Goal: Task Accomplishment & Management: Complete application form

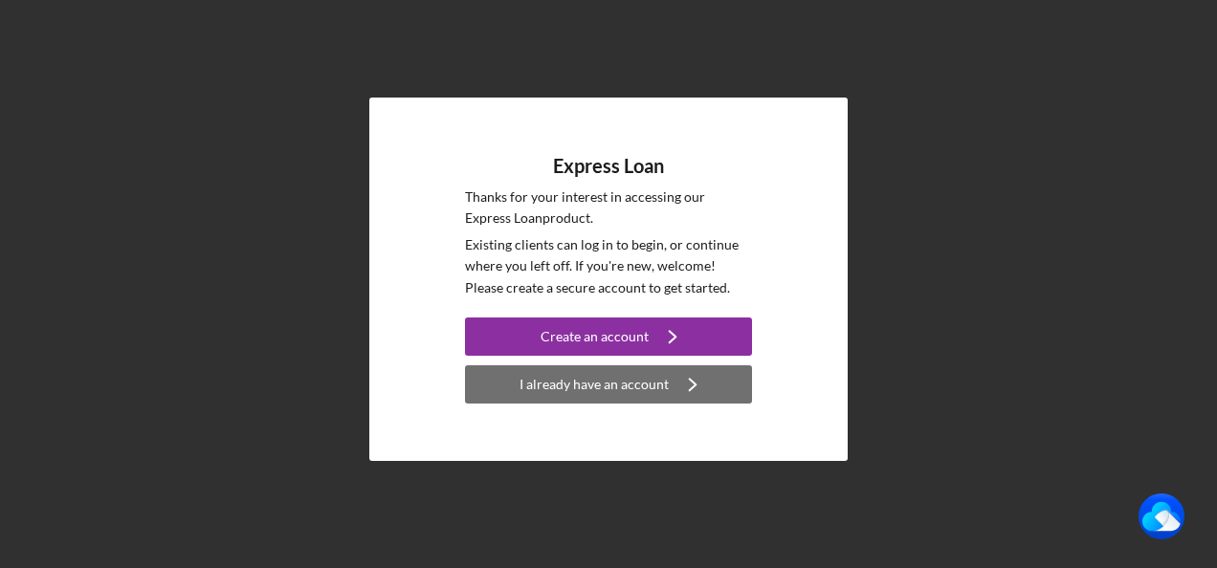
click at [563, 383] on div "I already have an account" at bounding box center [593, 384] width 149 height 38
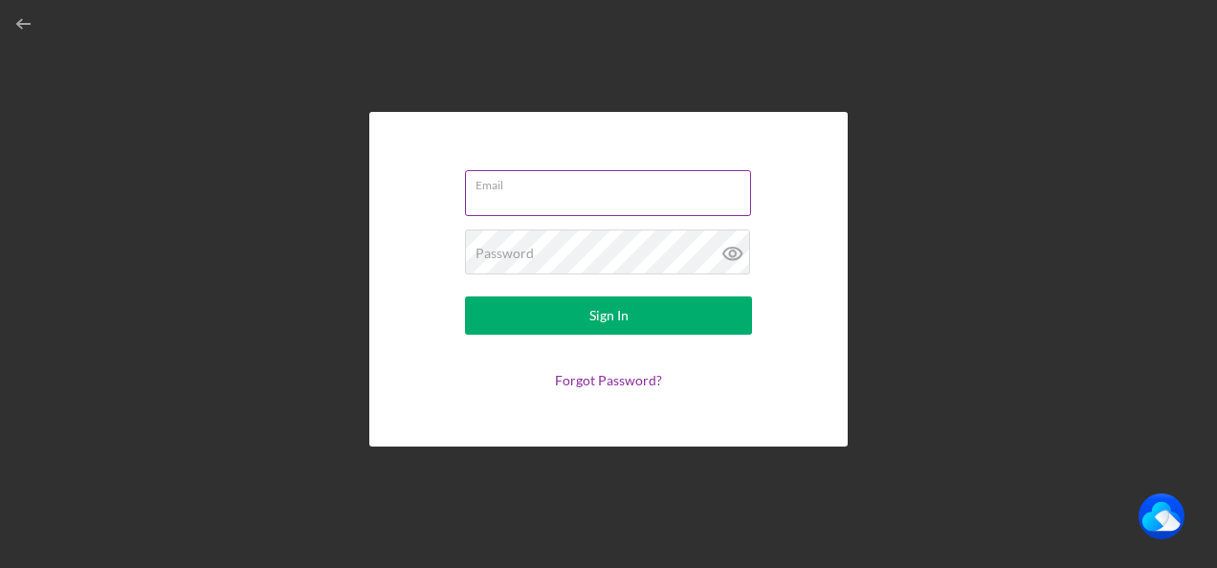
click at [526, 205] on input "Email" at bounding box center [608, 193] width 286 height 46
type input "[PERSON_NAME][EMAIL_ADDRESS][DOMAIN_NAME]"
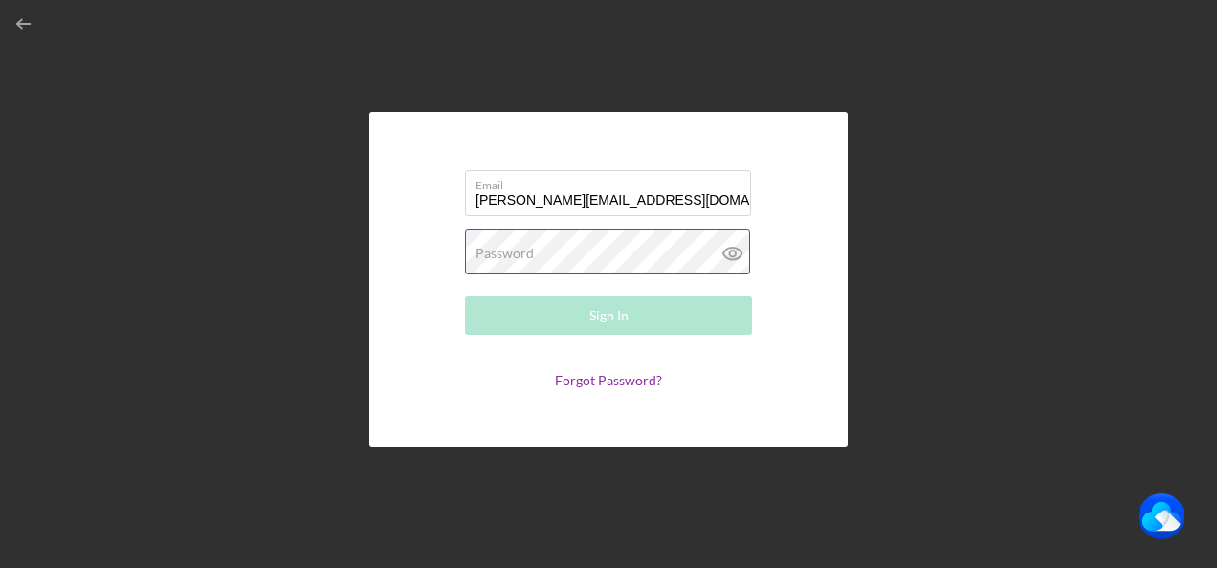
click at [513, 253] on label "Password" at bounding box center [504, 253] width 58 height 15
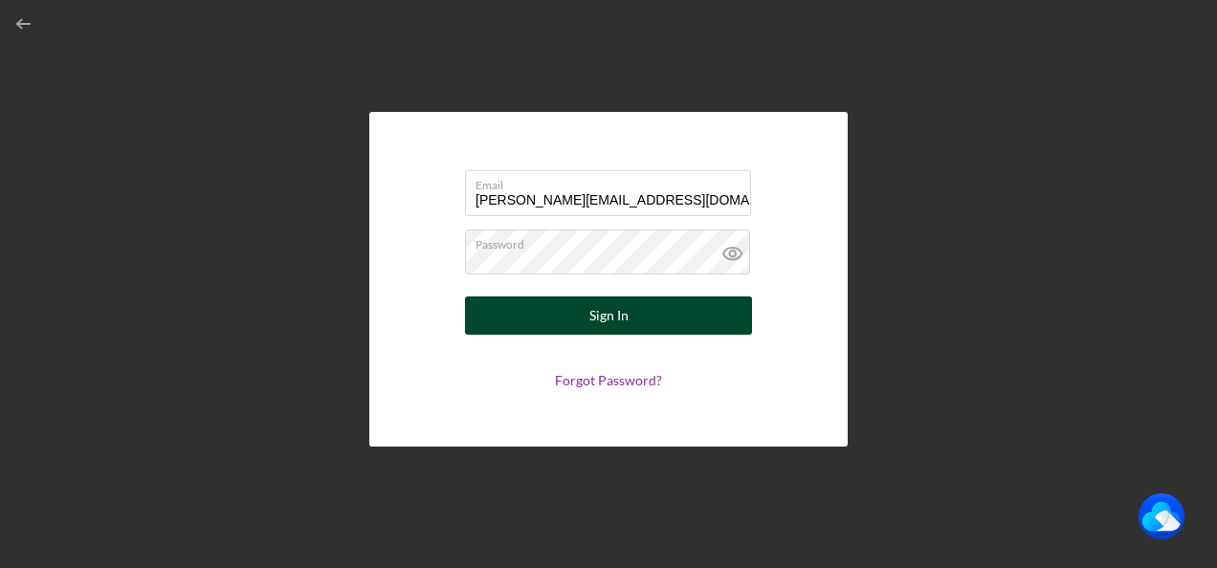
click at [649, 330] on button "Sign In" at bounding box center [608, 316] width 287 height 38
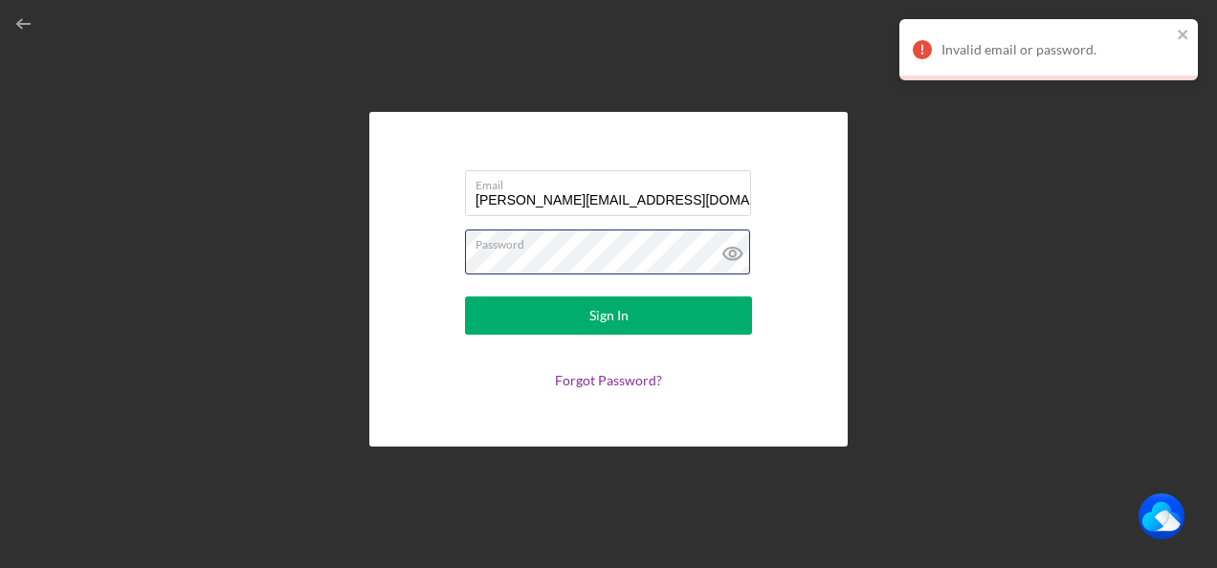
click at [455, 266] on form "Email [PERSON_NAME][EMAIL_ADDRESS][DOMAIN_NAME] Password Sign In Forgot Passwor…" at bounding box center [608, 279] width 383 height 239
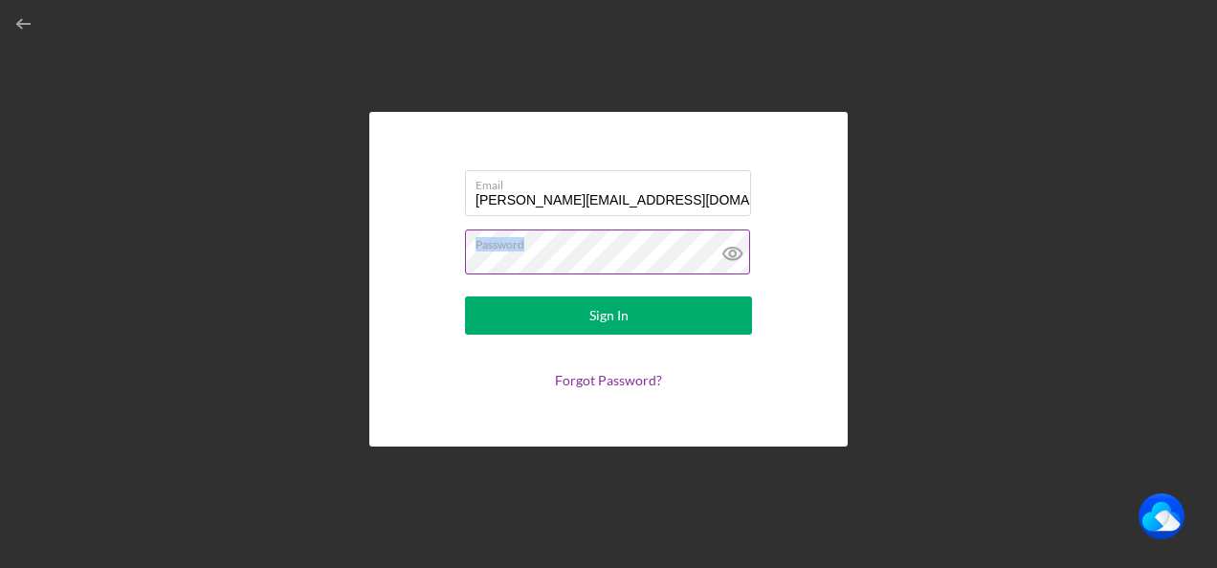
click at [702, 253] on div "Password" at bounding box center [608, 254] width 287 height 48
click at [731, 247] on icon at bounding box center [733, 254] width 48 height 48
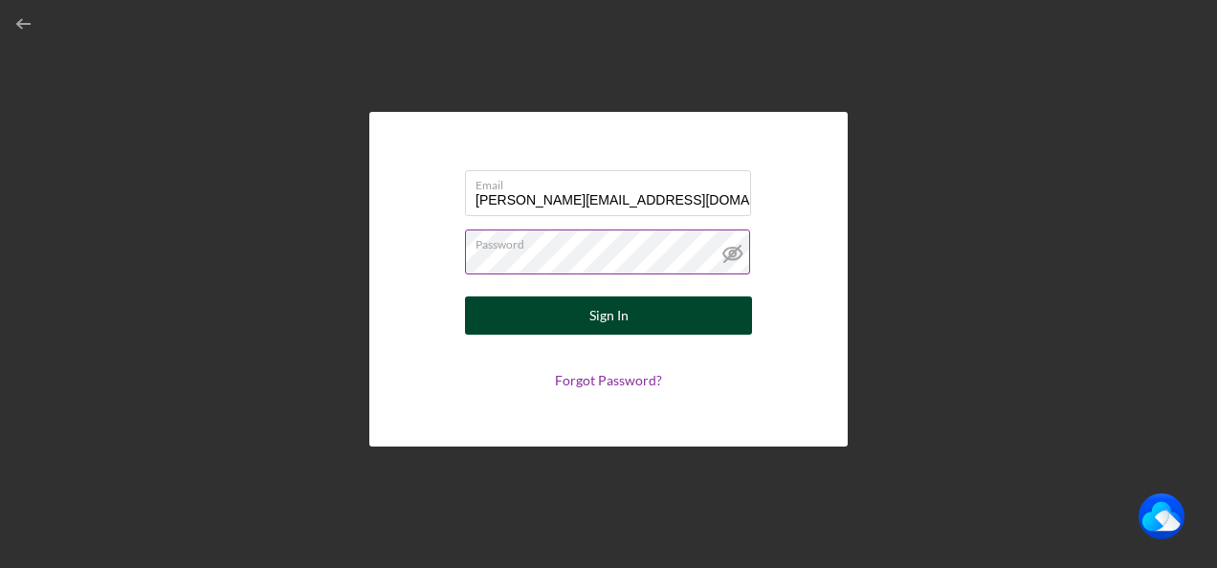
click at [633, 314] on button "Sign In" at bounding box center [608, 316] width 287 height 38
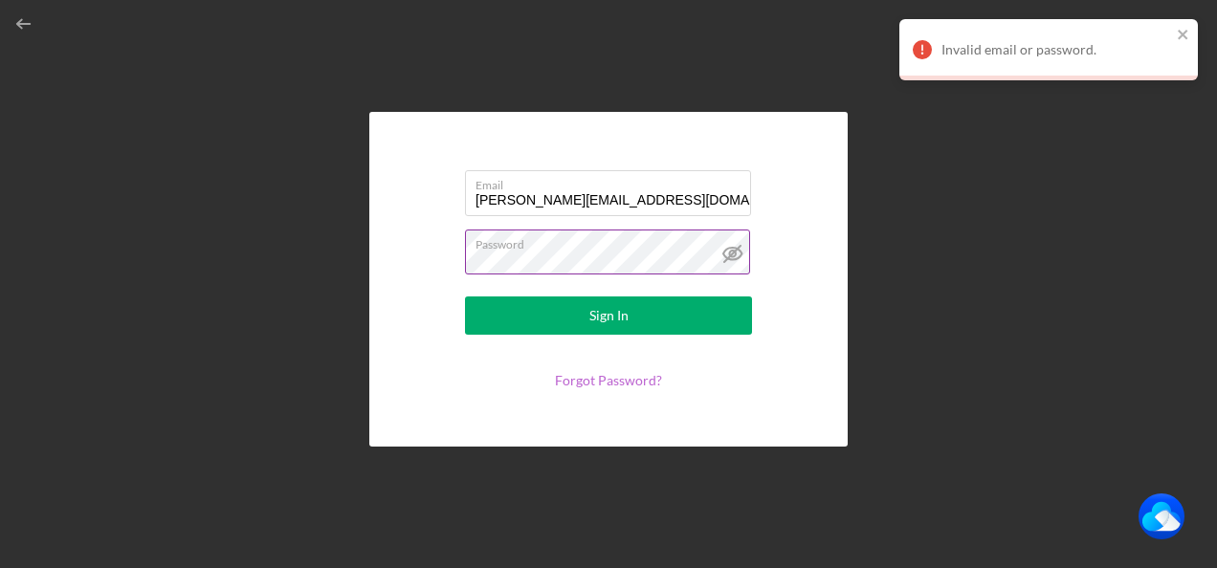
click at [631, 380] on link "Forgot Password?" at bounding box center [608, 380] width 107 height 16
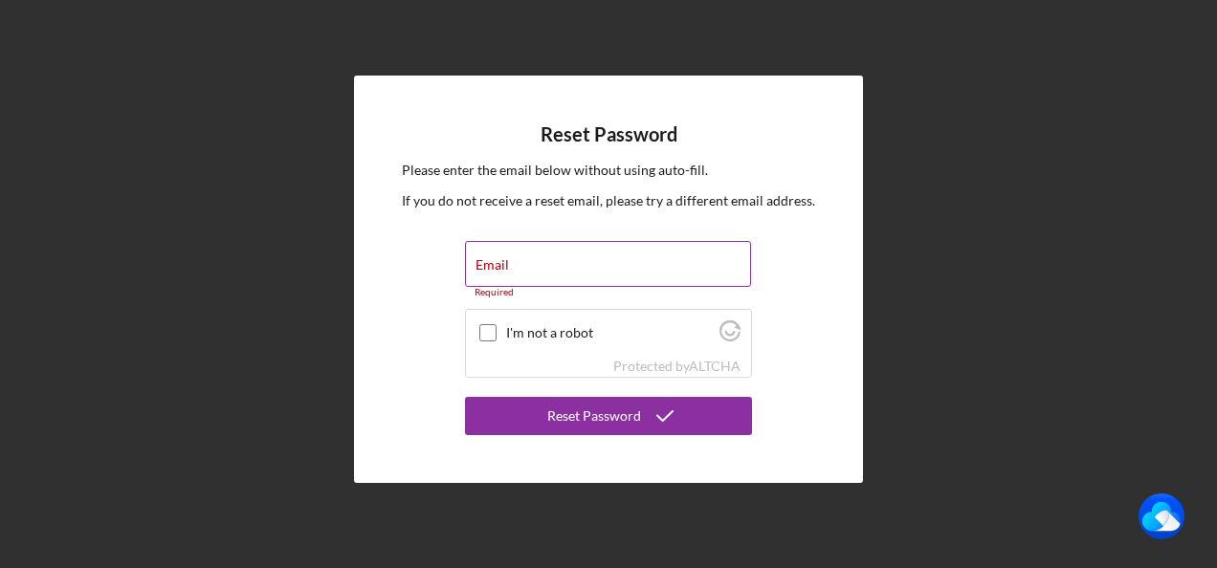
click at [562, 264] on div "Email Required" at bounding box center [608, 269] width 287 height 57
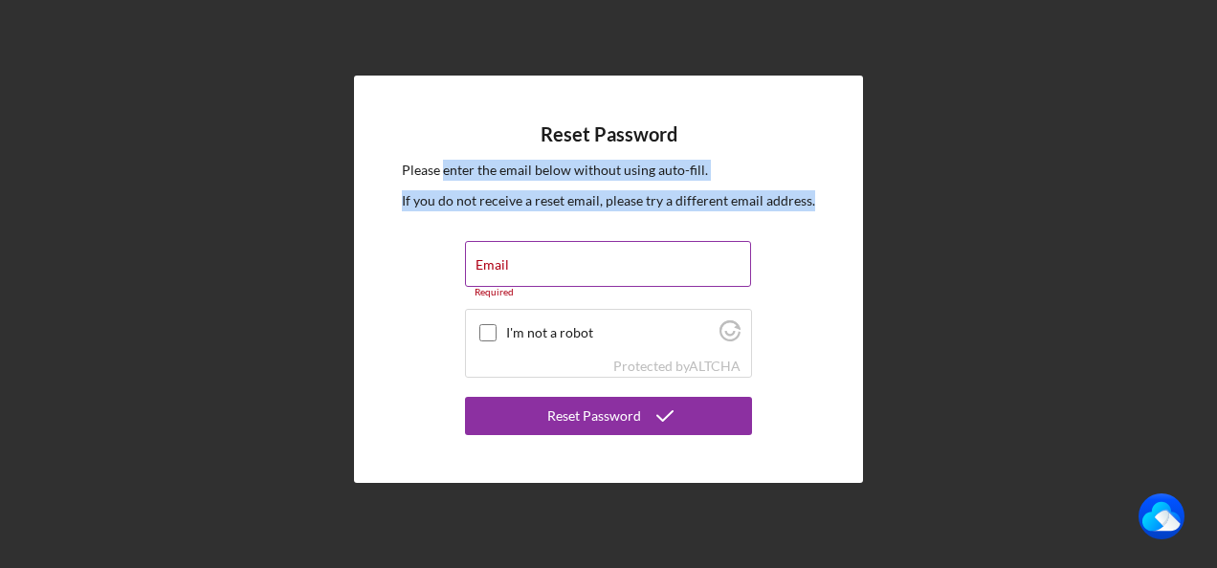
drag, startPoint x: 463, startPoint y: 231, endPoint x: 472, endPoint y: 268, distance: 37.4
click at [469, 266] on div "Reset Password Please enter the email below without using auto-fill. If you do …" at bounding box center [608, 280] width 509 height 408
click at [497, 271] on label "Email" at bounding box center [491, 264] width 33 height 15
click at [497, 271] on input "Email" at bounding box center [608, 264] width 286 height 46
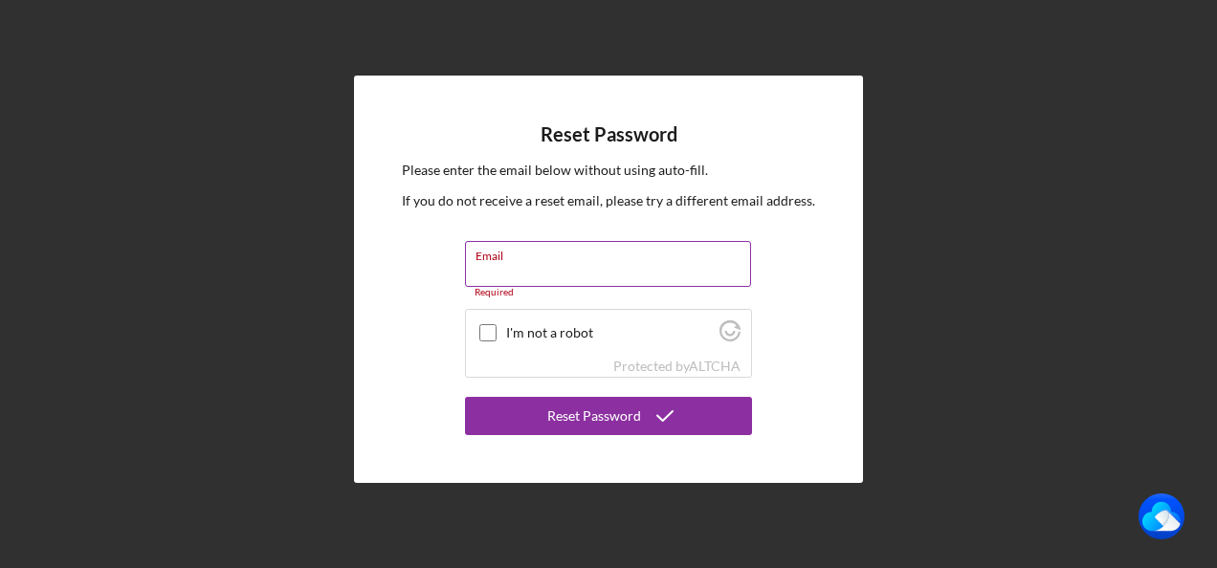
click at [511, 270] on input "Email" at bounding box center [608, 264] width 286 height 46
click at [557, 262] on div "Email Required" at bounding box center [608, 269] width 287 height 57
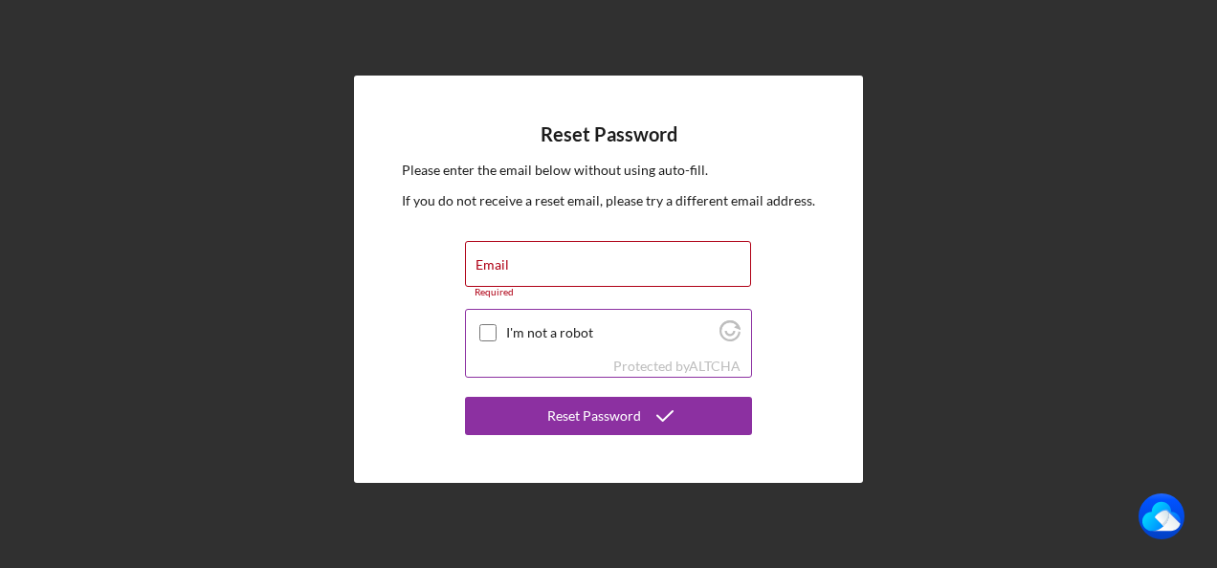
click at [494, 313] on div "I'm not a robot" at bounding box center [608, 332] width 285 height 45
click at [486, 231] on div "Please enter the email below without using auto-fill. If you do not receive a r…" at bounding box center [608, 200] width 413 height 81
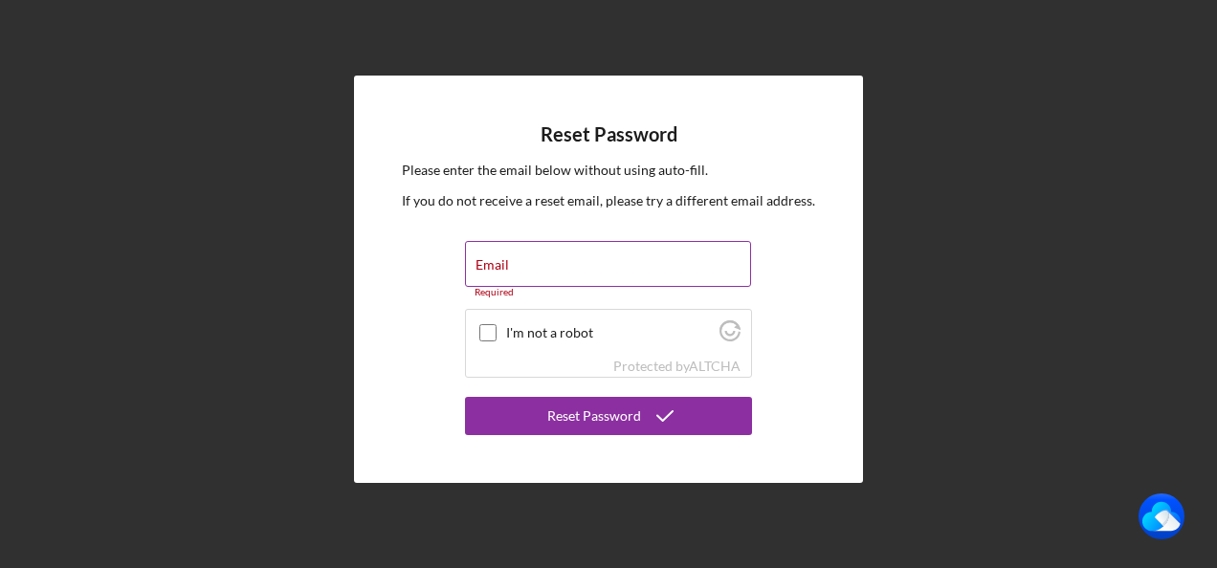
click at [489, 270] on label "Email" at bounding box center [491, 264] width 33 height 15
click at [489, 270] on input "Email" at bounding box center [608, 264] width 286 height 46
type input "[PERSON_NAME][EMAIL_ADDRESS][DOMAIN_NAME]"
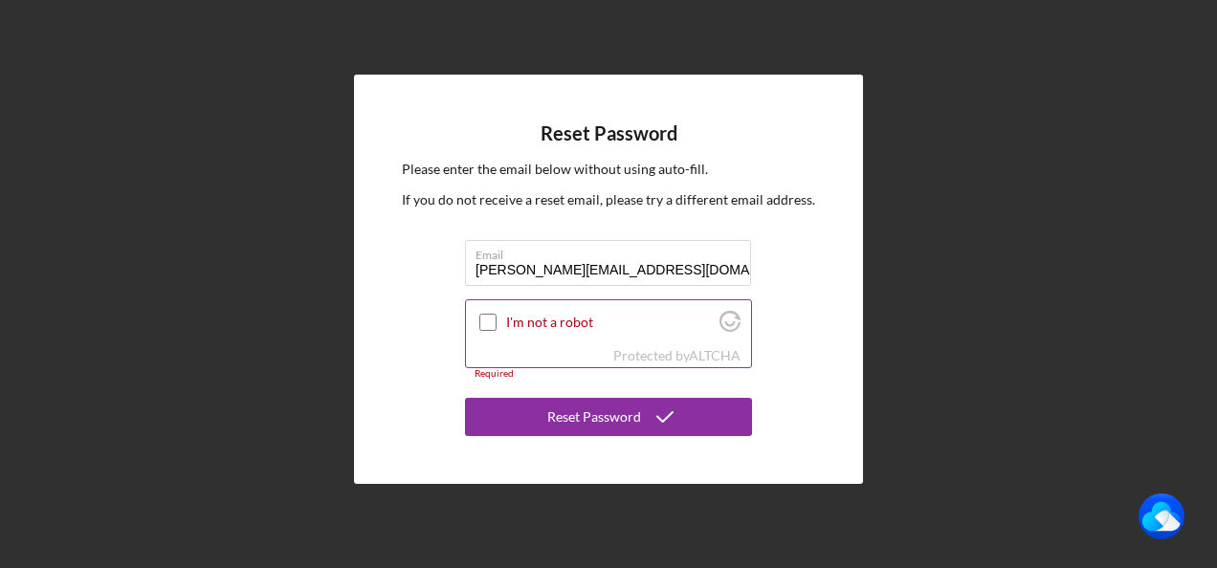
click at [491, 323] on input "I'm not a robot" at bounding box center [487, 322] width 17 height 17
checkbox input "true"
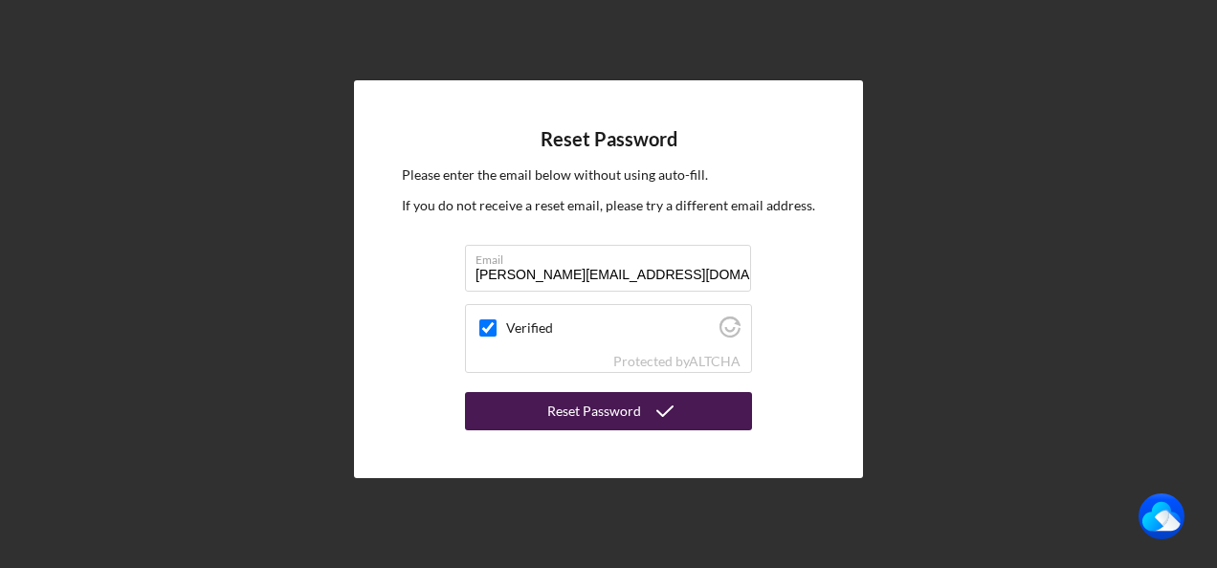
click at [543, 417] on button "Reset Password" at bounding box center [608, 411] width 287 height 38
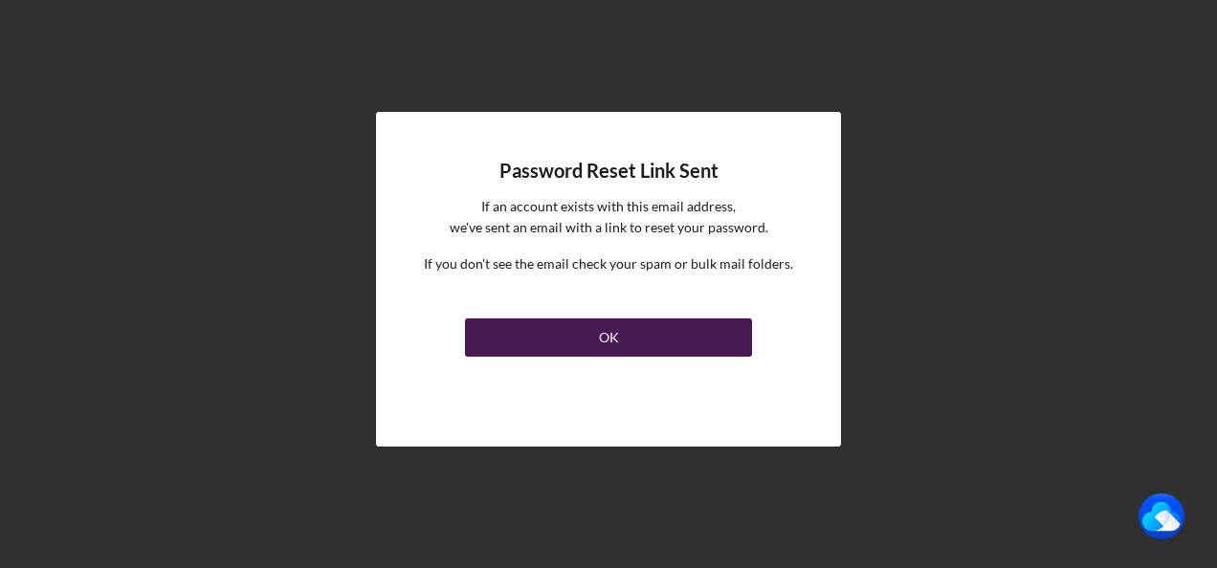
click at [580, 342] on button "OK" at bounding box center [608, 338] width 287 height 38
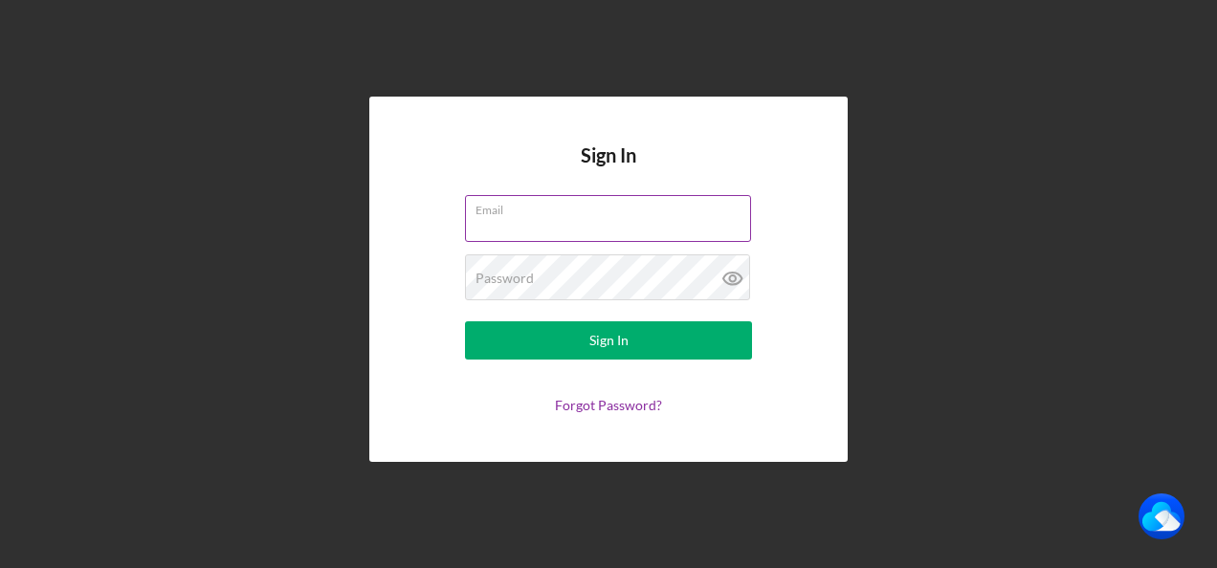
click at [552, 231] on input "Email" at bounding box center [608, 218] width 286 height 46
type input "[PERSON_NAME][EMAIL_ADDRESS][DOMAIN_NAME]"
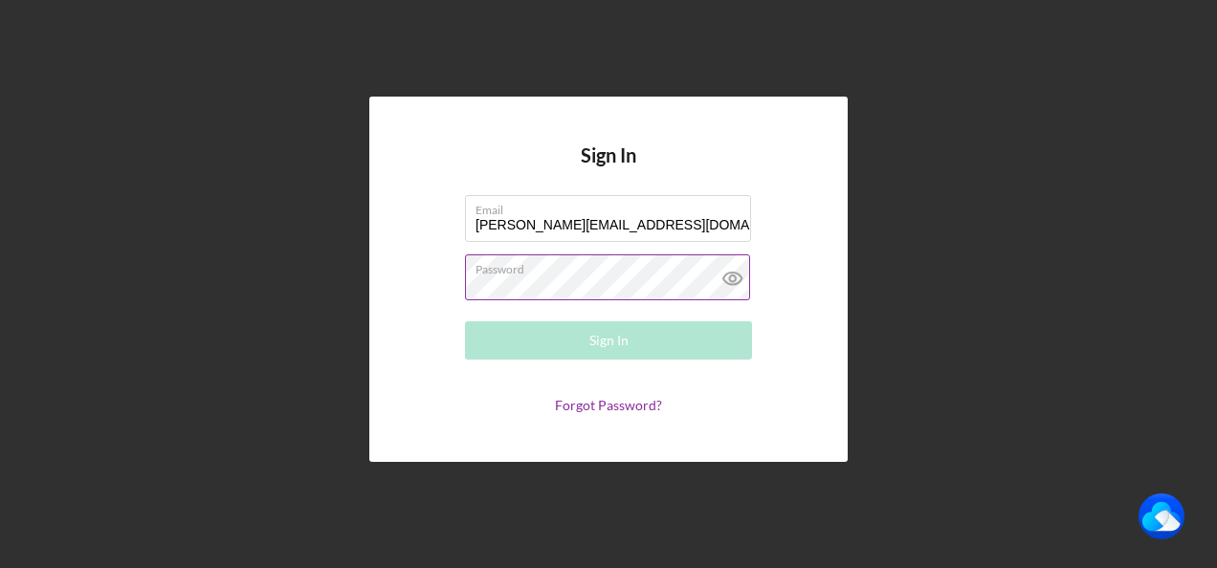
click at [575, 275] on div "Password Required" at bounding box center [608, 278] width 287 height 48
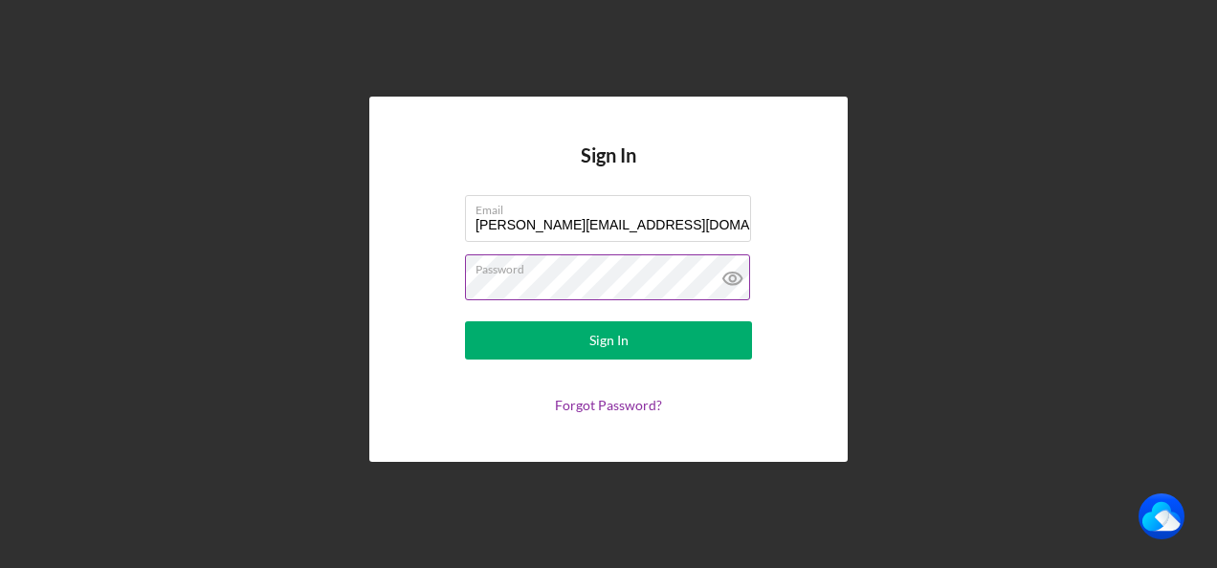
click at [734, 281] on icon at bounding box center [732, 278] width 6 height 6
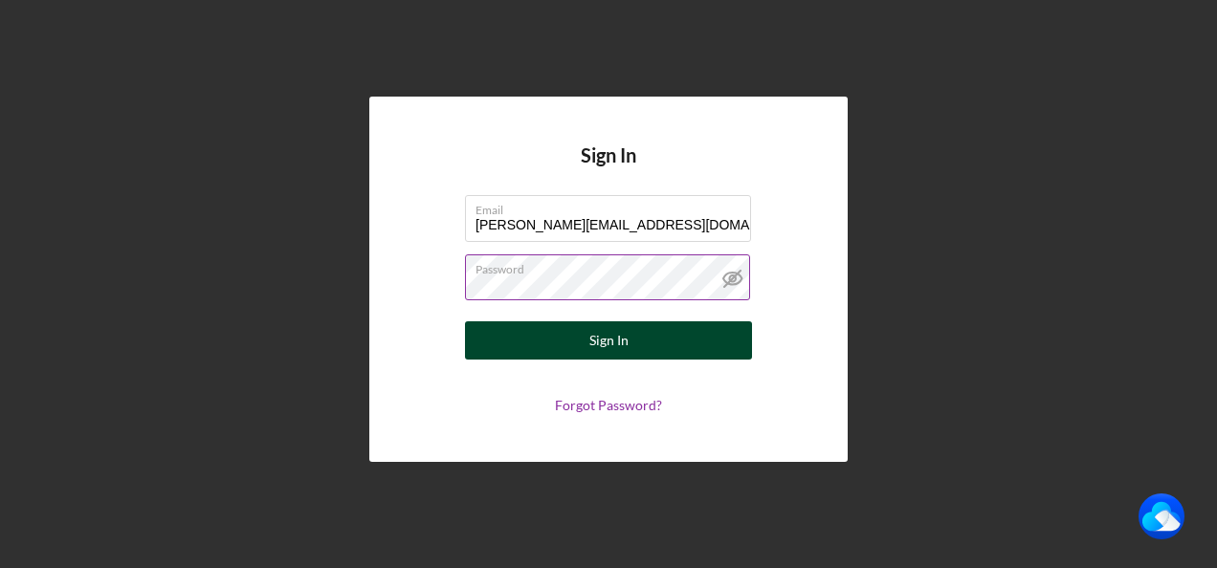
click at [657, 335] on button "Sign In" at bounding box center [608, 340] width 287 height 38
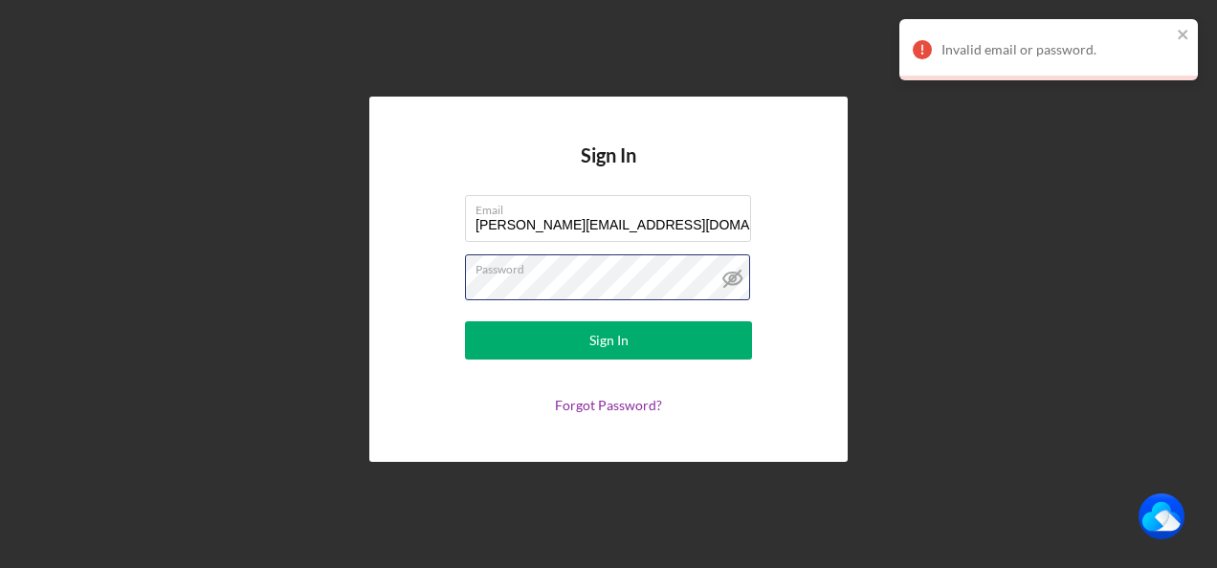
click at [438, 275] on form "Email Lisa@baynespallets.net Password Sign In Forgot Password?" at bounding box center [608, 304] width 383 height 218
click at [465, 321] on button "Sign In" at bounding box center [608, 340] width 287 height 38
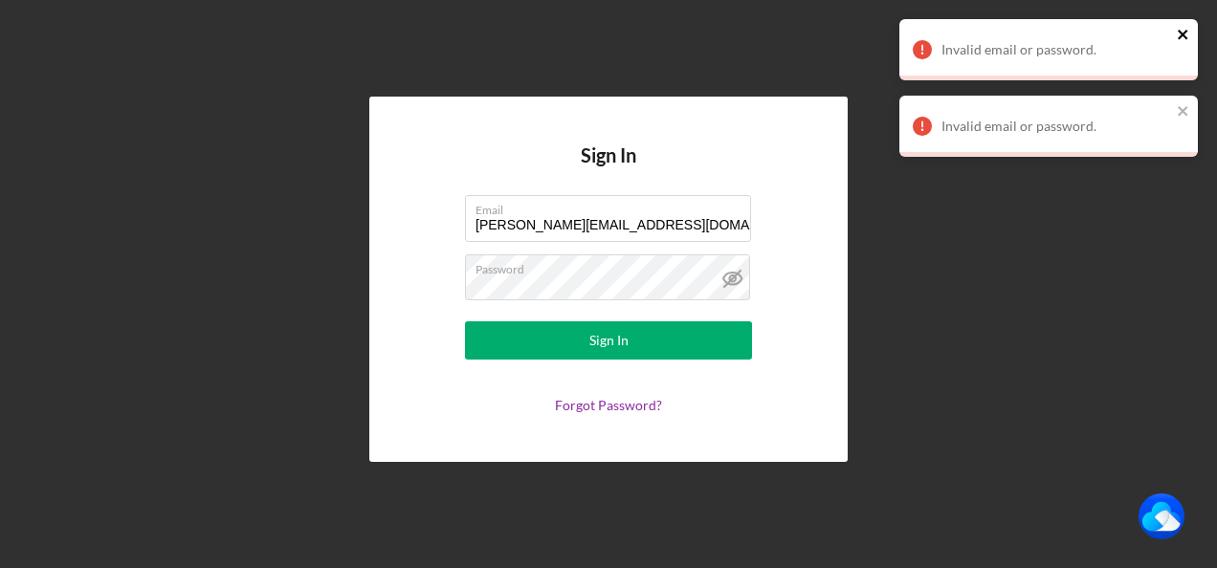
click at [1183, 31] on icon "close" at bounding box center [1183, 34] width 13 height 15
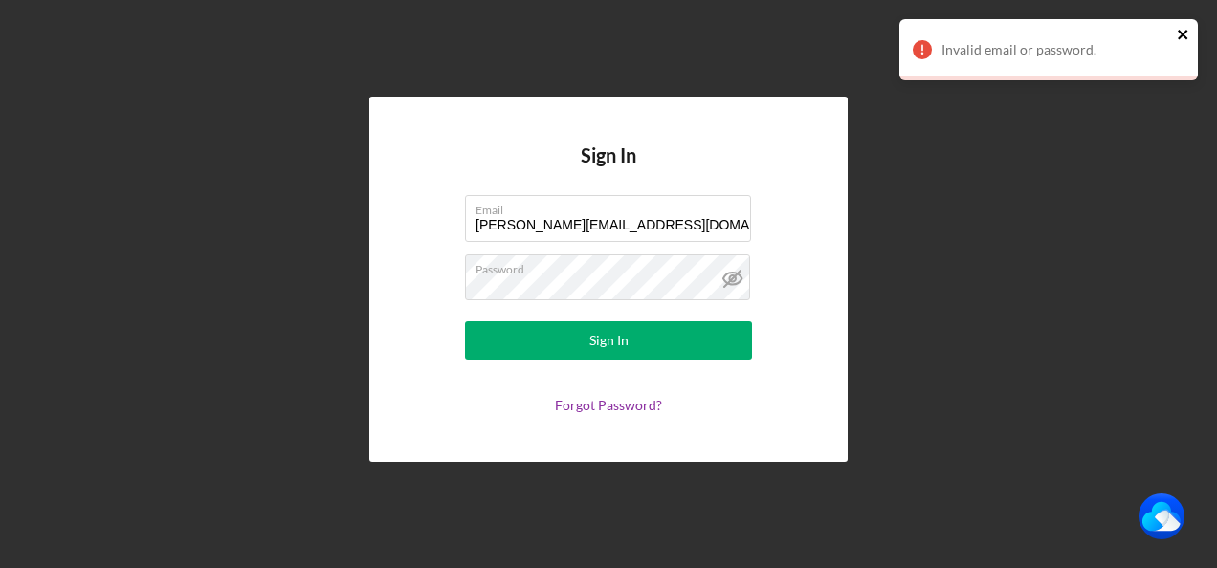
click at [1181, 34] on icon "close" at bounding box center [1183, 35] width 10 height 10
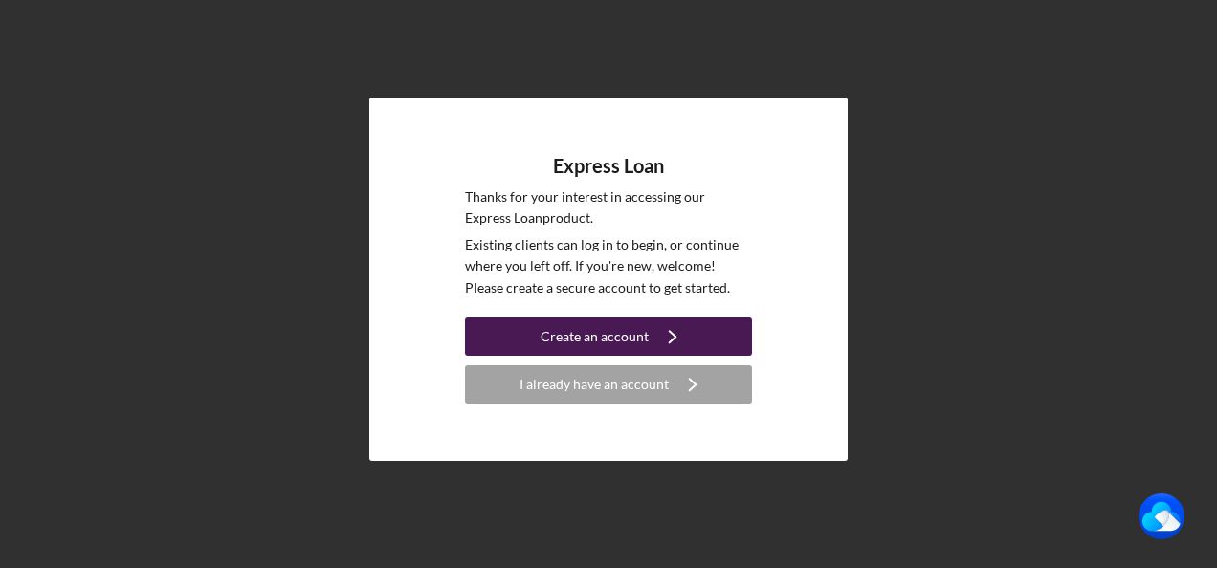
click at [559, 340] on div "Create an account" at bounding box center [594, 337] width 108 height 38
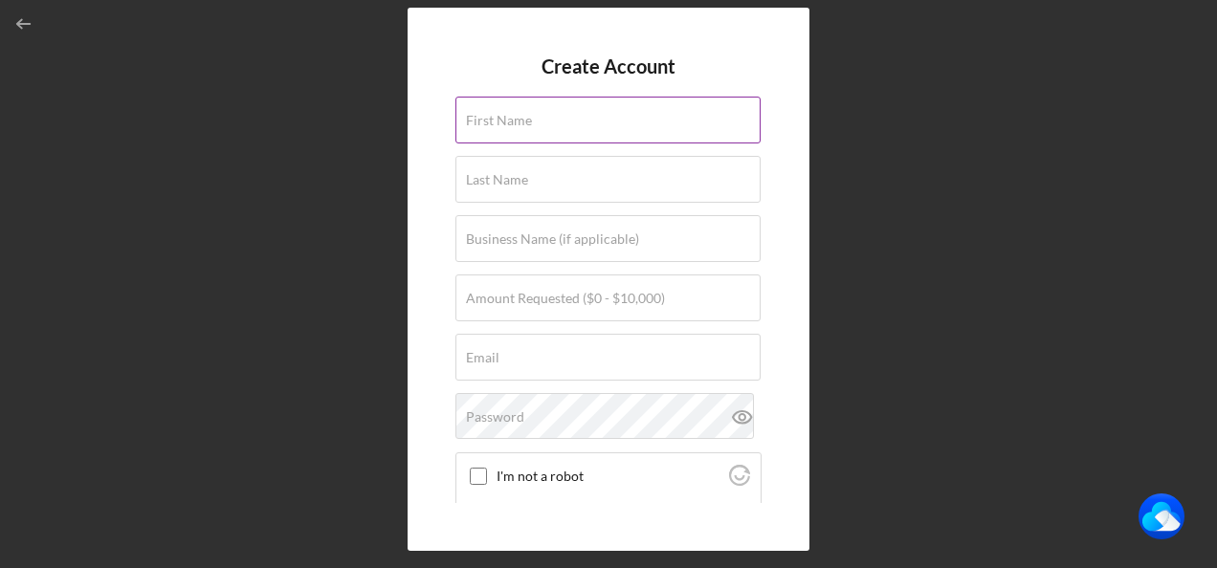
click at [528, 128] on input "First Name" at bounding box center [607, 120] width 305 height 46
type input "Frankie"
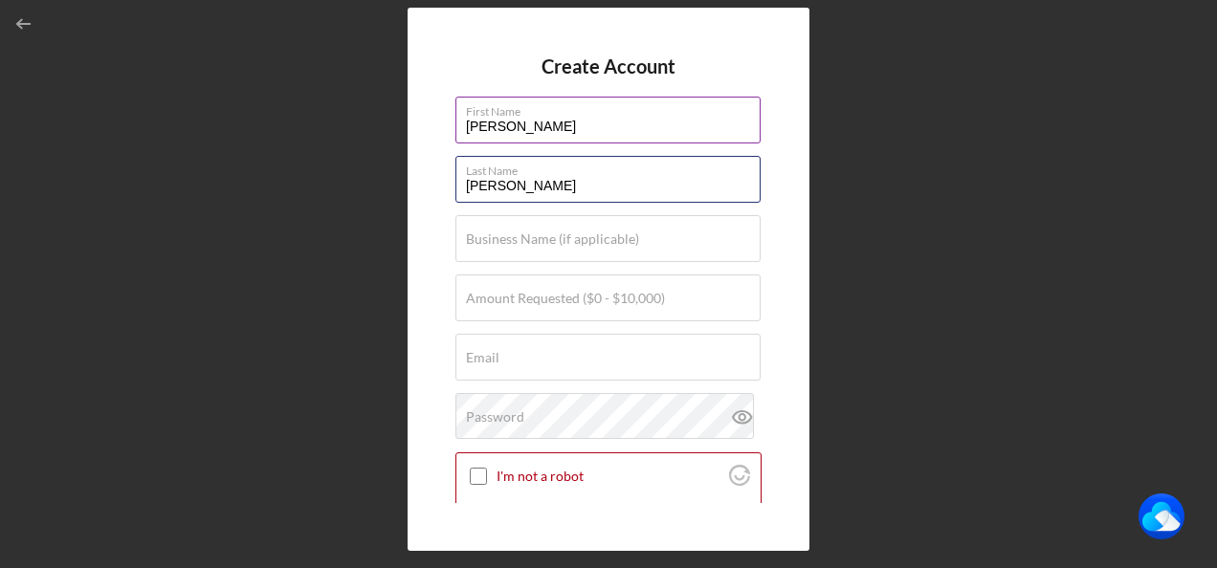
type input "Bayne"
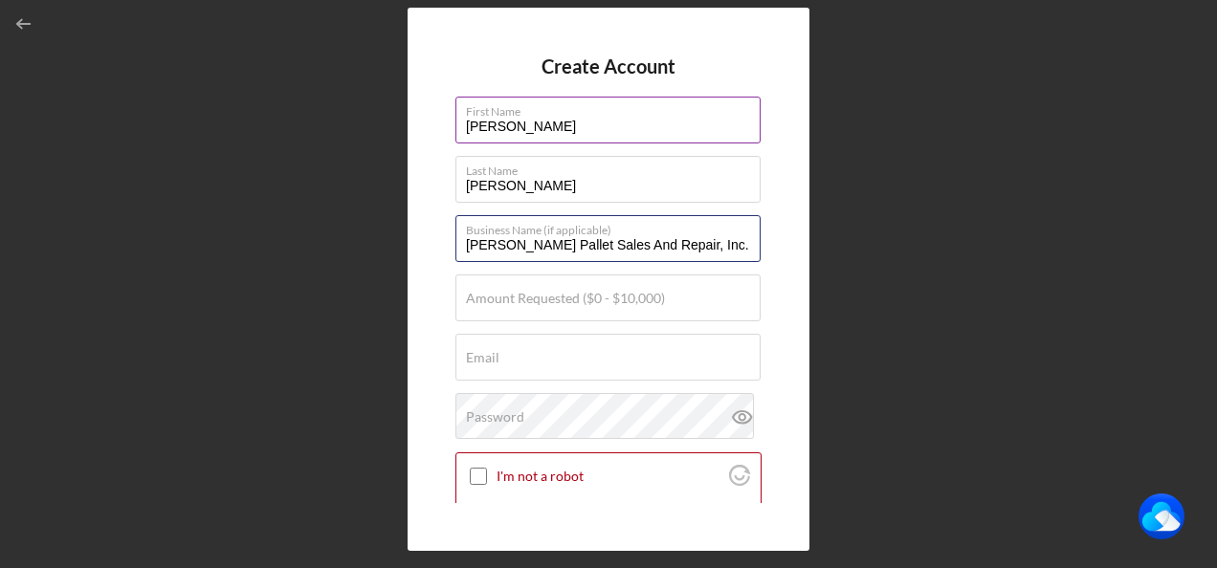
type input "Bayne's Pallet Sales And Repair, Inc."
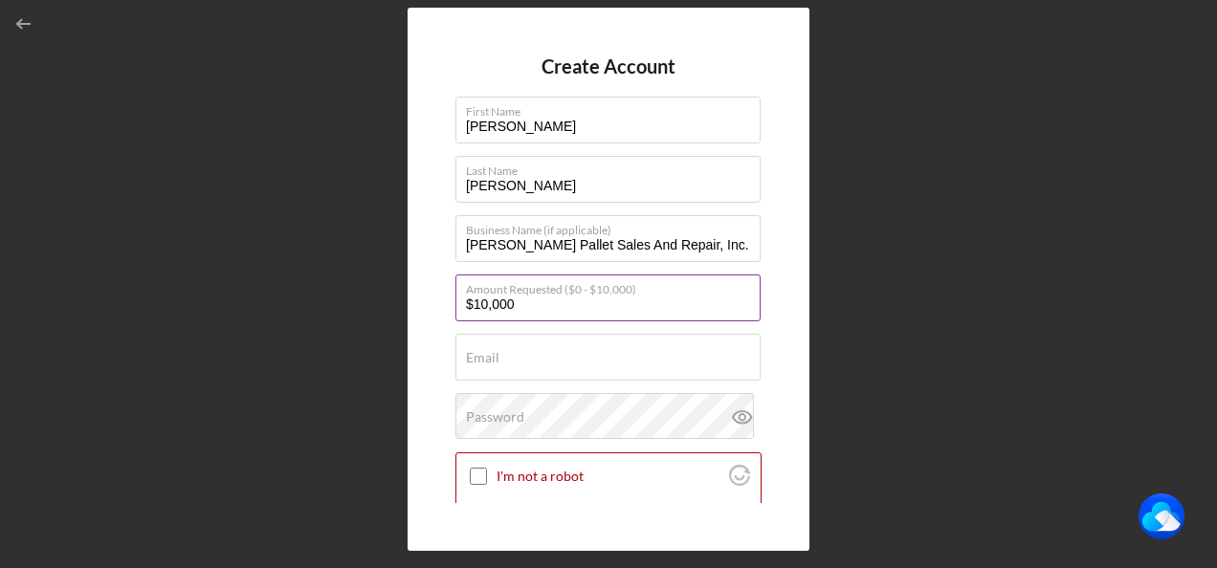
type input "$10,000"
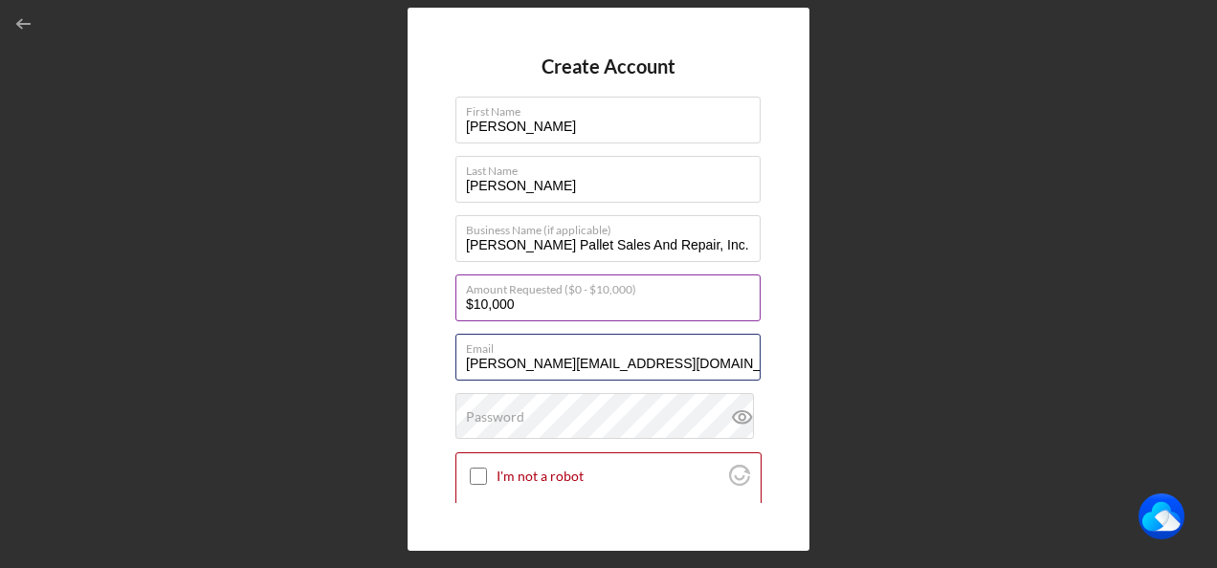
type input "[PERSON_NAME][EMAIL_ADDRESS][DOMAIN_NAME]"
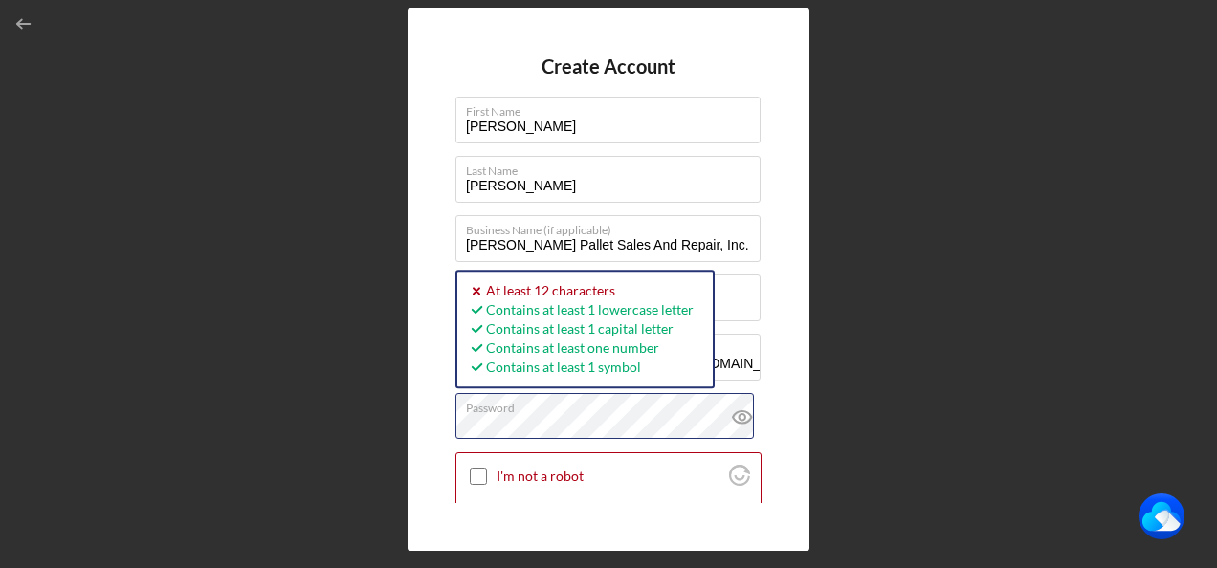
click at [413, 418] on div "Create Account First Name Frankie Last Name Bayne Business Name (if applicable)…" at bounding box center [609, 279] width 402 height 542
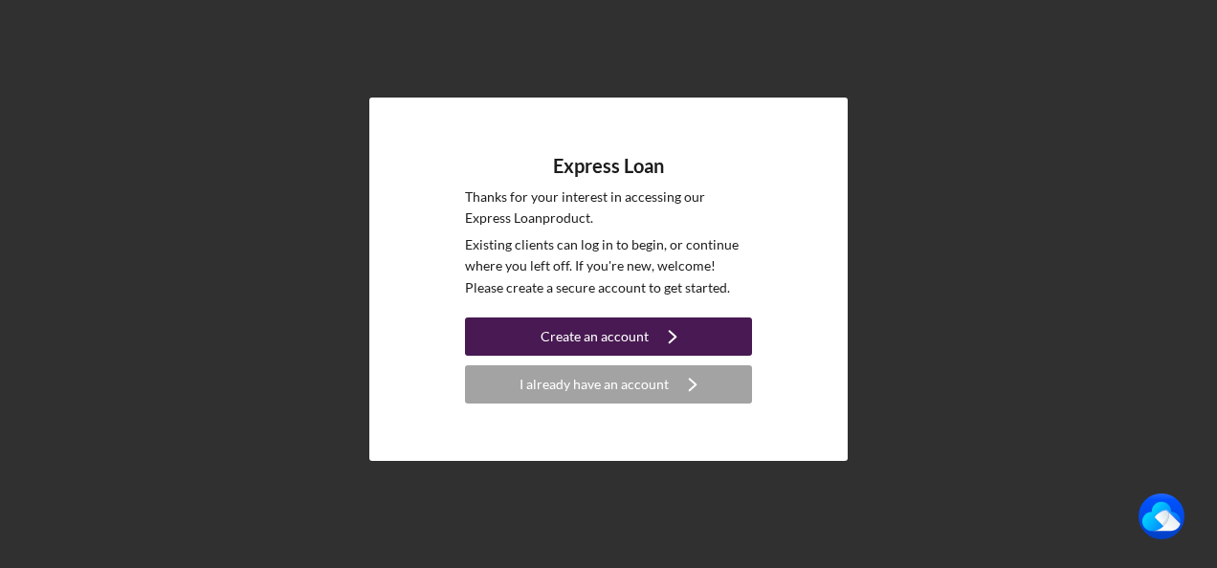
click at [603, 342] on div "Create an account" at bounding box center [594, 337] width 108 height 38
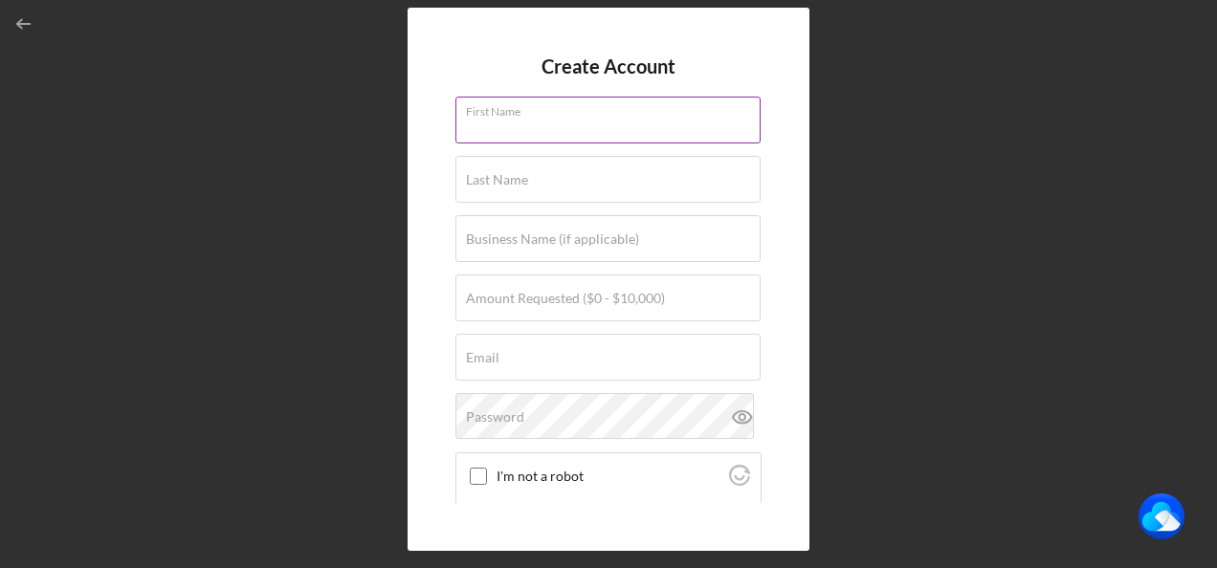
click at [572, 121] on input "First Name" at bounding box center [607, 120] width 305 height 46
type input "[PERSON_NAME]"
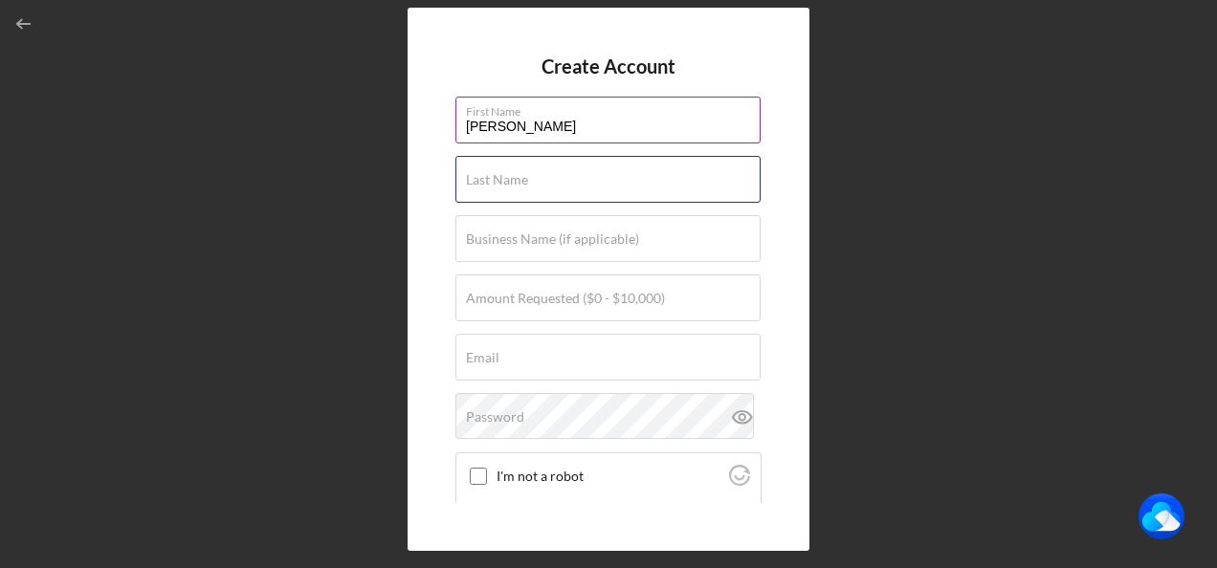
type input "[PERSON_NAME]"
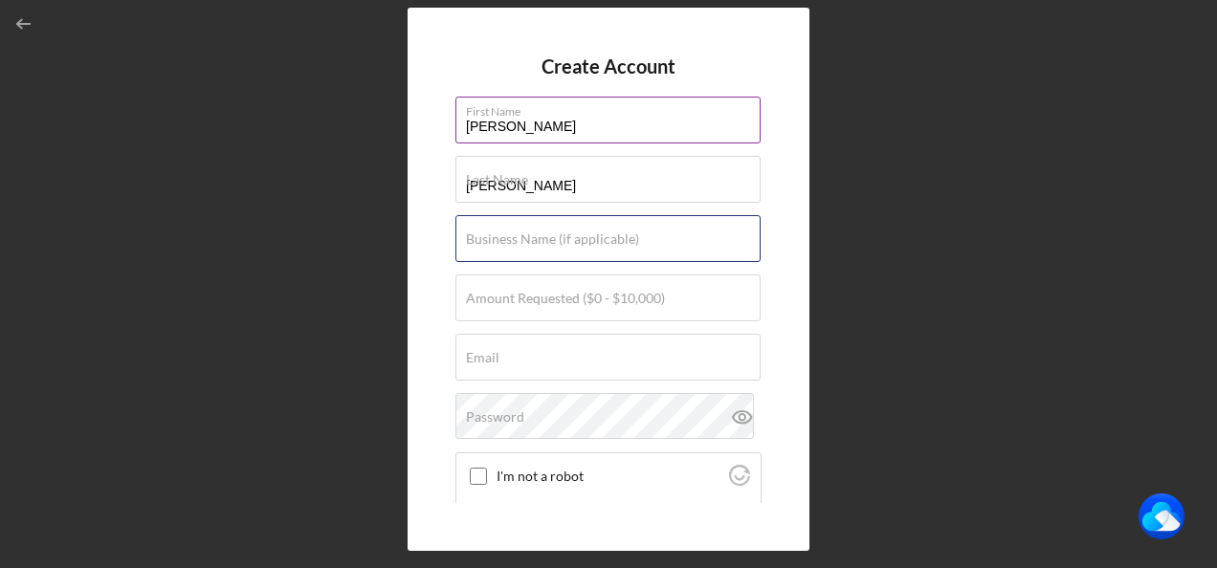
type input "[PERSON_NAME] Pallet Sales And Repair, Inc."
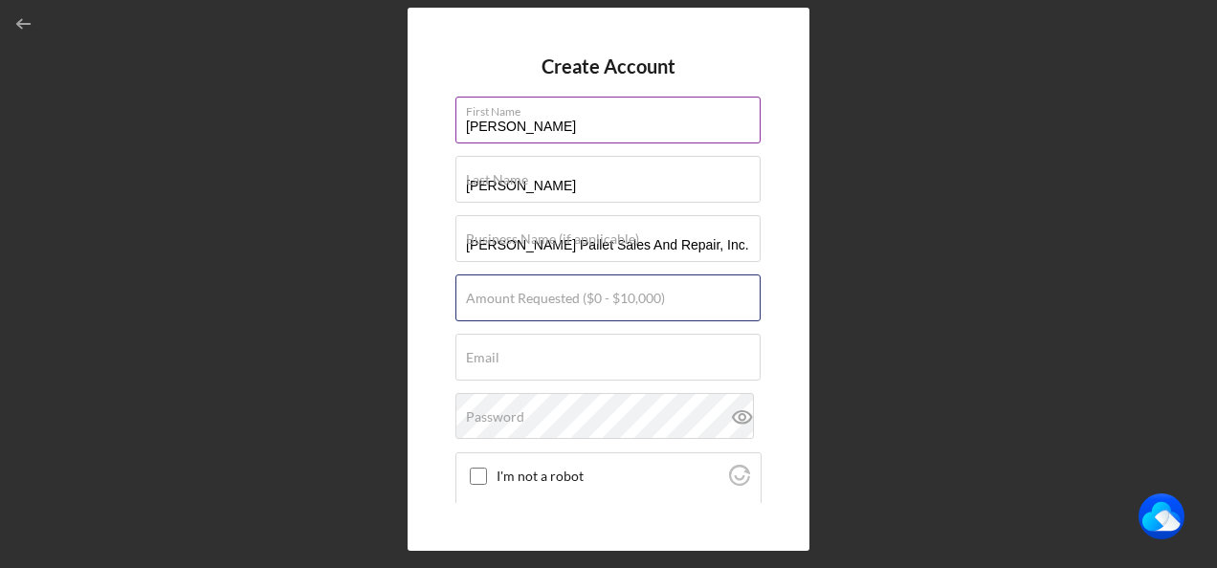
type input "$10,000"
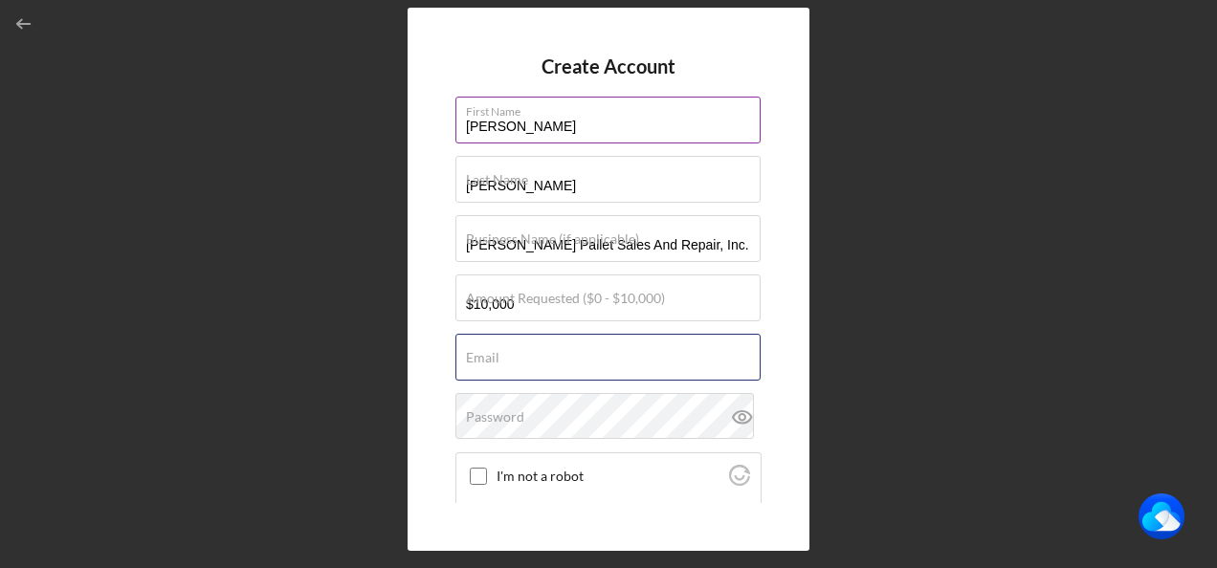
type input "[PERSON_NAME][EMAIL_ADDRESS][DOMAIN_NAME]"
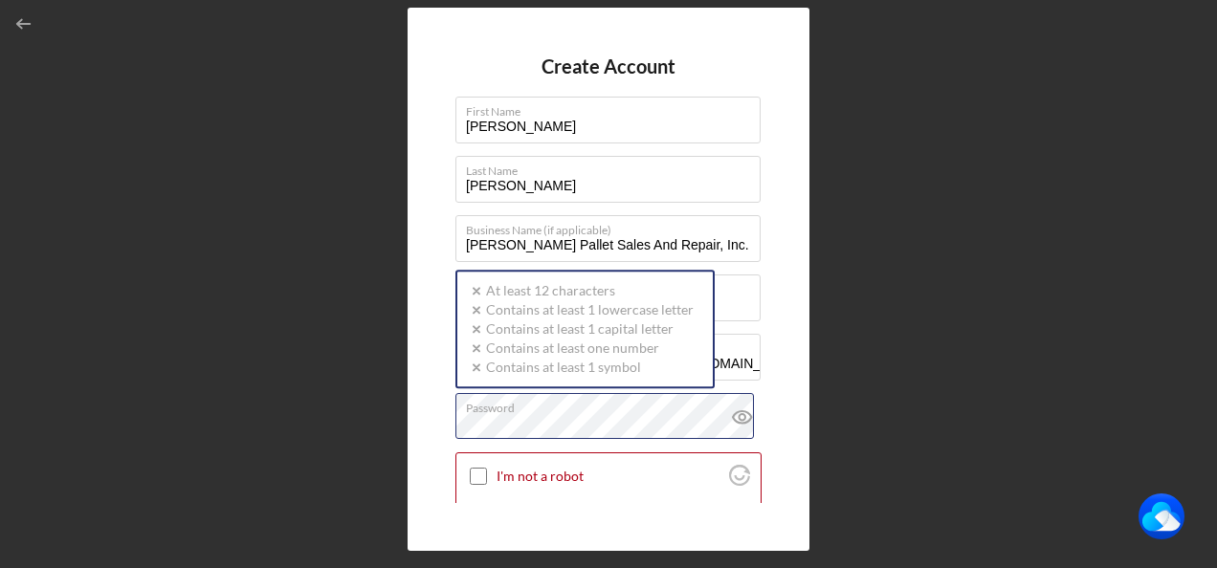
click at [547, 413] on div "Password Icon/icon-validation-no At least 12 characters Icon/icon-validation-no…" at bounding box center [608, 417] width 306 height 48
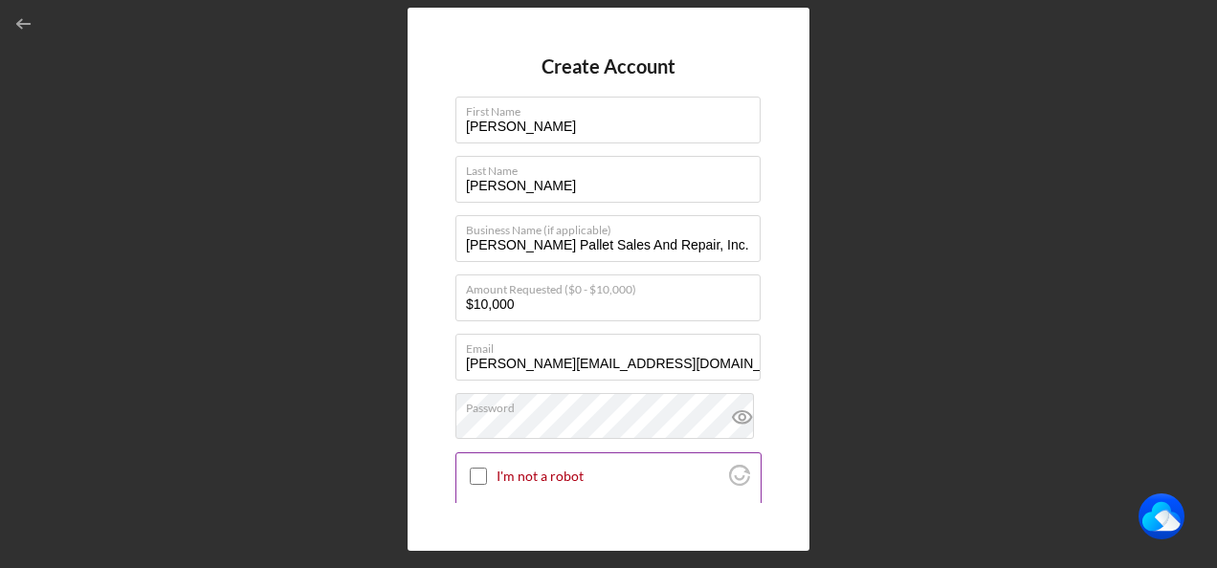
click at [481, 477] on input "I'm not a robot" at bounding box center [478, 476] width 17 height 17
checkbox input "true"
click at [886, 313] on div "Create Account First Name [PERSON_NAME] Last Name [PERSON_NAME] Business Name (…" at bounding box center [609, 279] width 1198 height 559
click at [862, 259] on div "Create Account First Name [PERSON_NAME] Last Name [PERSON_NAME] Business Name (…" at bounding box center [609, 279] width 1198 height 559
click at [364, 304] on div "Create Account First Name [PERSON_NAME] Last Name [PERSON_NAME] Business Name (…" at bounding box center [609, 279] width 1198 height 559
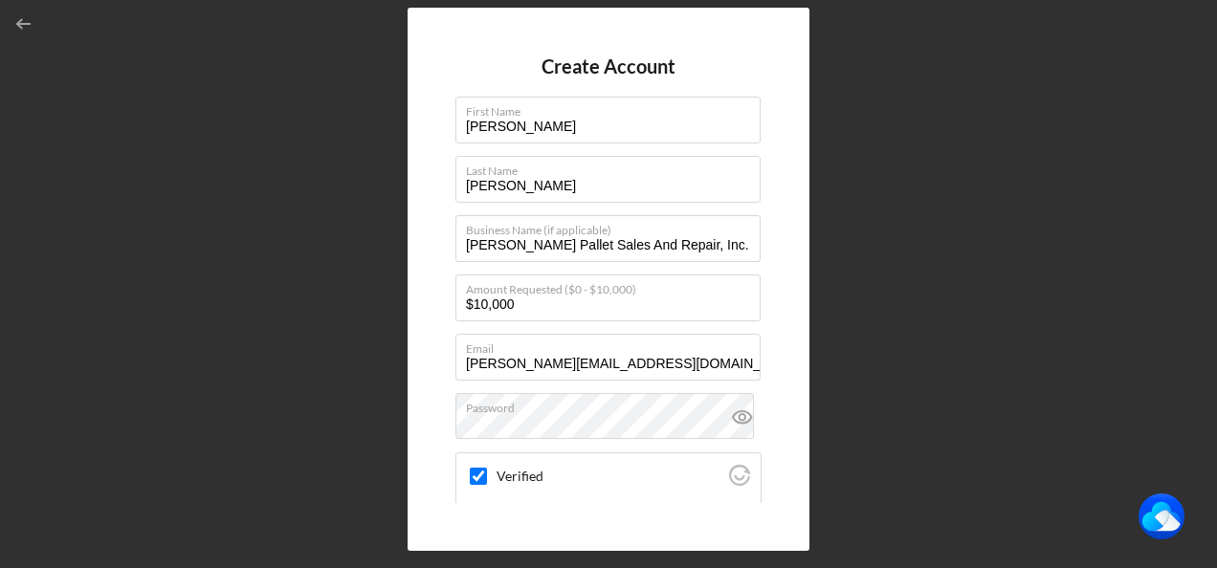
scroll to position [148, 0]
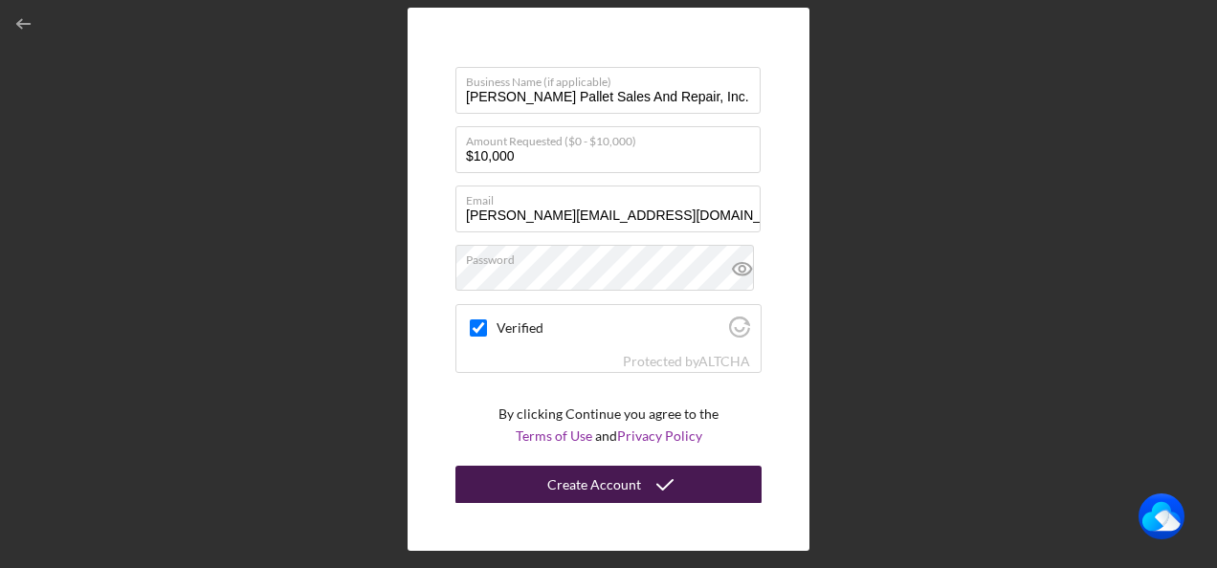
click at [651, 496] on icon "submit" at bounding box center [665, 485] width 48 height 48
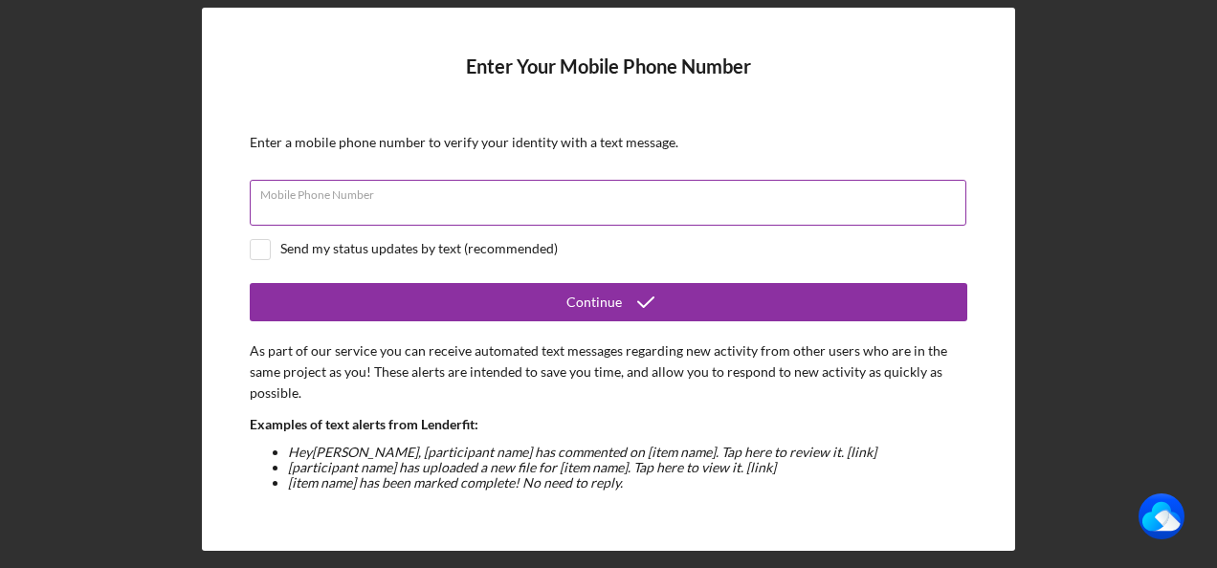
click at [430, 199] on div "Mobile Phone Number" at bounding box center [608, 204] width 717 height 48
type input "[PHONE_NUMBER]"
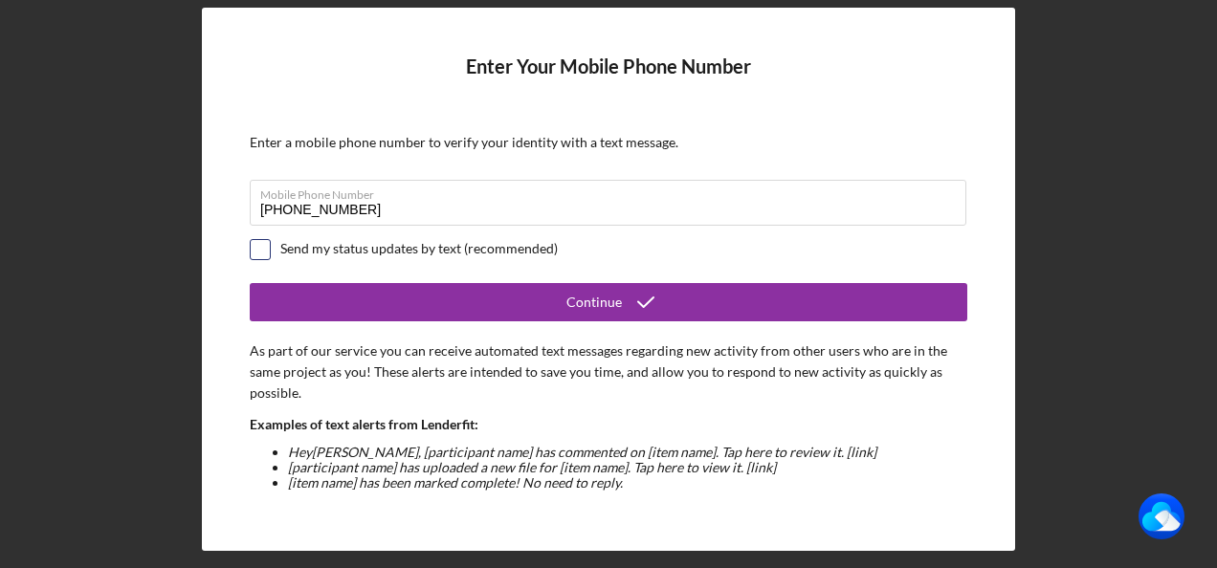
click at [254, 247] on input "checkbox" at bounding box center [260, 249] width 19 height 19
checkbox input "true"
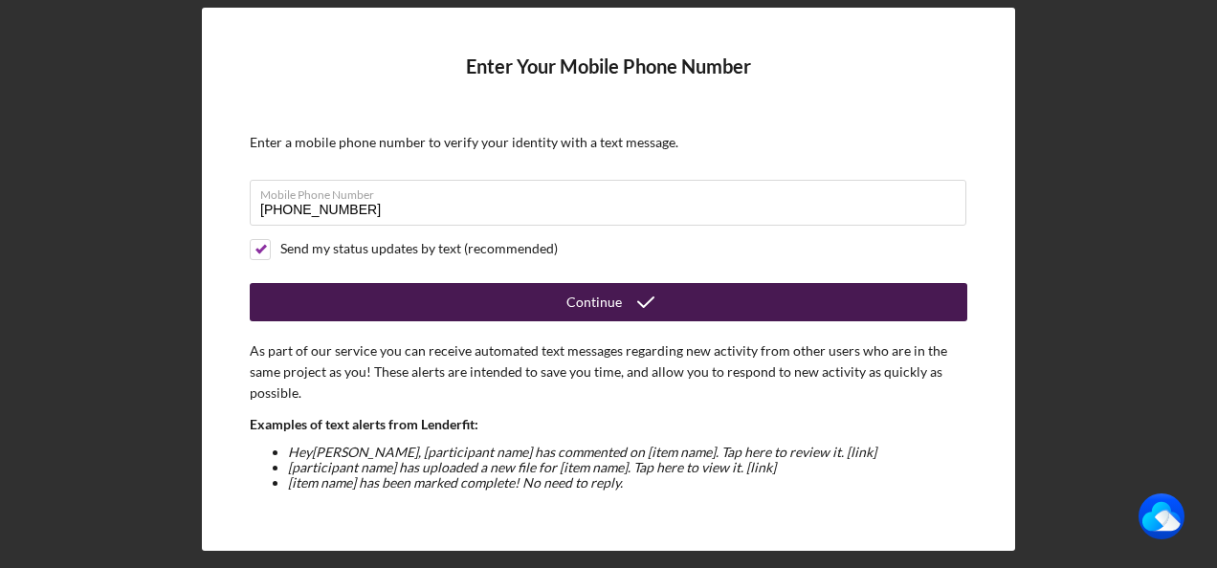
click at [524, 298] on button "Continue" at bounding box center [608, 302] width 717 height 38
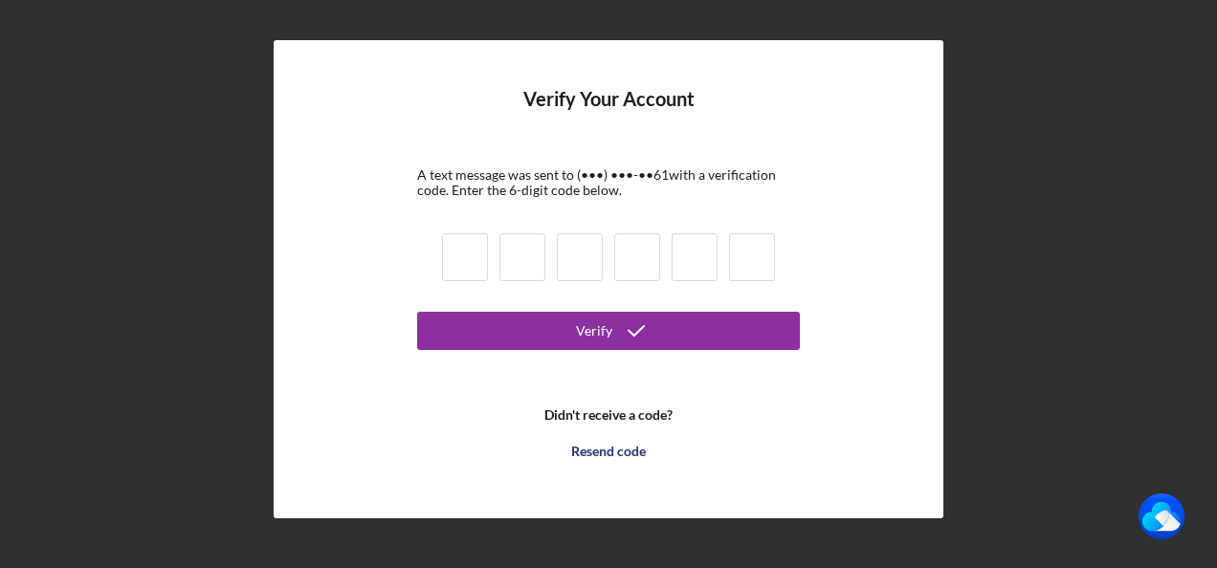
click at [453, 282] on div at bounding box center [608, 260] width 344 height 65
click at [456, 271] on input at bounding box center [465, 257] width 46 height 48
type input "2"
type input "9"
type input "3"
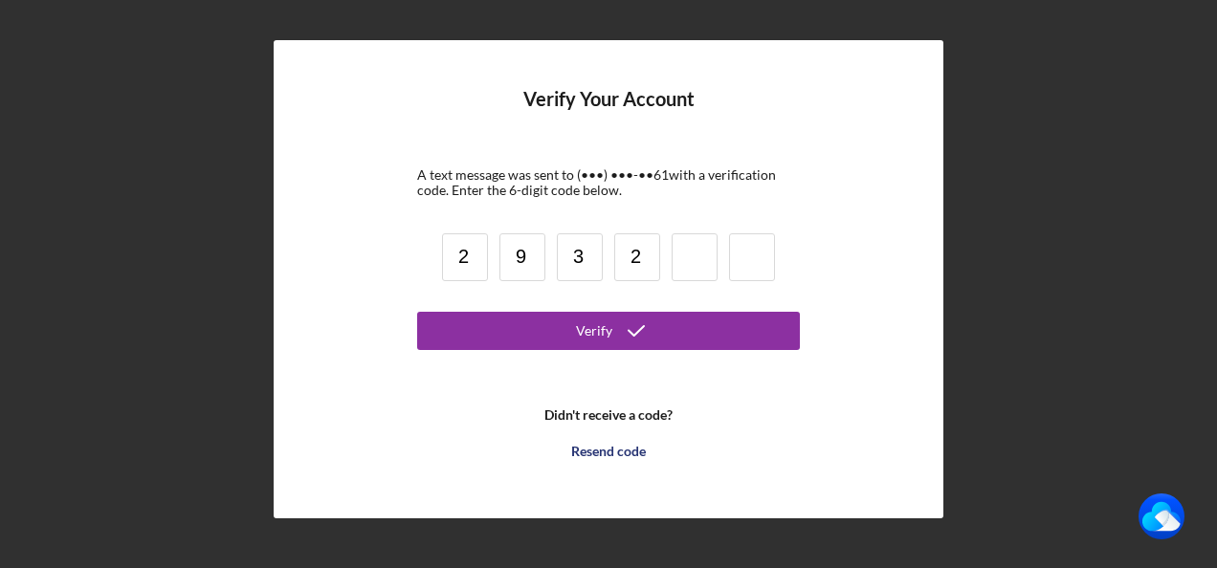
type input "2"
type input "9"
type input "5"
click at [417, 312] on button "Verify" at bounding box center [608, 331] width 383 height 38
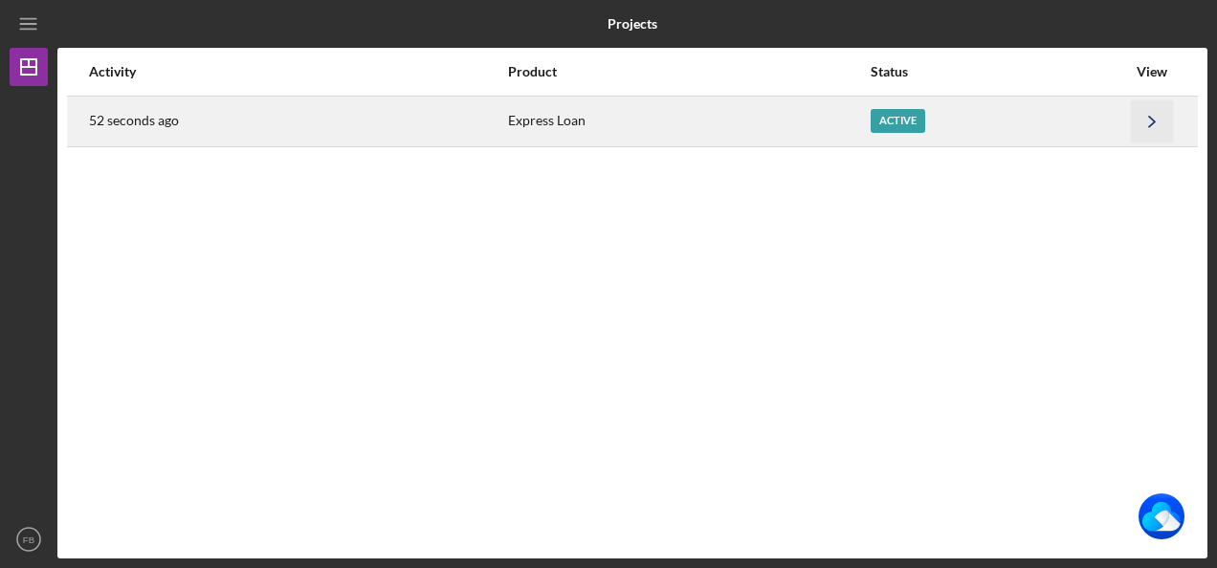
click at [1150, 131] on icon "Icon/Navigate" at bounding box center [1152, 120] width 43 height 43
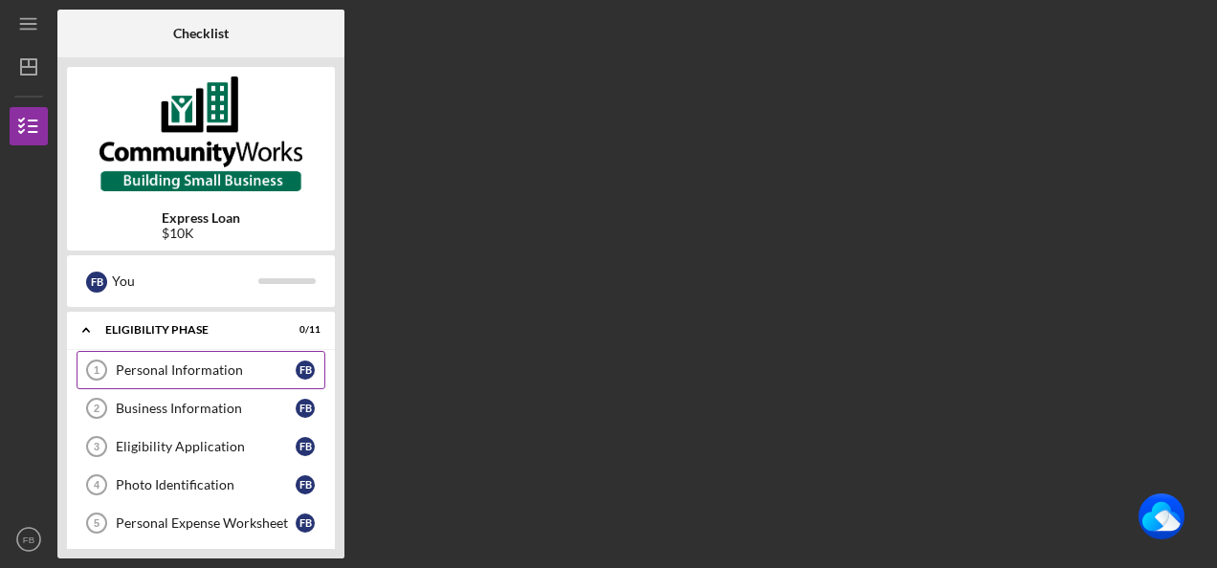
click at [234, 370] on div "Personal Information" at bounding box center [206, 370] width 180 height 15
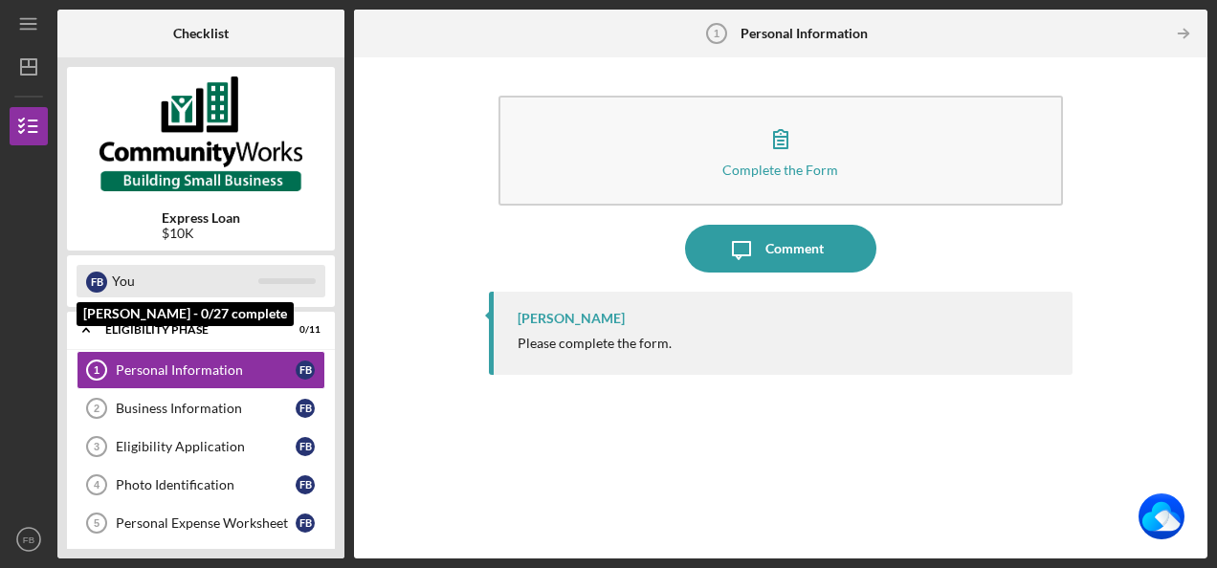
click at [170, 273] on div "You" at bounding box center [185, 281] width 146 height 33
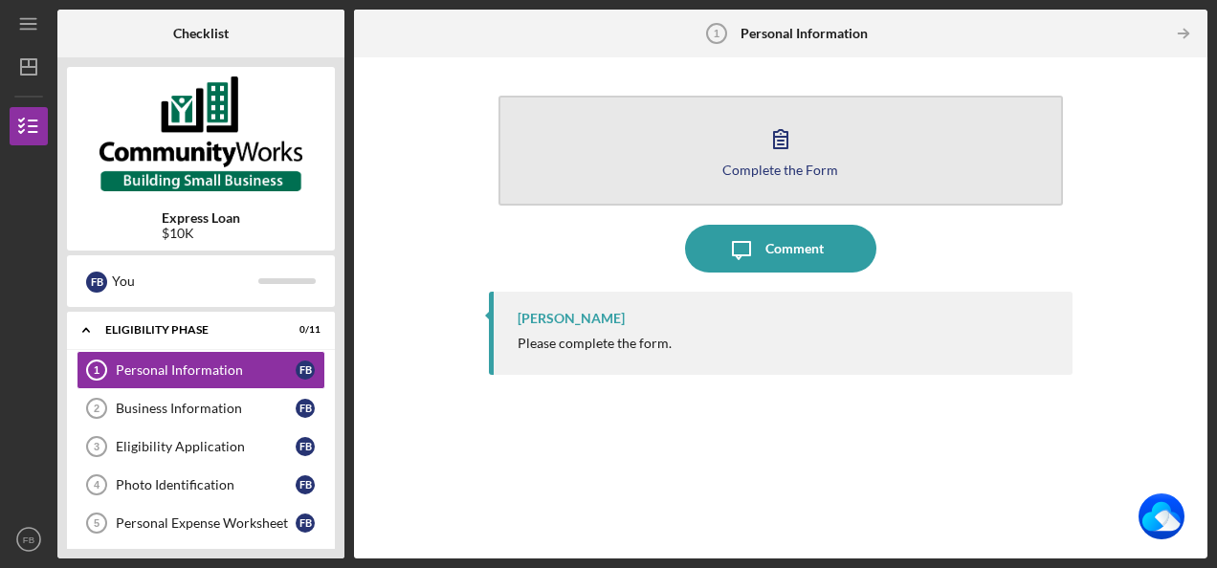
click at [612, 155] on button "Complete the Form Form" at bounding box center [780, 151] width 564 height 110
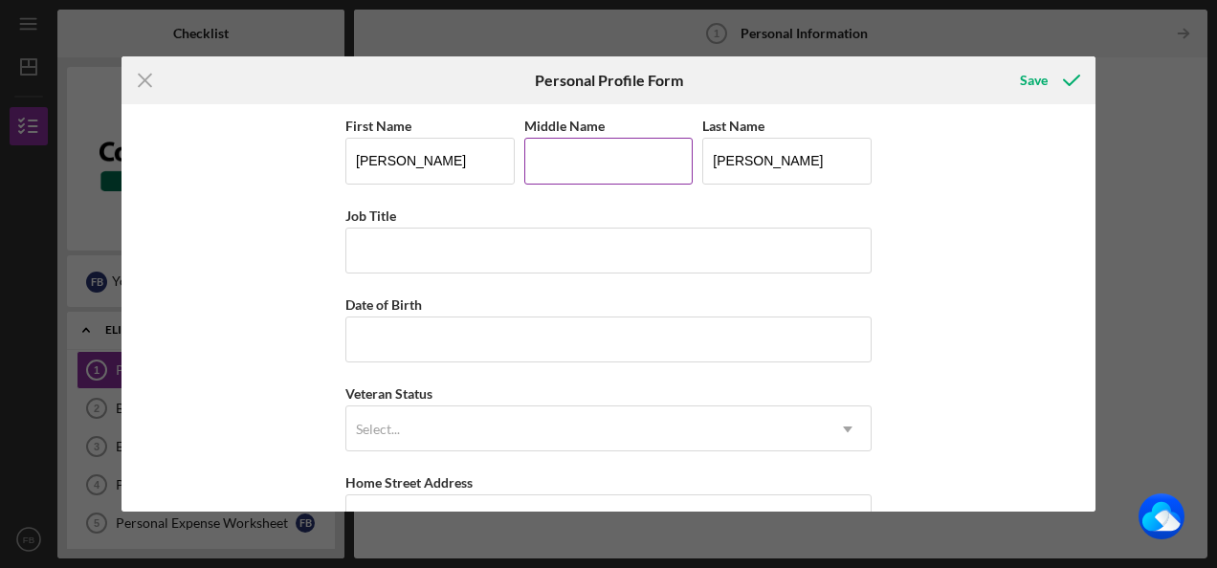
click at [579, 152] on input "Middle Name" at bounding box center [608, 161] width 169 height 46
type input "[PERSON_NAME]"
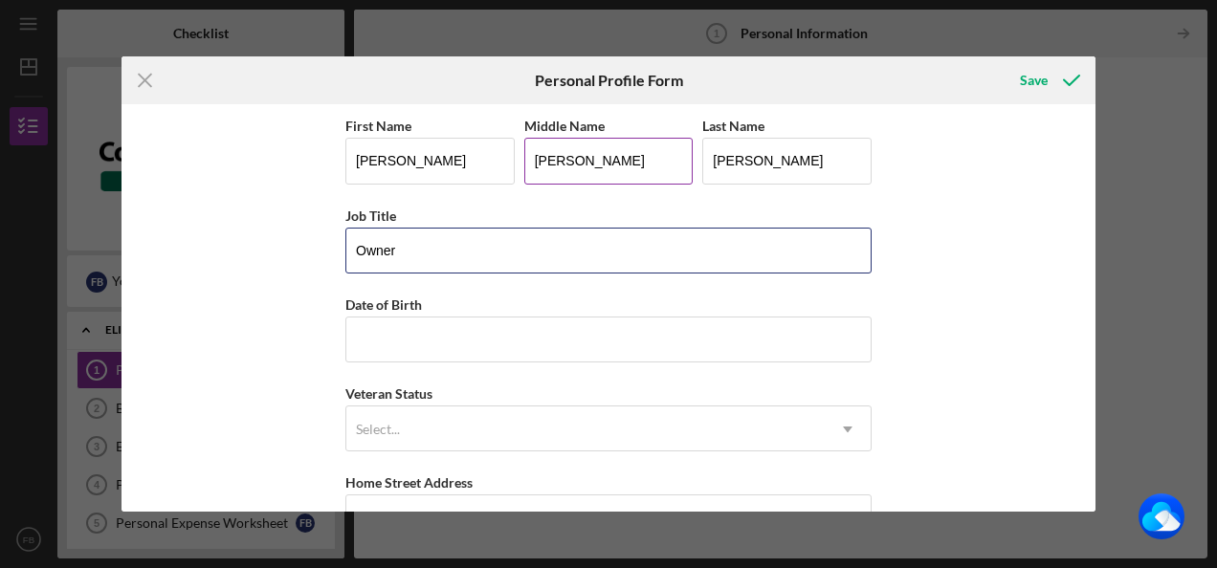
type input "Owner"
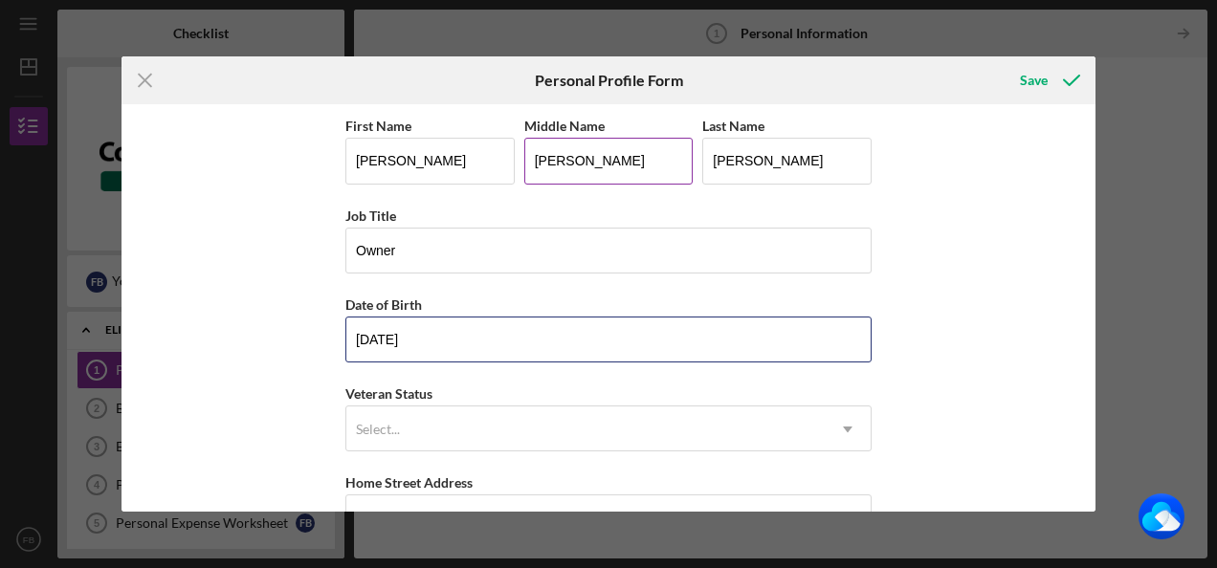
type input "[DATE]"
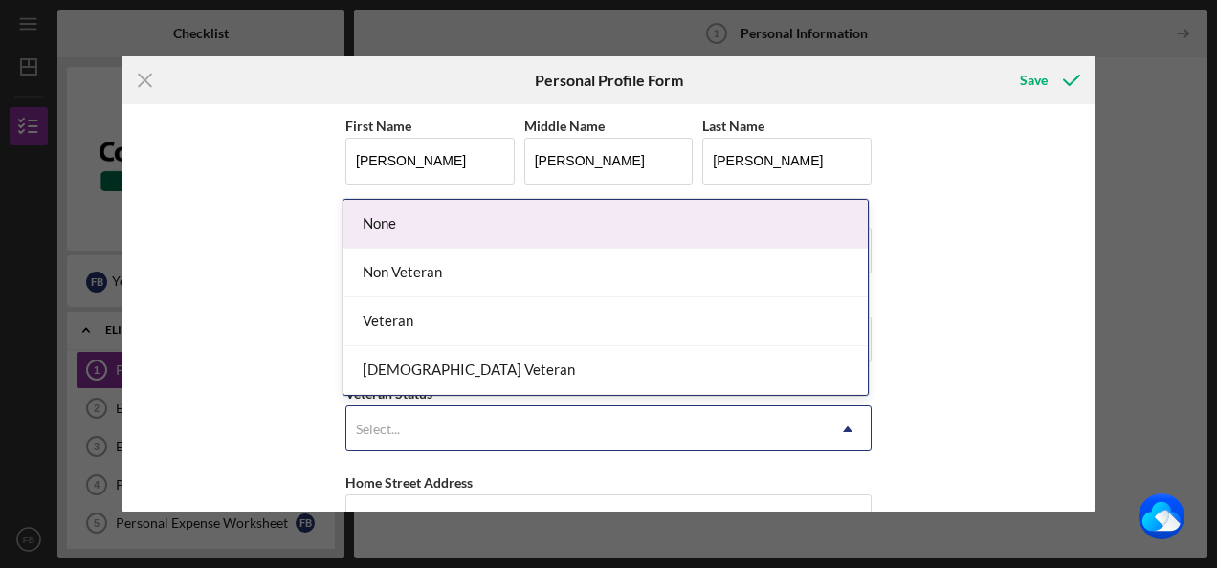
click at [510, 449] on div "Select..." at bounding box center [585, 430] width 478 height 44
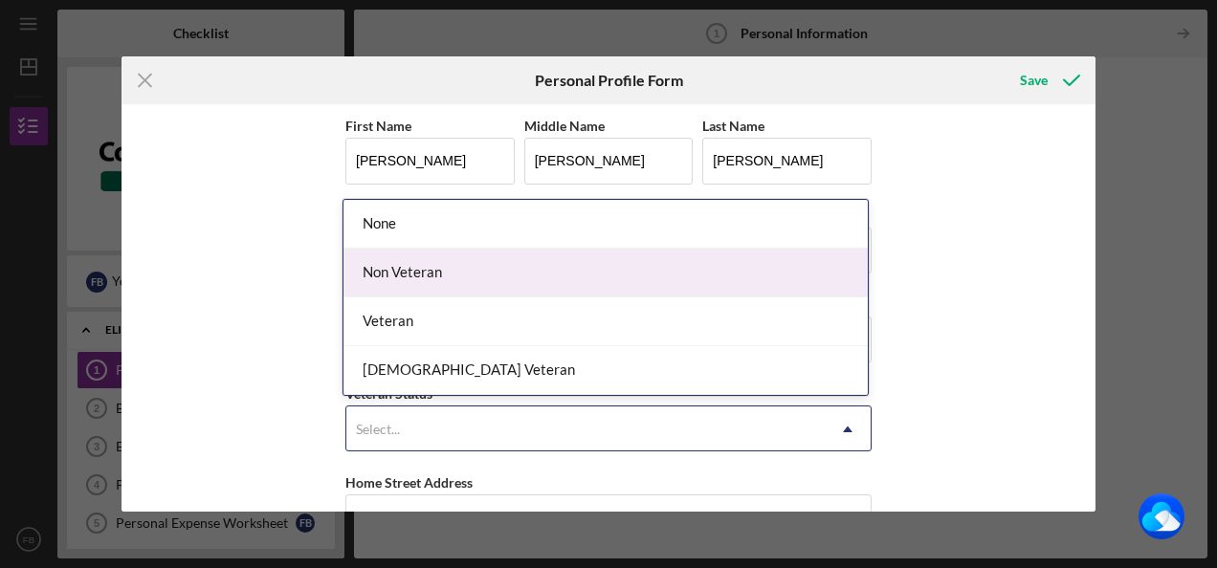
click at [429, 269] on div "Non Veteran" at bounding box center [605, 273] width 524 height 49
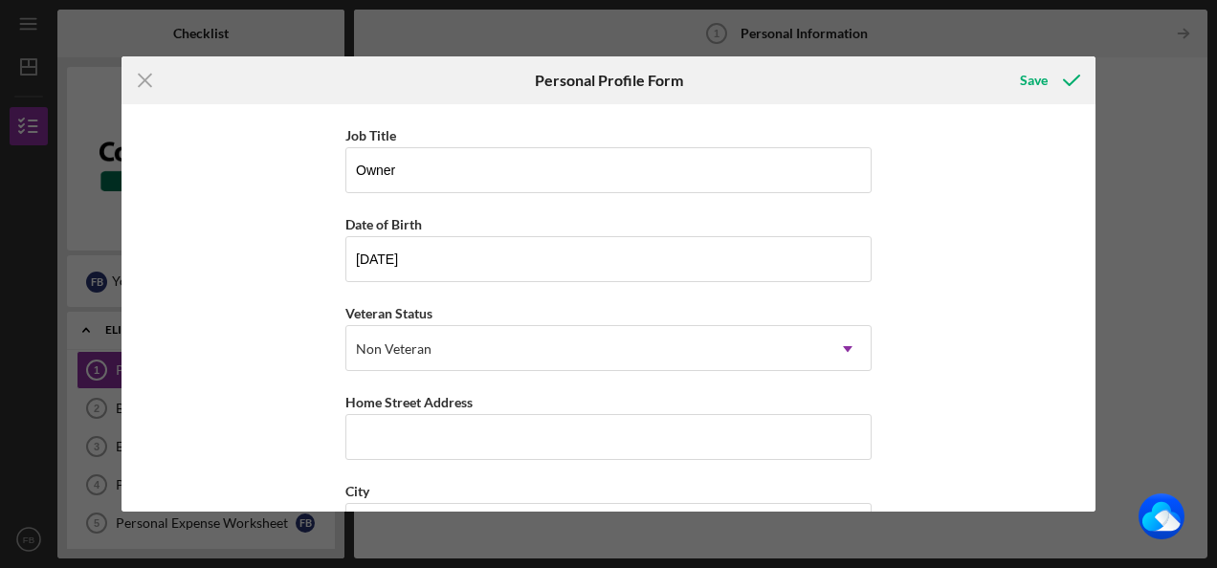
scroll to position [191, 0]
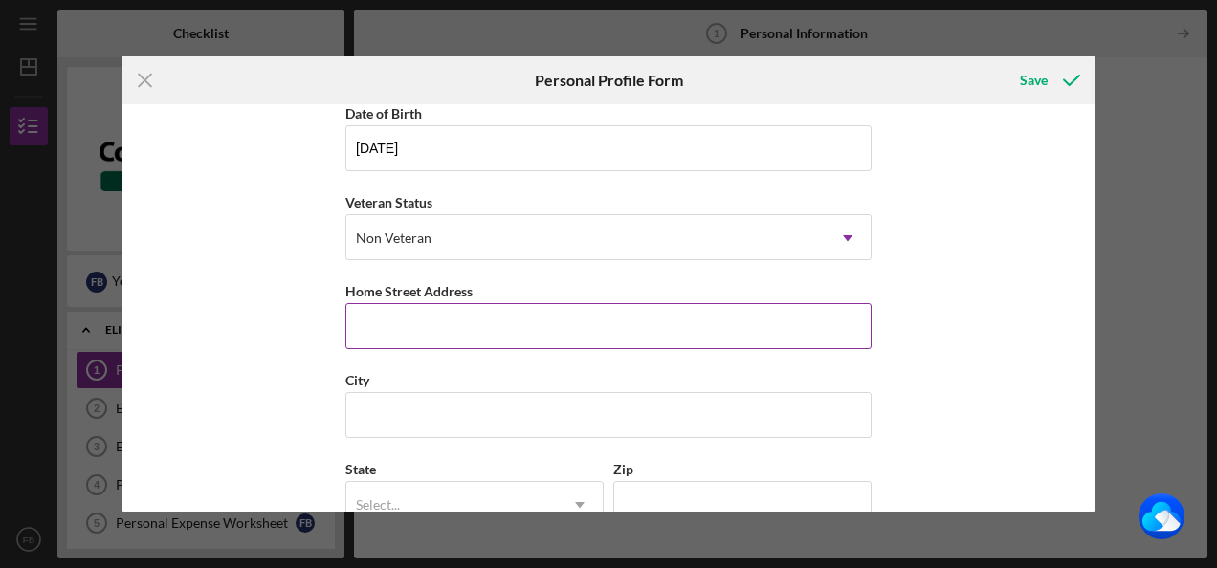
click at [444, 333] on input "Home Street Address" at bounding box center [608, 326] width 526 height 46
type input "[STREET_ADDRESS]"
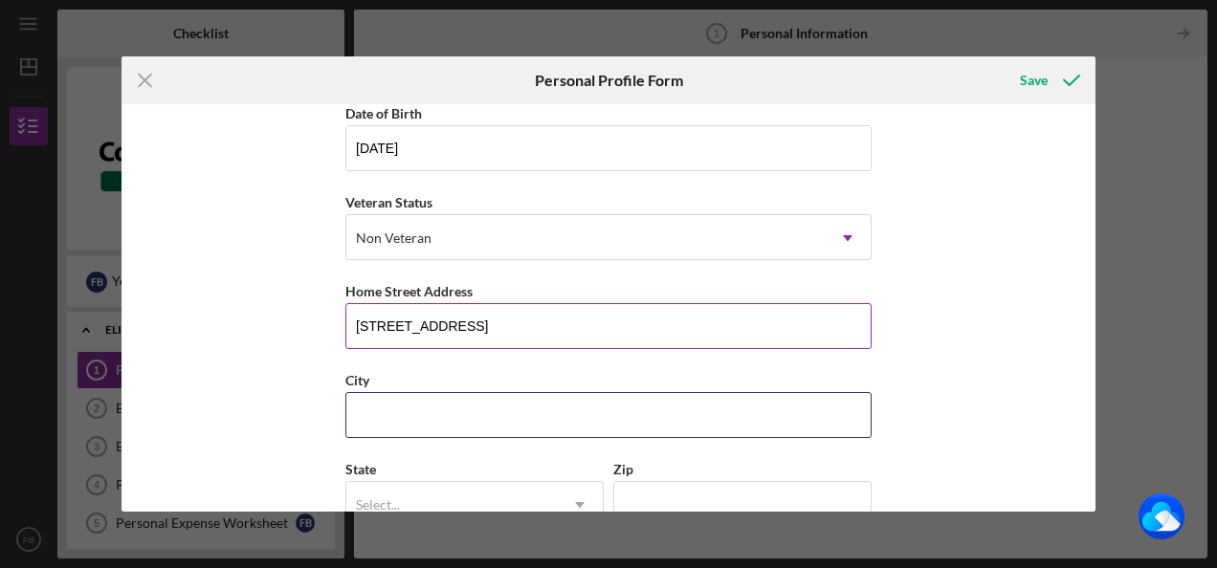
type input "[GEOGRAPHIC_DATA]"
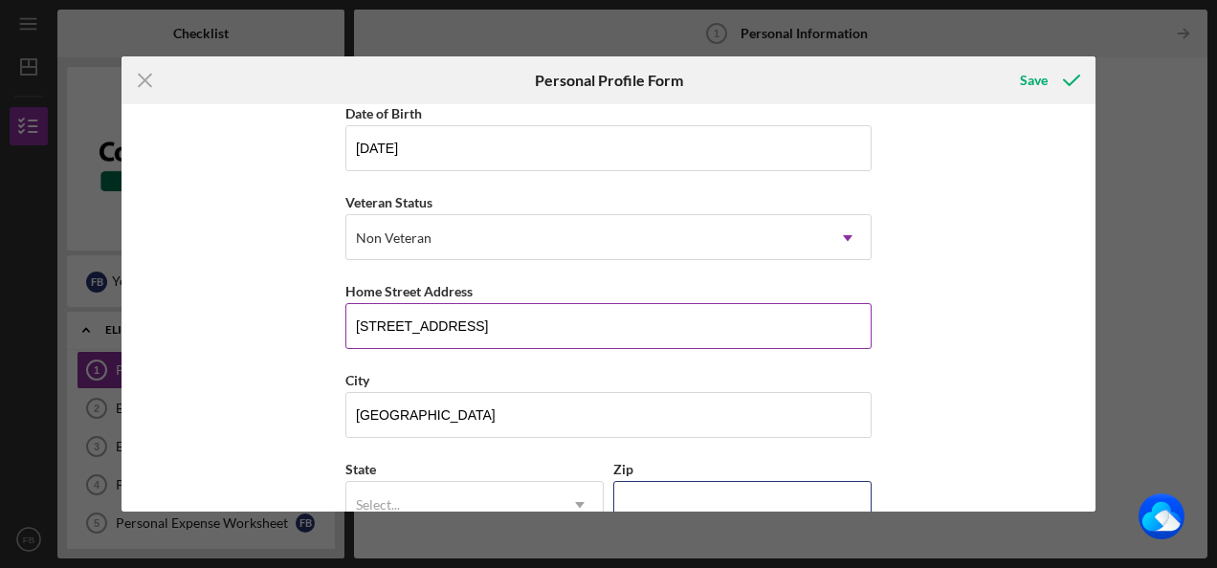
type input "29673"
type input "SC"
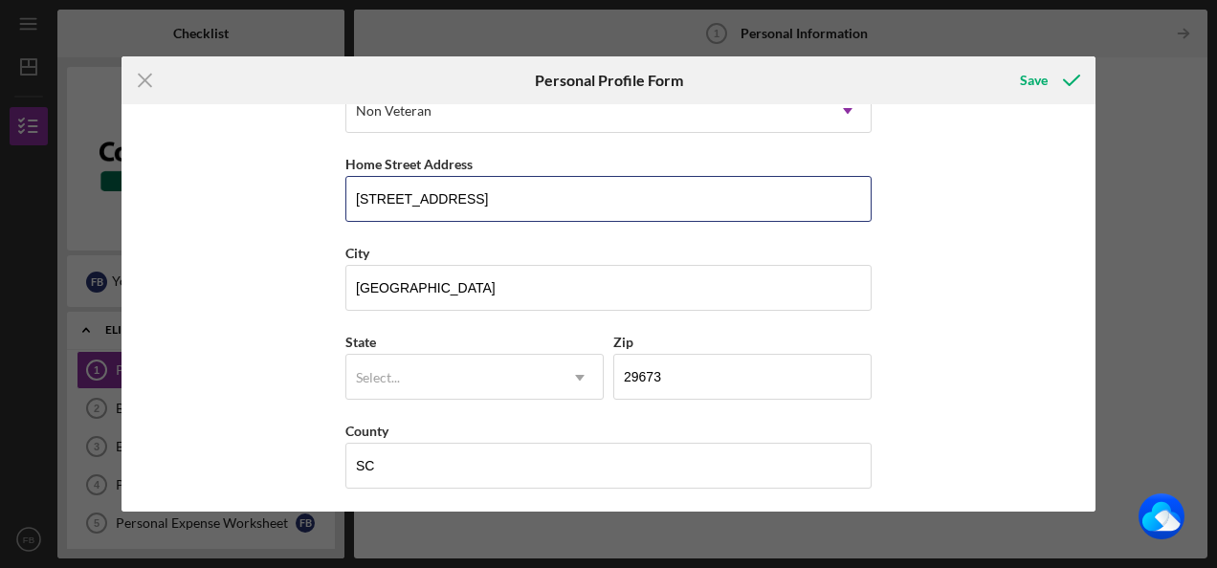
scroll to position [320, 0]
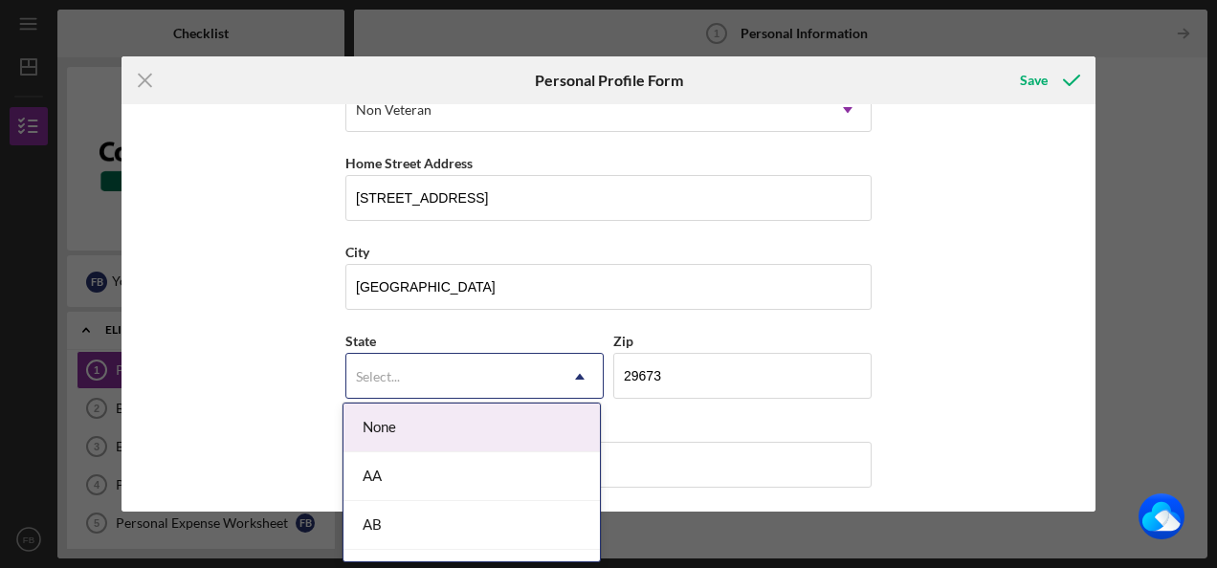
click at [430, 367] on div "Select..." at bounding box center [451, 377] width 210 height 44
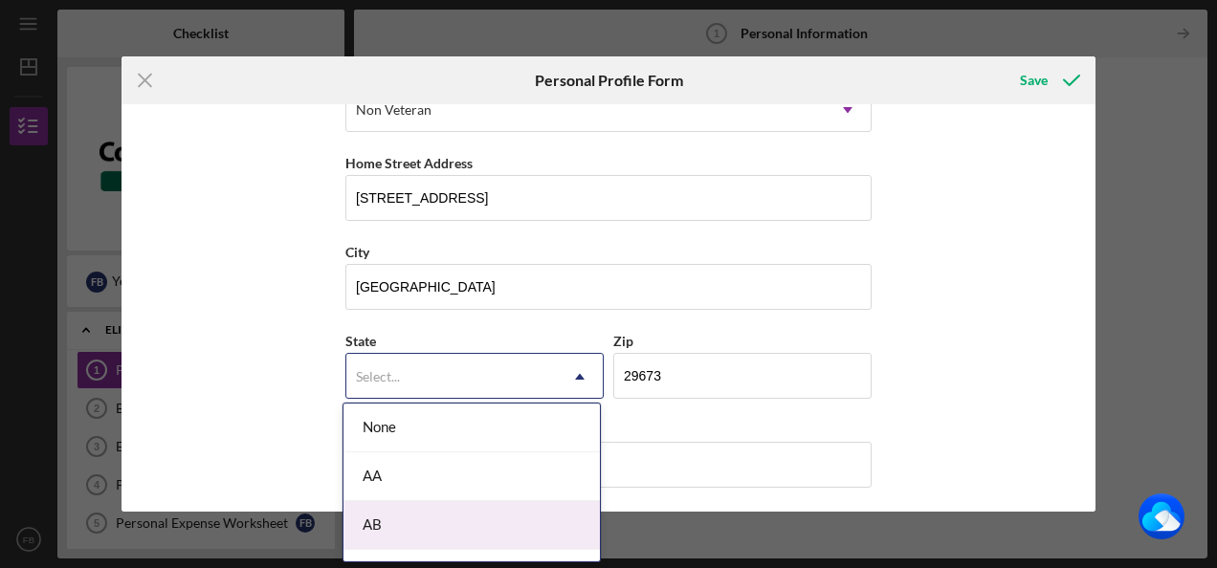
type input "s"
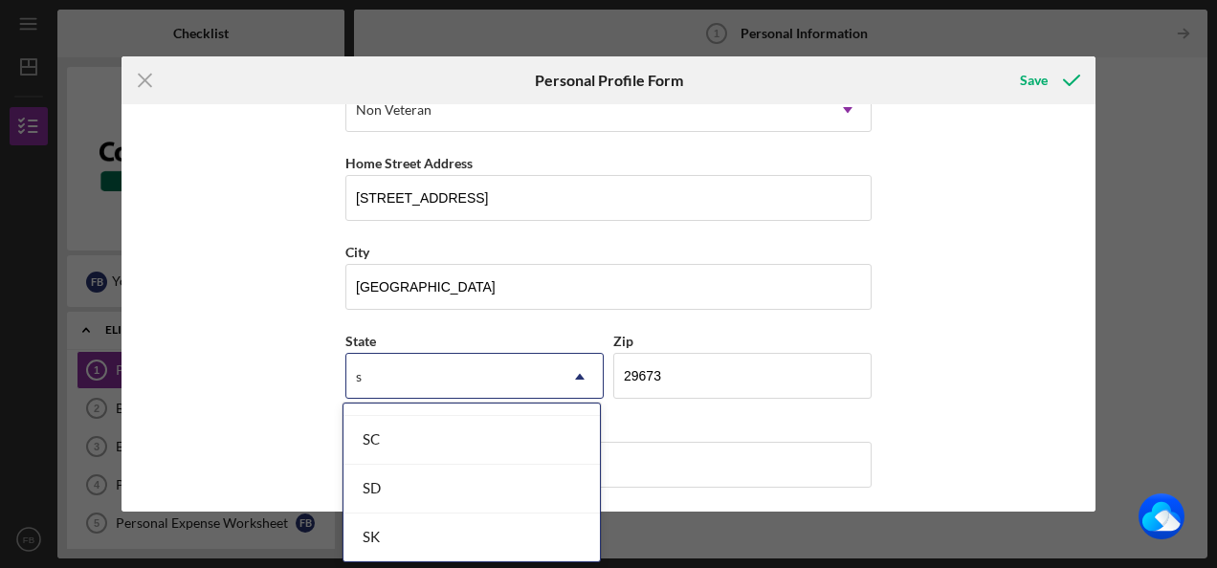
scroll to position [1299, 0]
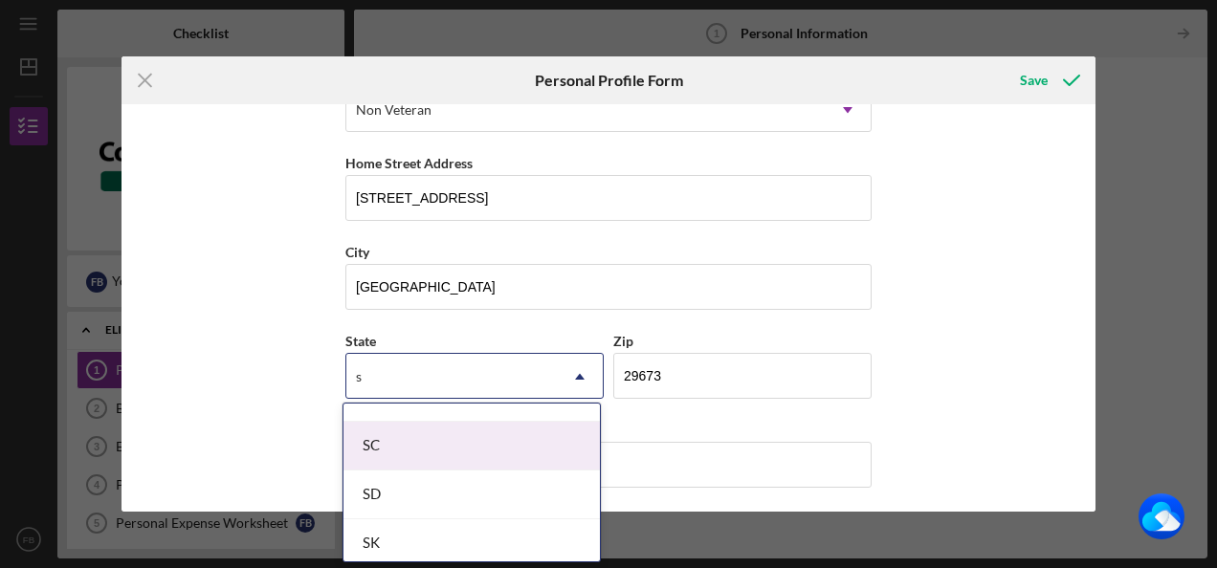
click at [473, 432] on div "SC" at bounding box center [471, 446] width 256 height 49
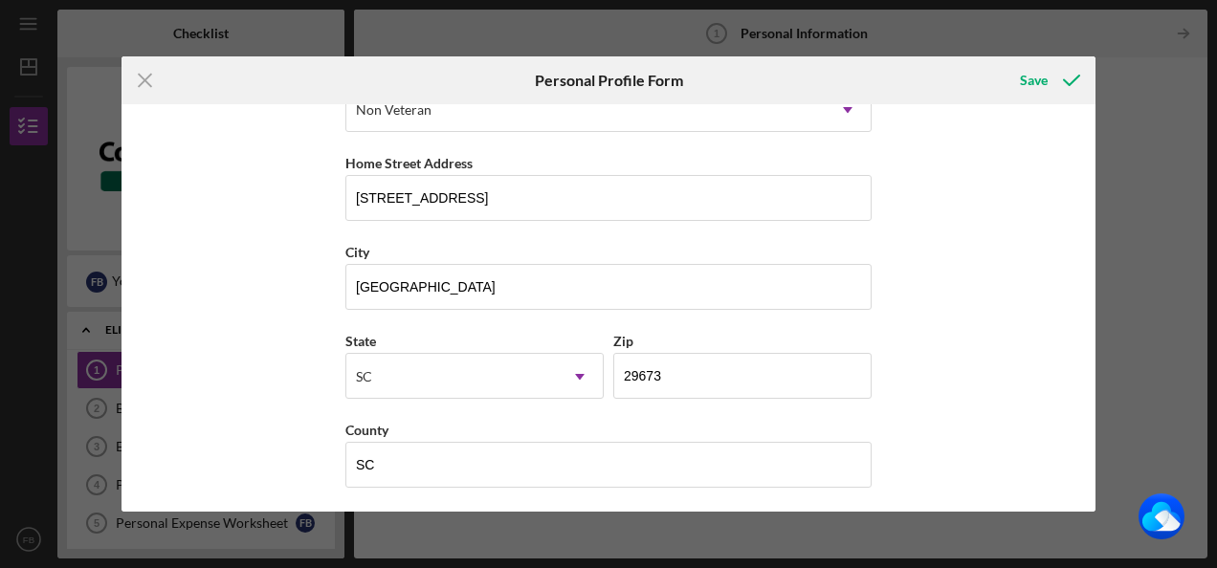
click at [911, 436] on div "First Name [PERSON_NAME] Middle Name [PERSON_NAME] Last Name [PERSON_NAME] Job …" at bounding box center [608, 307] width 974 height 407
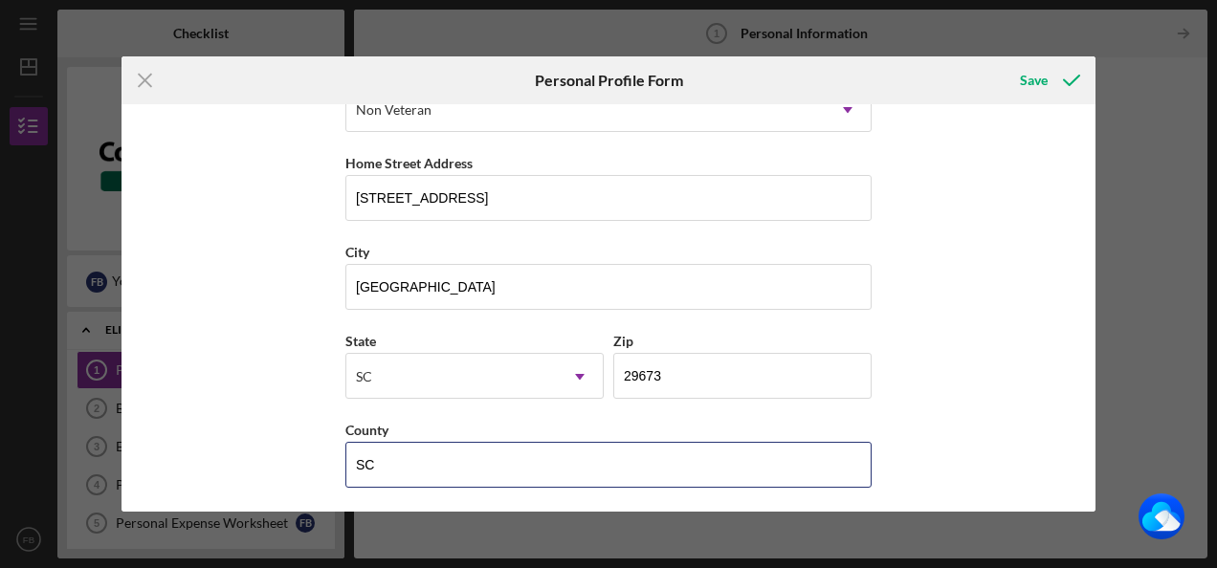
drag, startPoint x: 424, startPoint y: 461, endPoint x: 304, endPoint y: 466, distance: 119.7
click at [304, 465] on div "First Name [PERSON_NAME] Middle Name [PERSON_NAME] Last Name [PERSON_NAME] Job …" at bounding box center [608, 307] width 974 height 407
type input "[PERSON_NAME]"
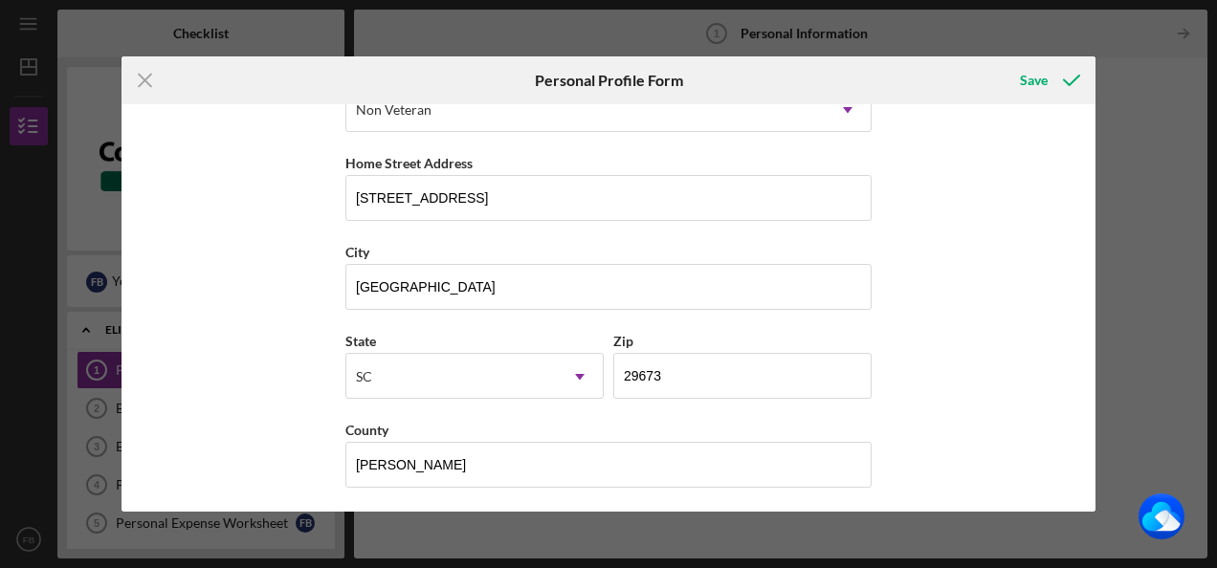
click at [313, 466] on div "First Name [PERSON_NAME] Middle Name [PERSON_NAME] Last Name [PERSON_NAME] Job …" at bounding box center [608, 307] width 974 height 407
click at [1024, 71] on div "Save" at bounding box center [1034, 80] width 28 height 38
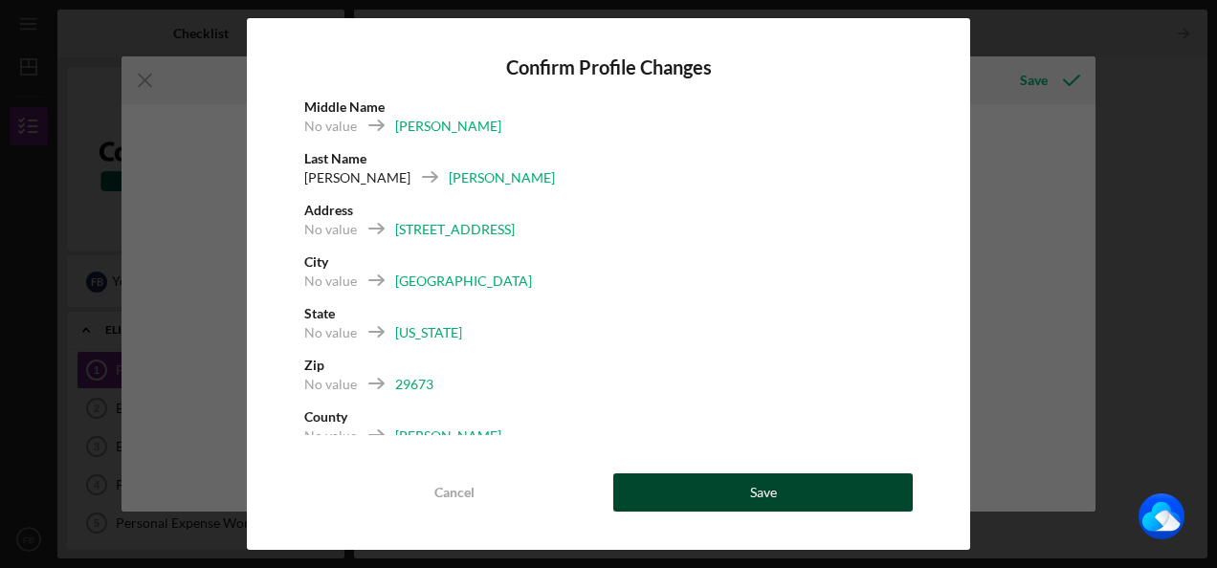
click at [756, 494] on div "Save" at bounding box center [763, 493] width 27 height 38
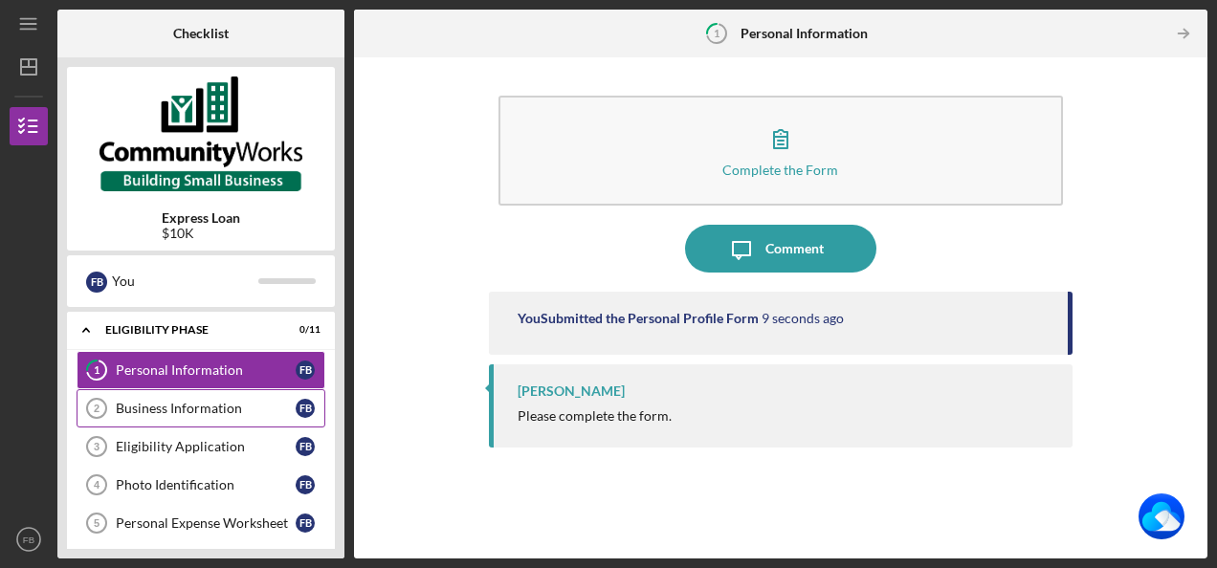
click at [236, 407] on div "Business Information" at bounding box center [206, 408] width 180 height 15
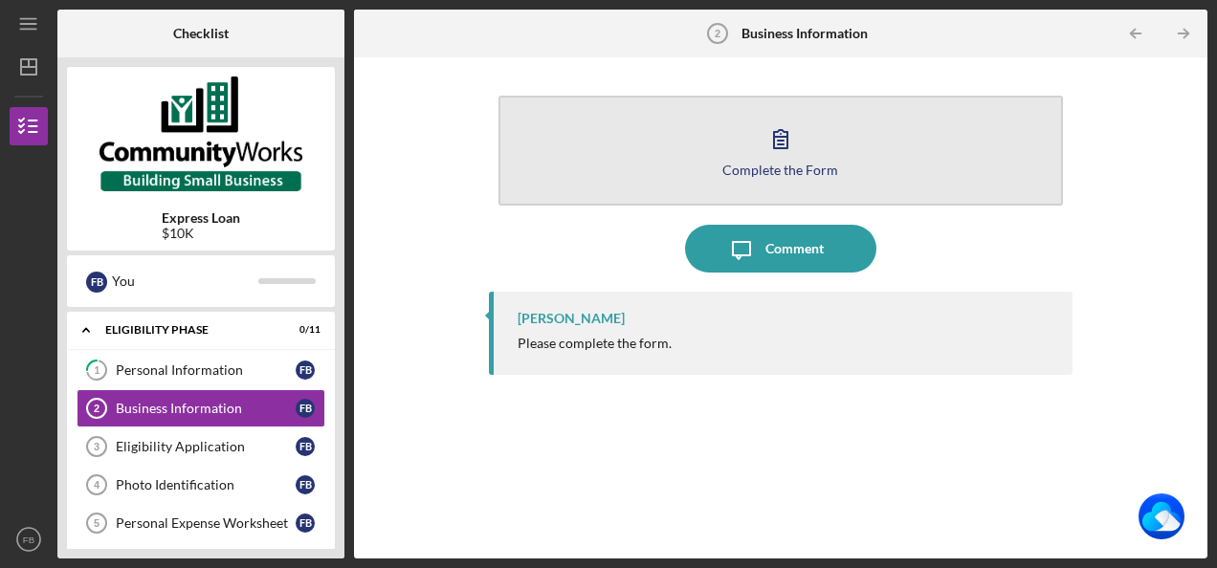
click at [758, 163] on div "Complete the Form" at bounding box center [780, 170] width 116 height 14
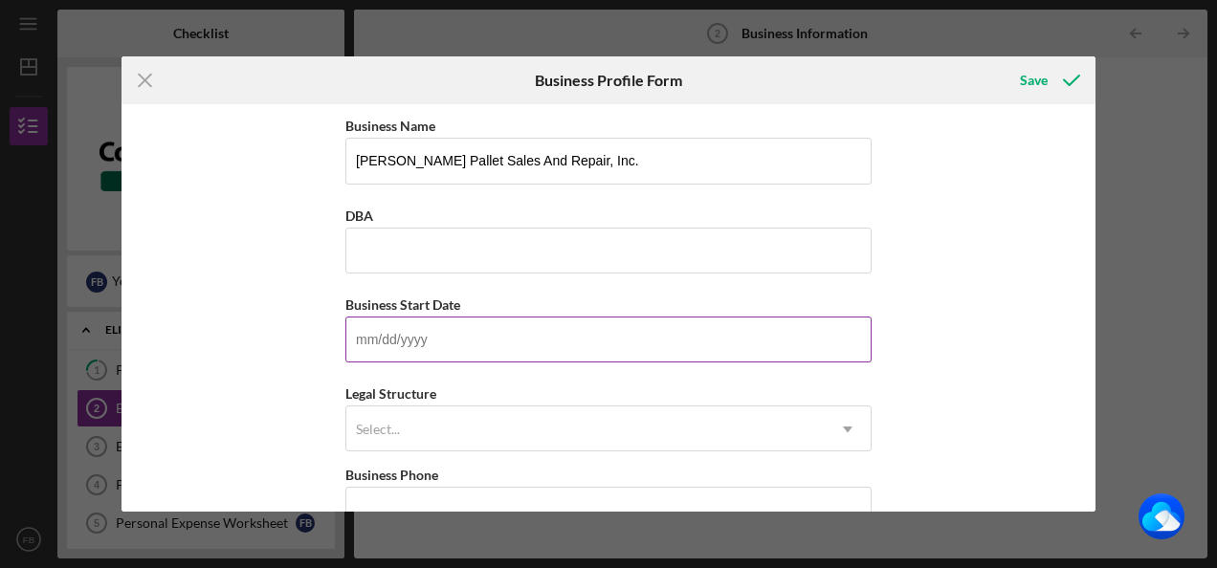
click at [413, 335] on input "Business Start Date" at bounding box center [608, 340] width 526 height 46
type input "[DATE]"
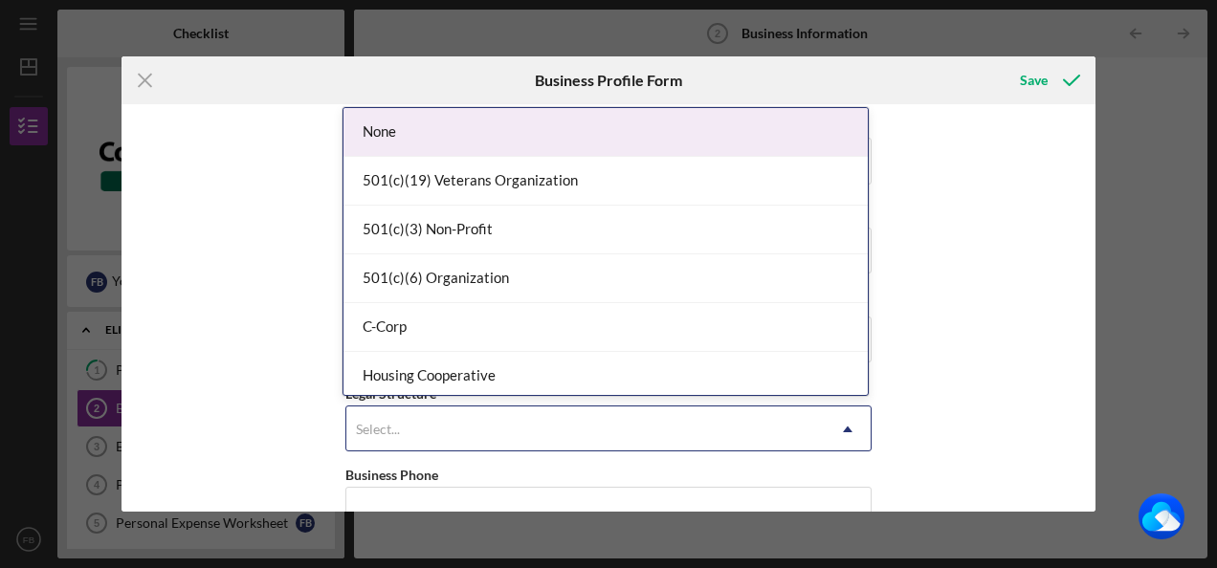
click at [400, 448] on div "Select..." at bounding box center [585, 430] width 478 height 44
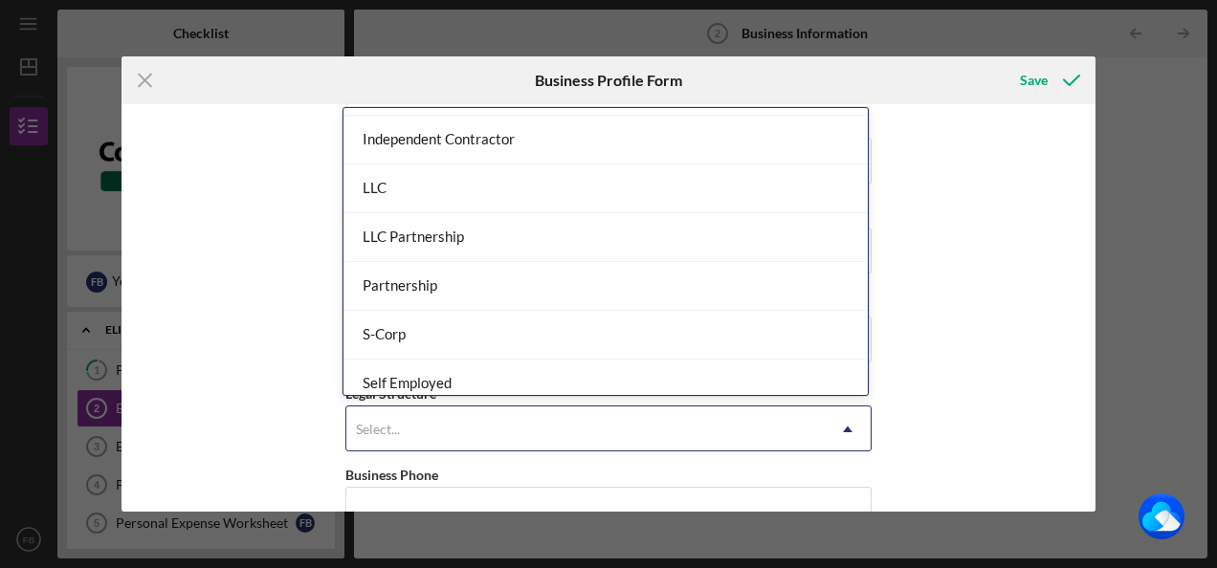
scroll to position [287, 0]
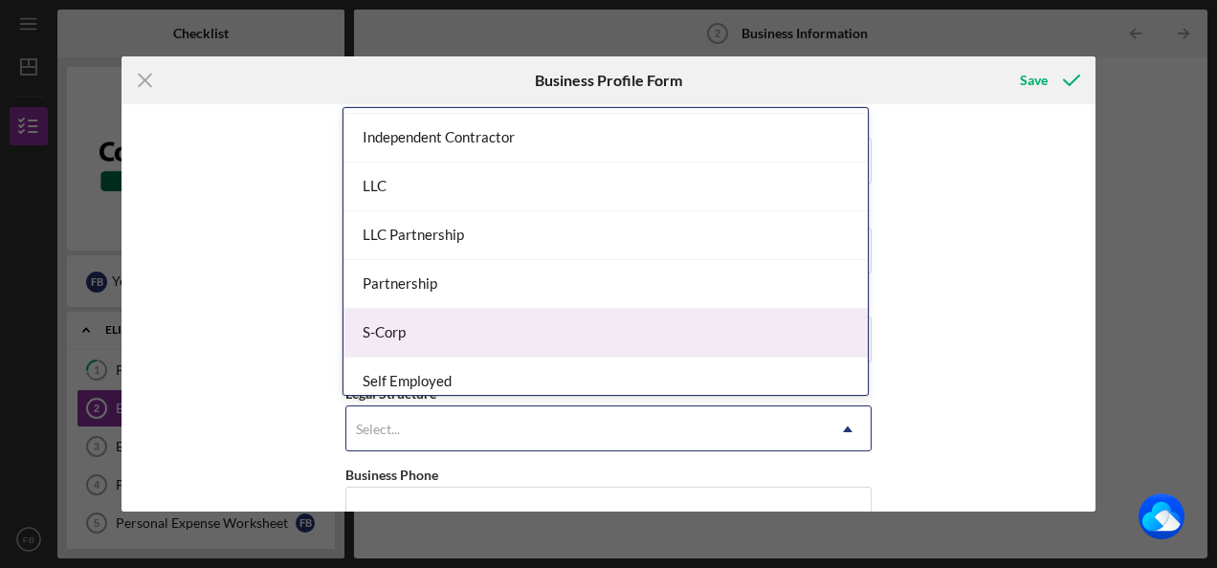
click at [425, 329] on div "S-Corp" at bounding box center [605, 333] width 524 height 49
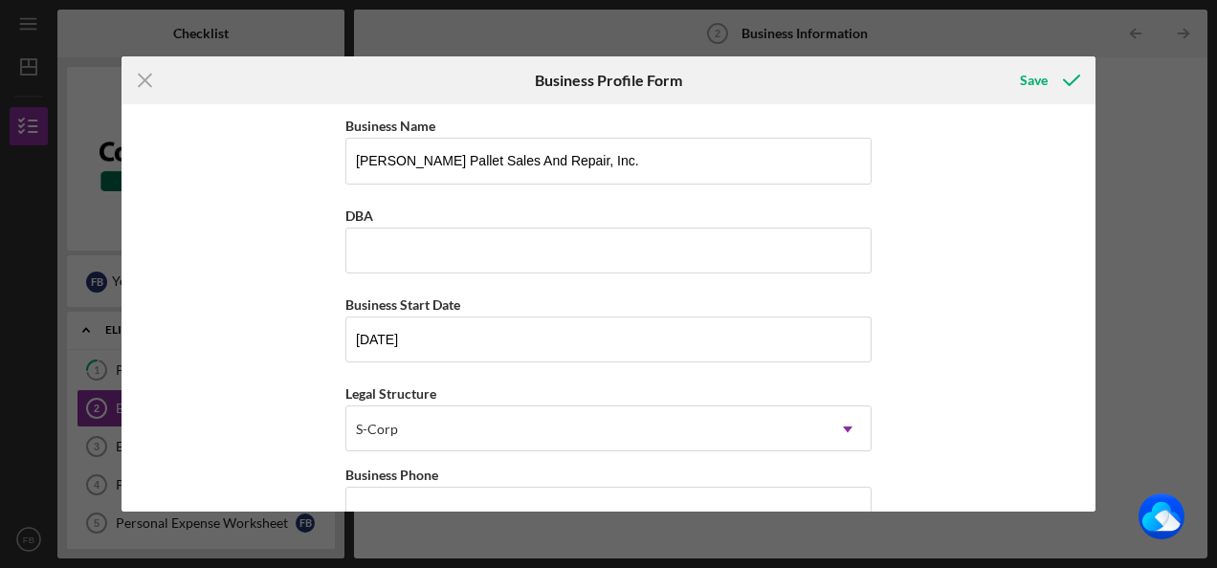
click at [223, 420] on div "Business Name [PERSON_NAME] Pallet Sales And Repair, Inc. DBA Business Start Da…" at bounding box center [608, 307] width 974 height 407
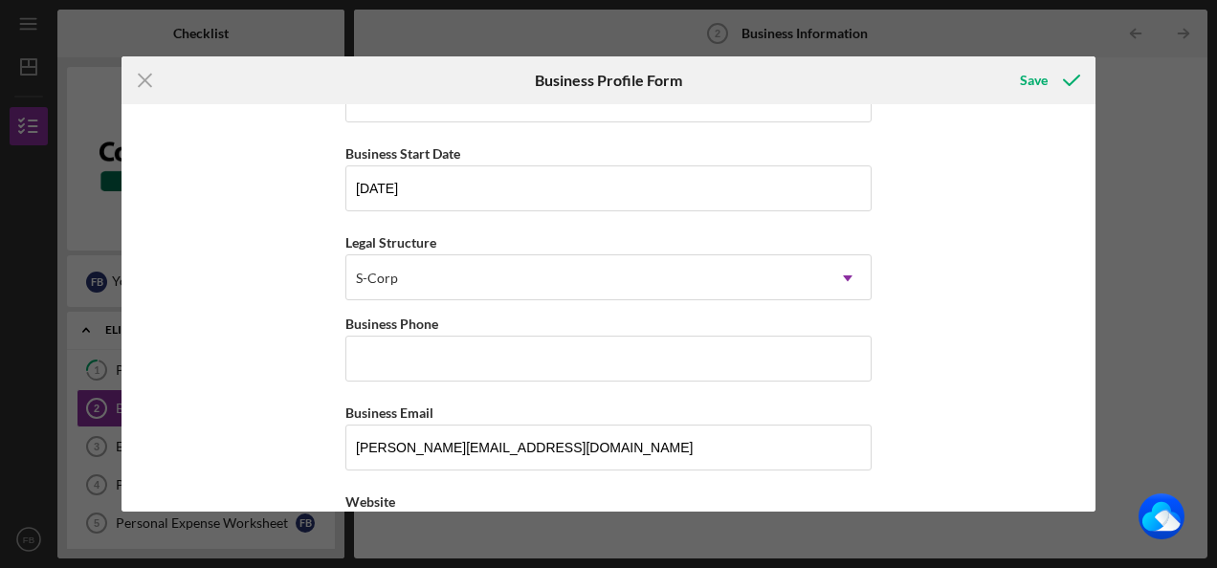
scroll to position [191, 0]
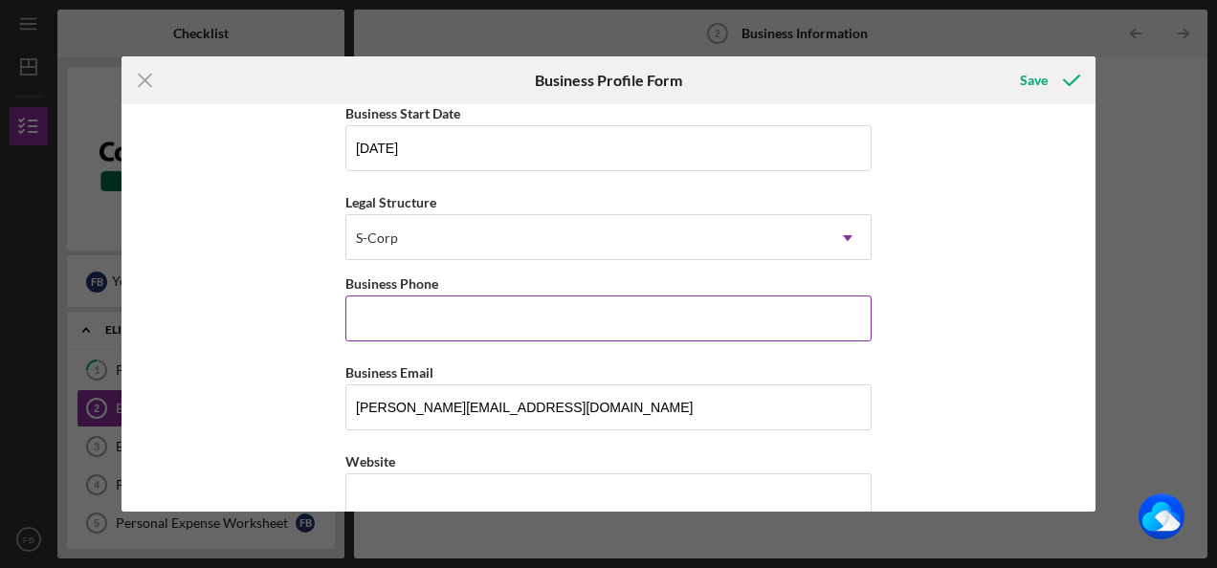
click at [398, 333] on input "Business Phone" at bounding box center [608, 319] width 526 height 46
type input "[PHONE_NUMBER]"
type input "[STREET_ADDRESS]"
type input "[PERSON_NAME]"
type input "29671"
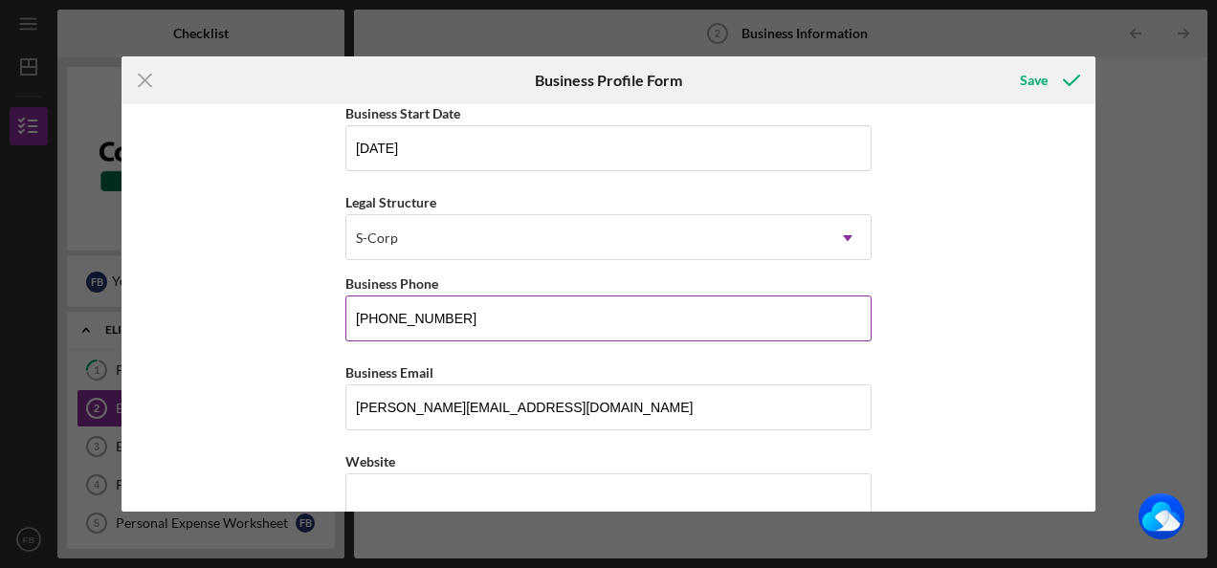
type input "SC"
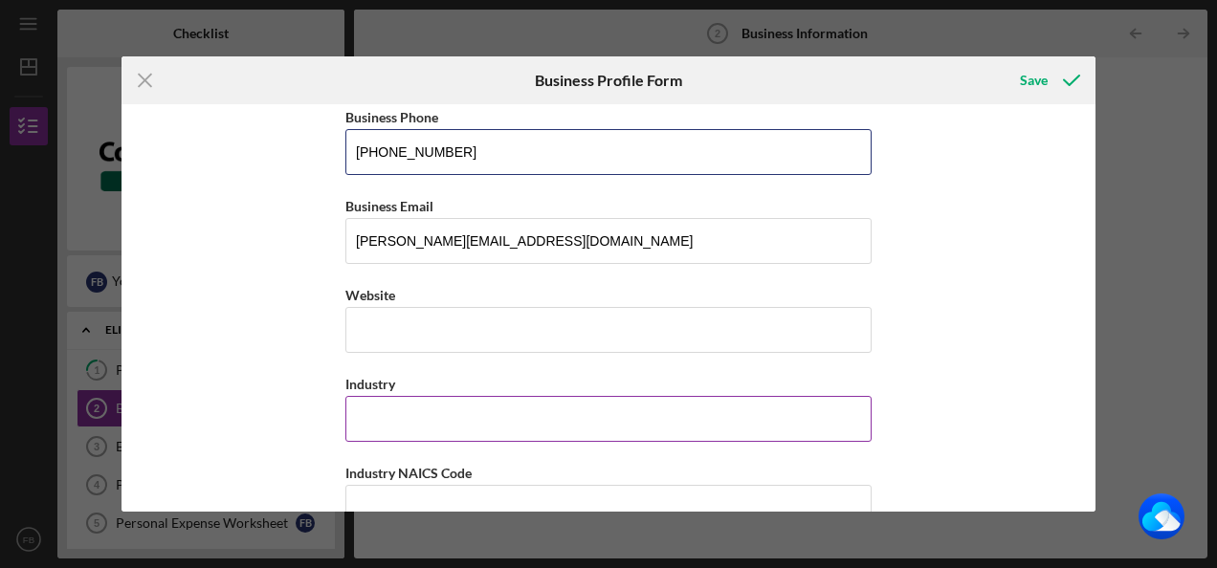
scroll to position [383, 0]
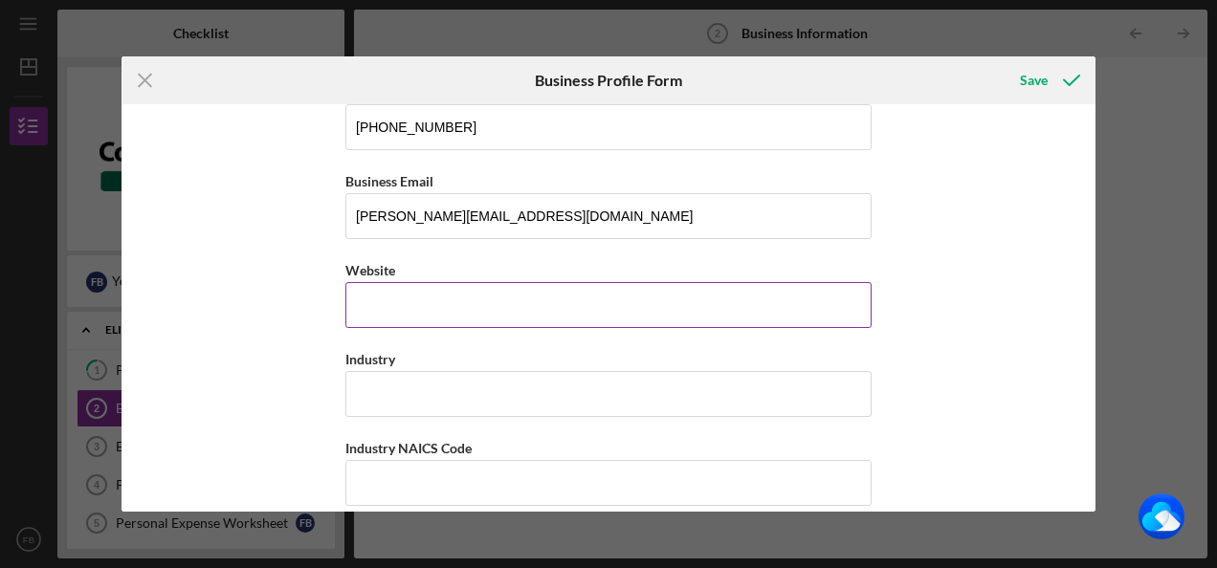
click at [443, 304] on input "Website" at bounding box center [608, 305] width 526 height 46
type input "[DOMAIN_NAME]"
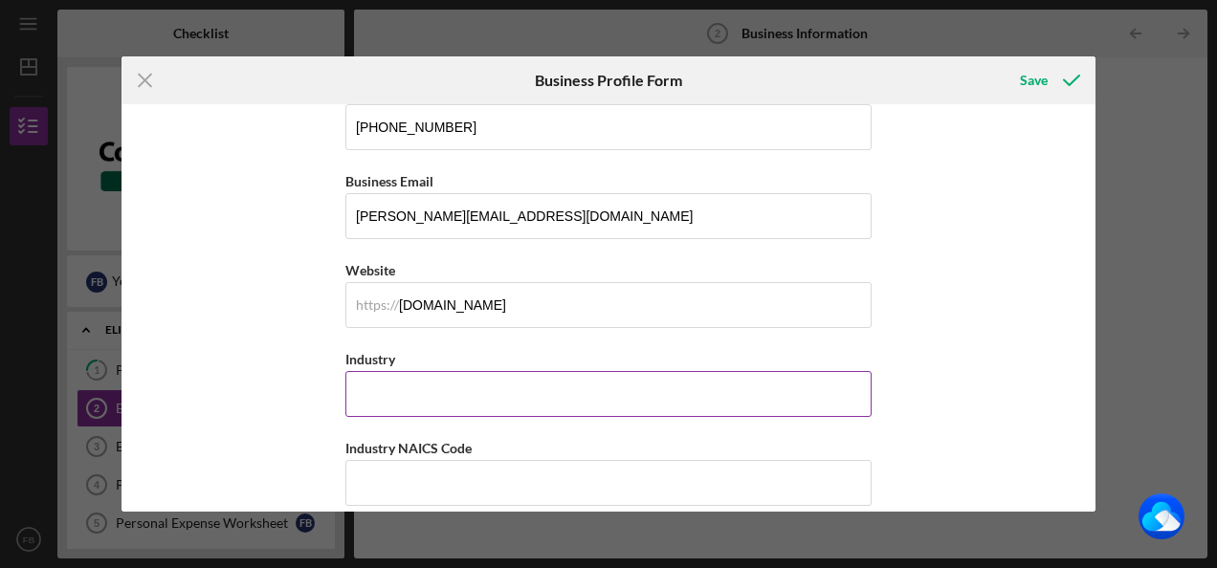
click at [427, 388] on input "Industry" at bounding box center [608, 394] width 526 height 46
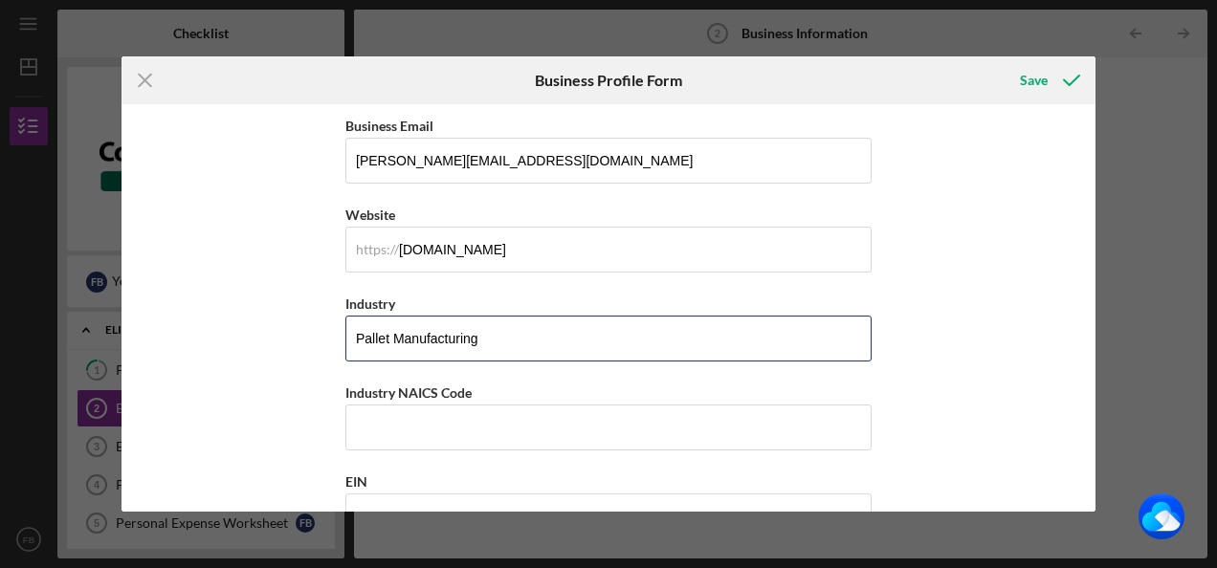
scroll to position [478, 0]
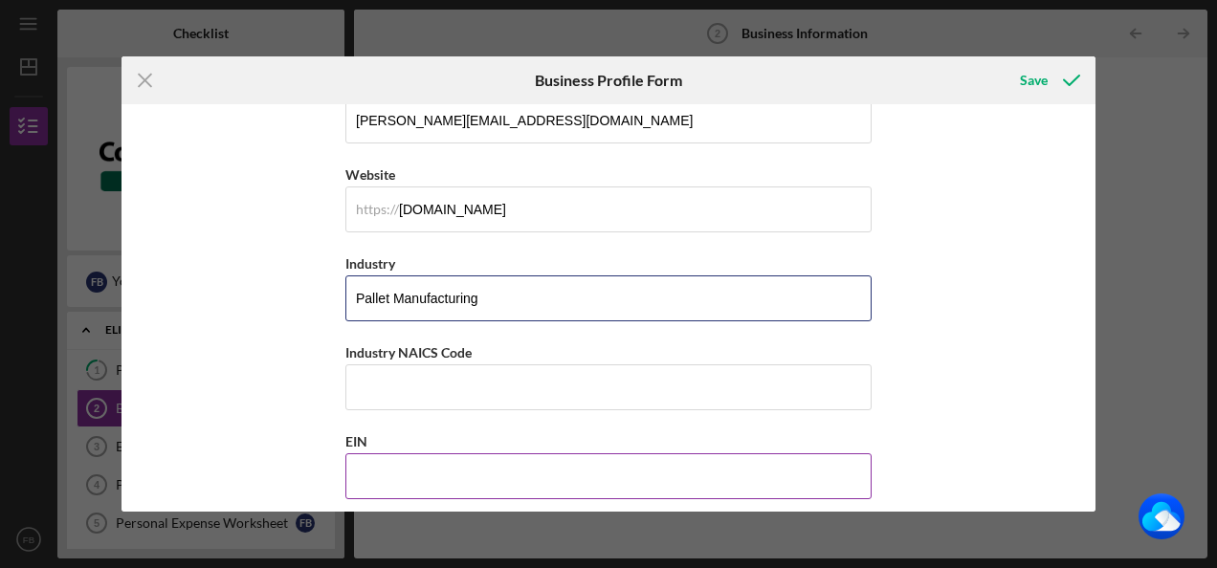
type input "Pallet Manufacturing"
click at [438, 463] on input "EIN" at bounding box center [608, 476] width 526 height 46
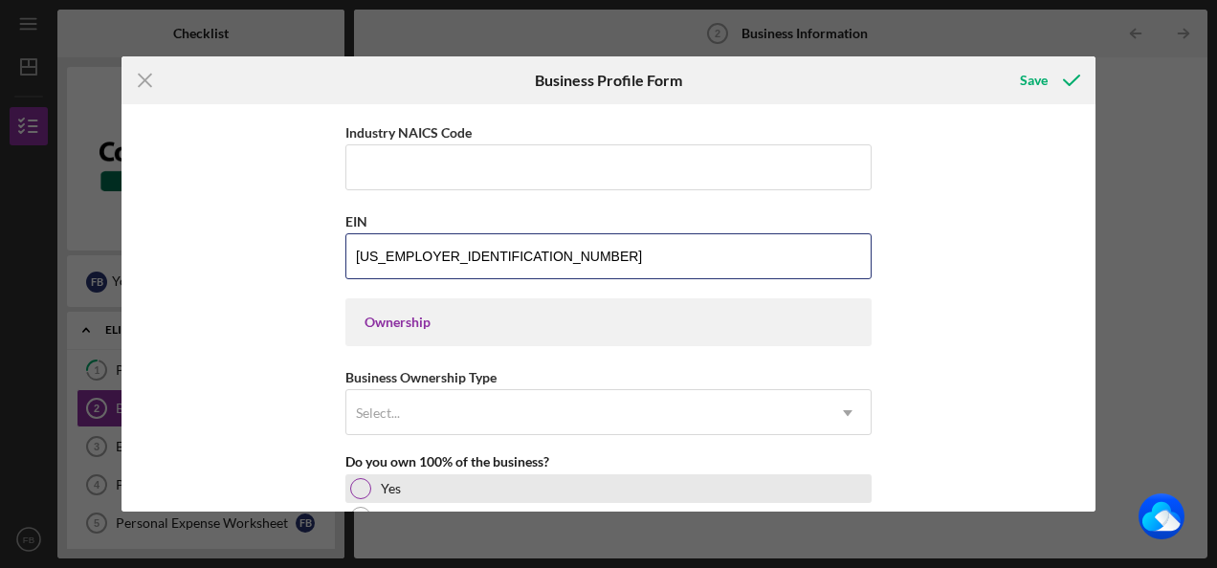
scroll to position [765, 0]
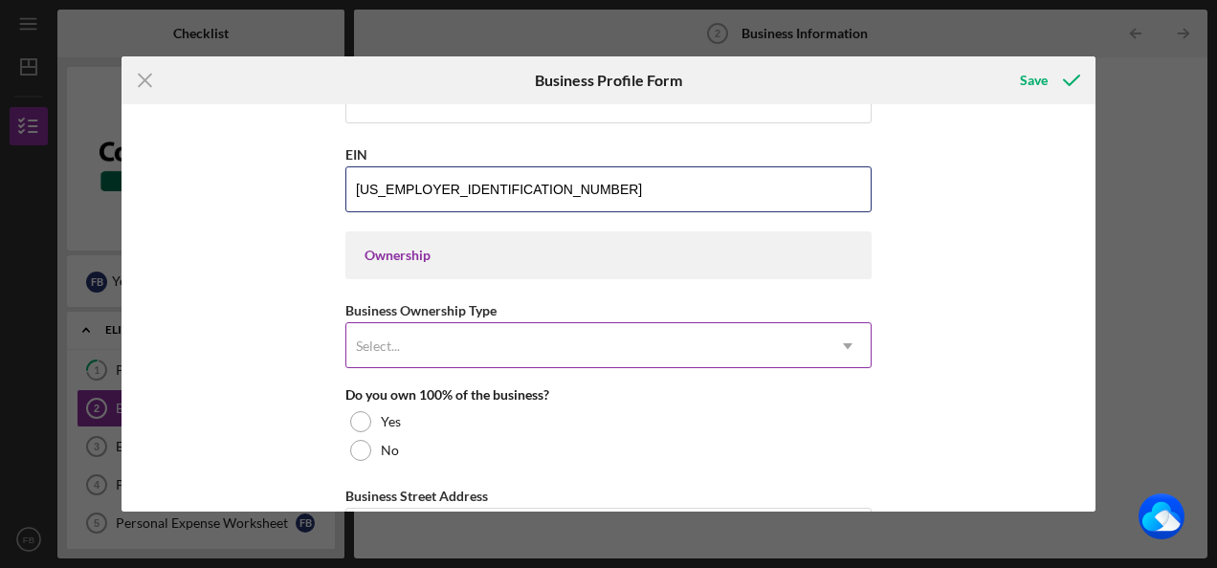
type input "[US_EMPLOYER_IDENTIFICATION_NUMBER]"
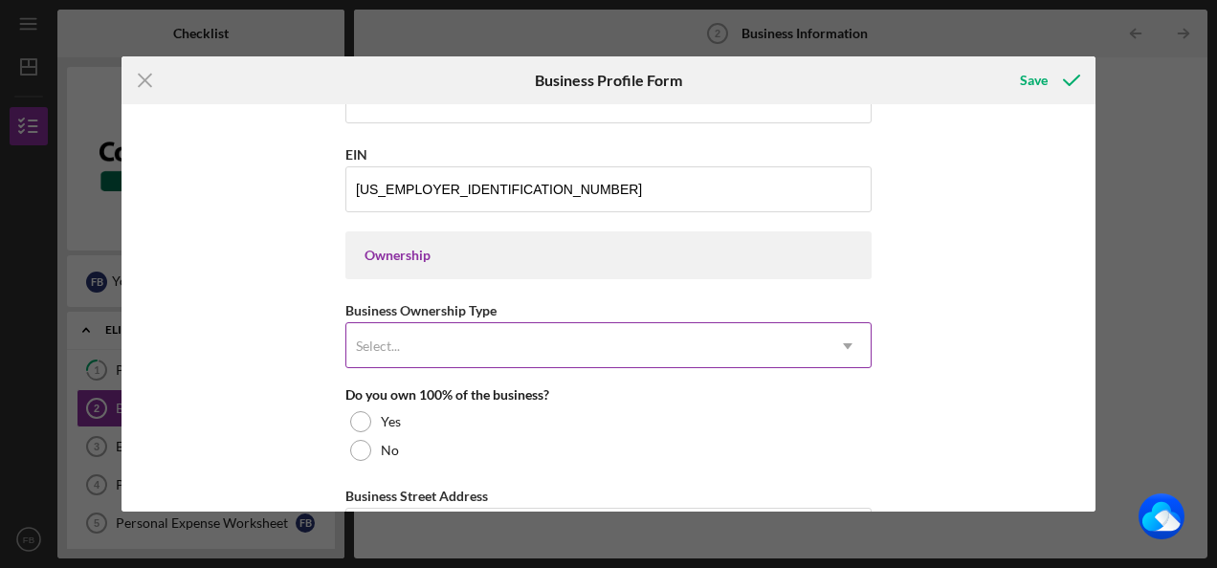
click at [416, 332] on div "Select..." at bounding box center [585, 346] width 478 height 44
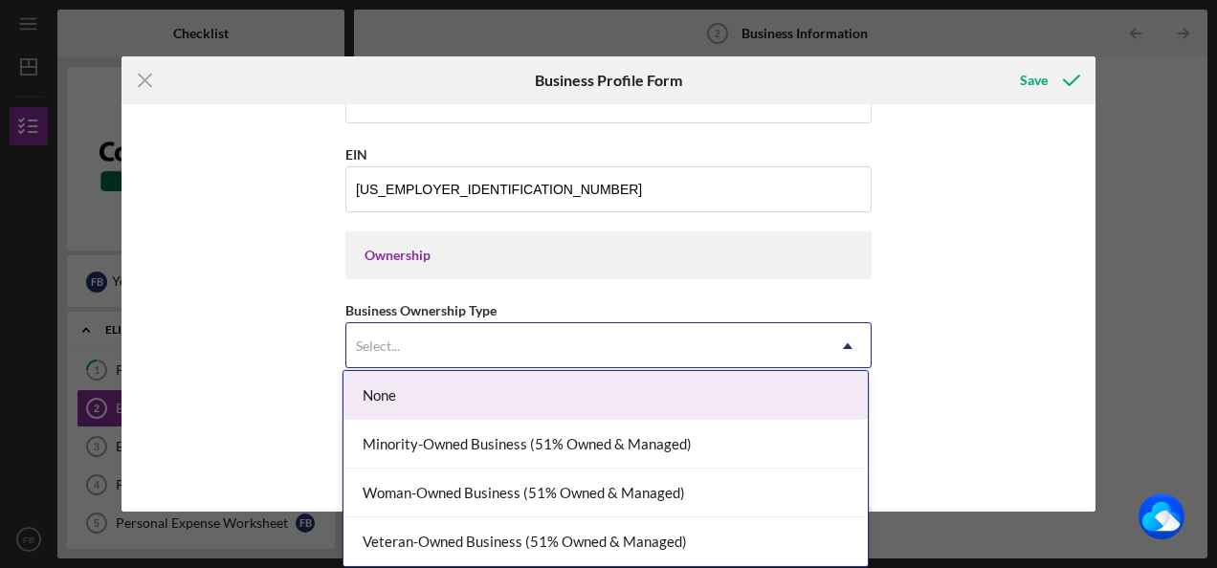
click at [379, 388] on div "None" at bounding box center [605, 395] width 524 height 49
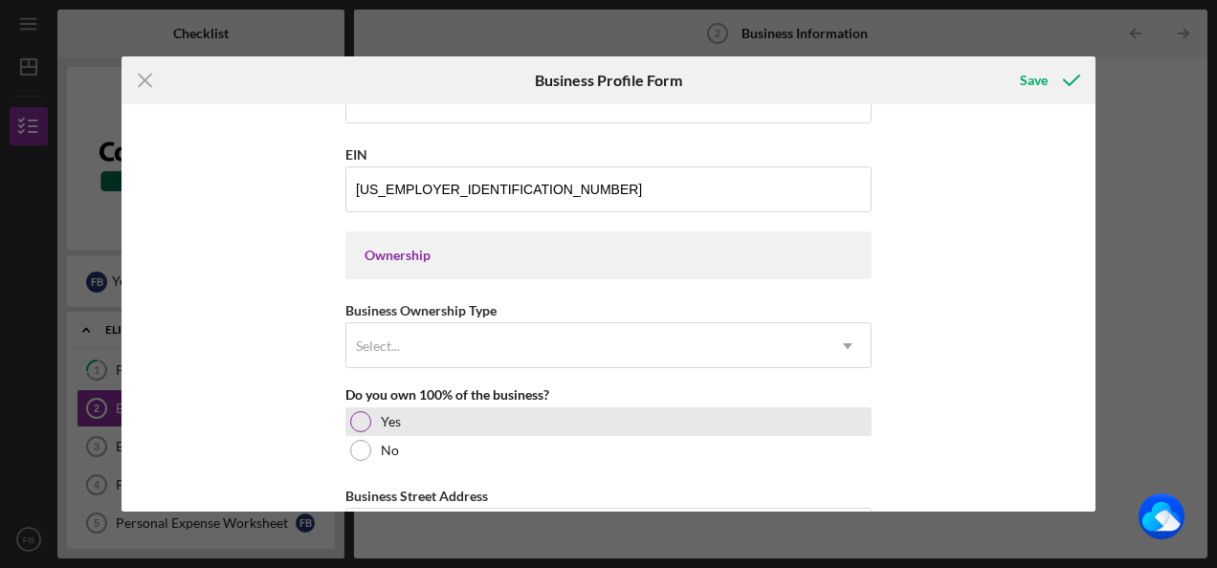
click at [358, 417] on div at bounding box center [360, 421] width 21 height 21
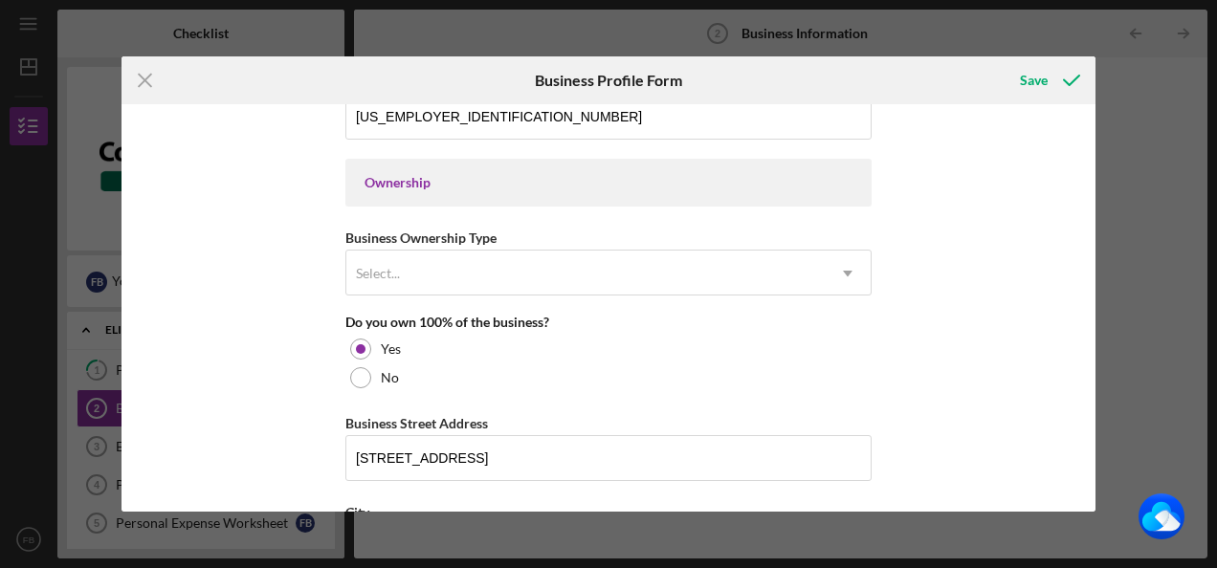
scroll to position [957, 0]
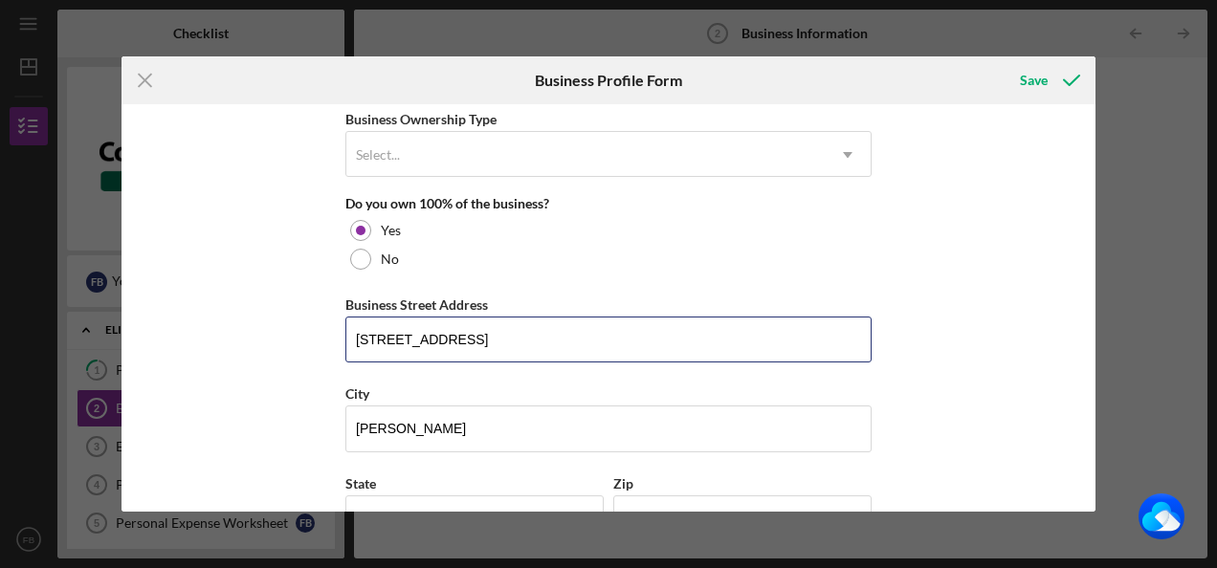
drag, startPoint x: 503, startPoint y: 339, endPoint x: 333, endPoint y: 351, distance: 170.7
click at [334, 351] on div "Business Name [PERSON_NAME] Pallet Sales And Repair, Inc. DBA Business Start Da…" at bounding box center [608, 307] width 974 height 407
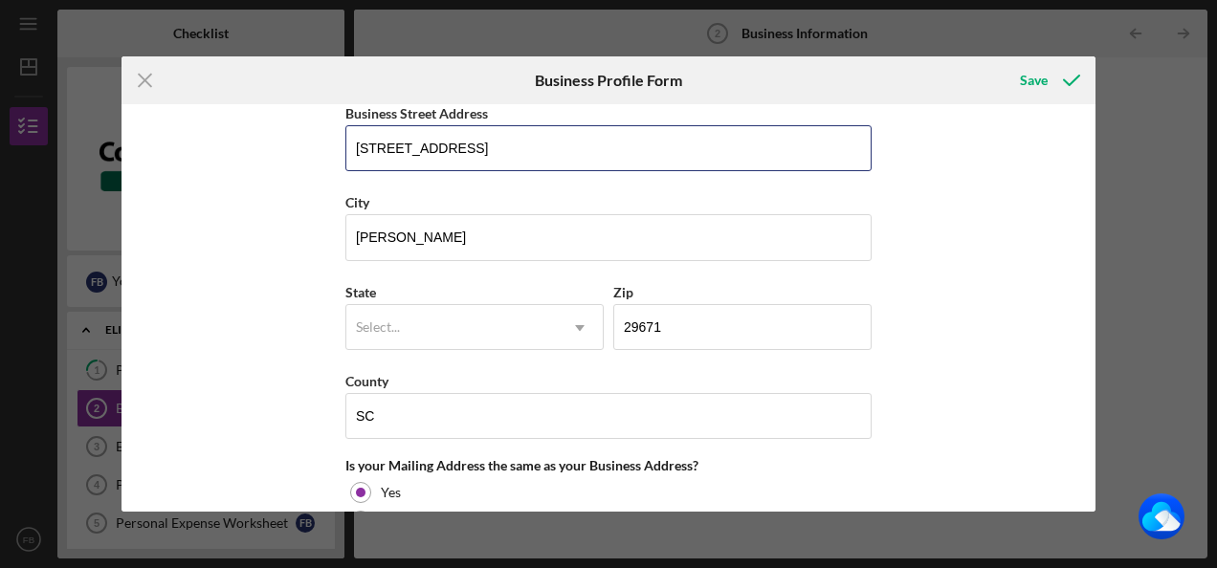
scroll to position [1339, 0]
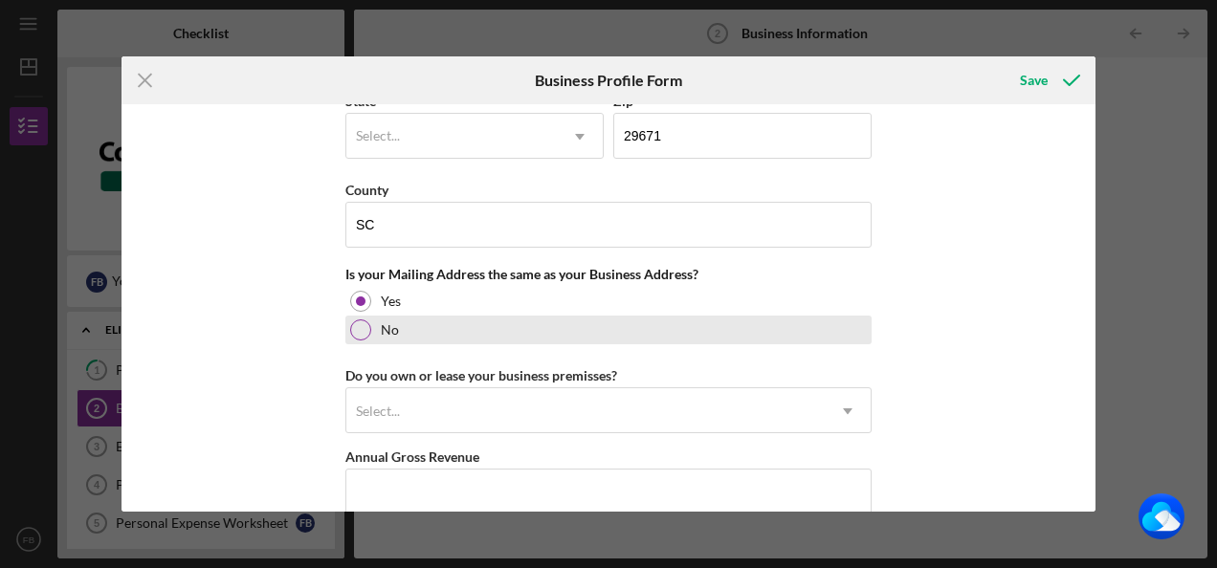
click at [359, 324] on div at bounding box center [360, 330] width 21 height 21
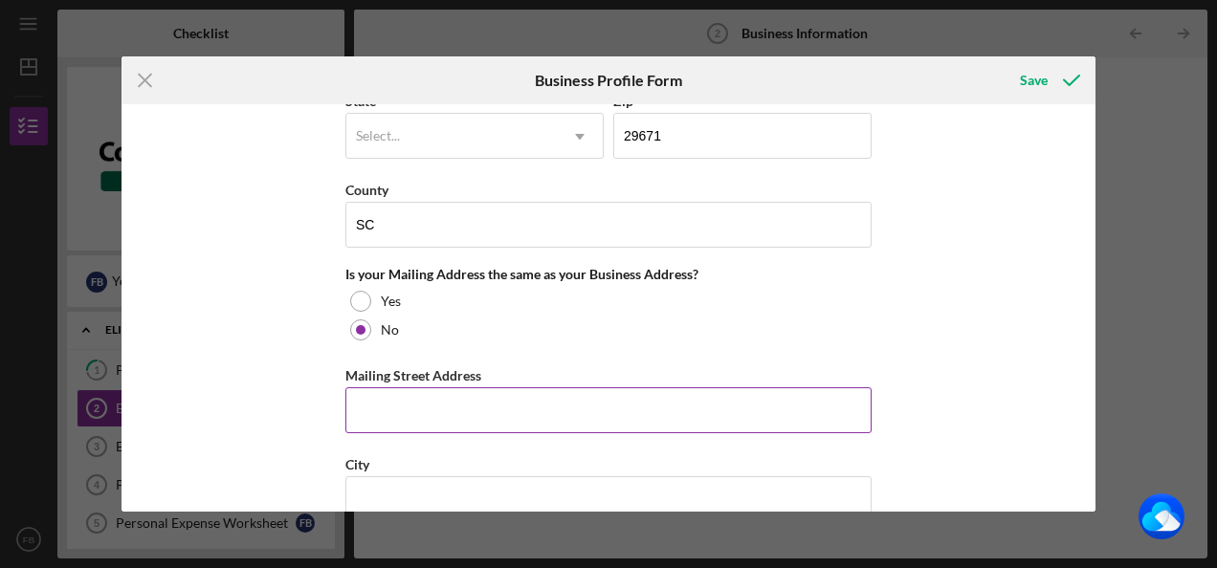
click at [377, 404] on input "Mailing Street Address" at bounding box center [608, 410] width 526 height 46
type input "[STREET_ADDRESS]"
type input "[GEOGRAPHIC_DATA]"
type input "29673"
type input "SC"
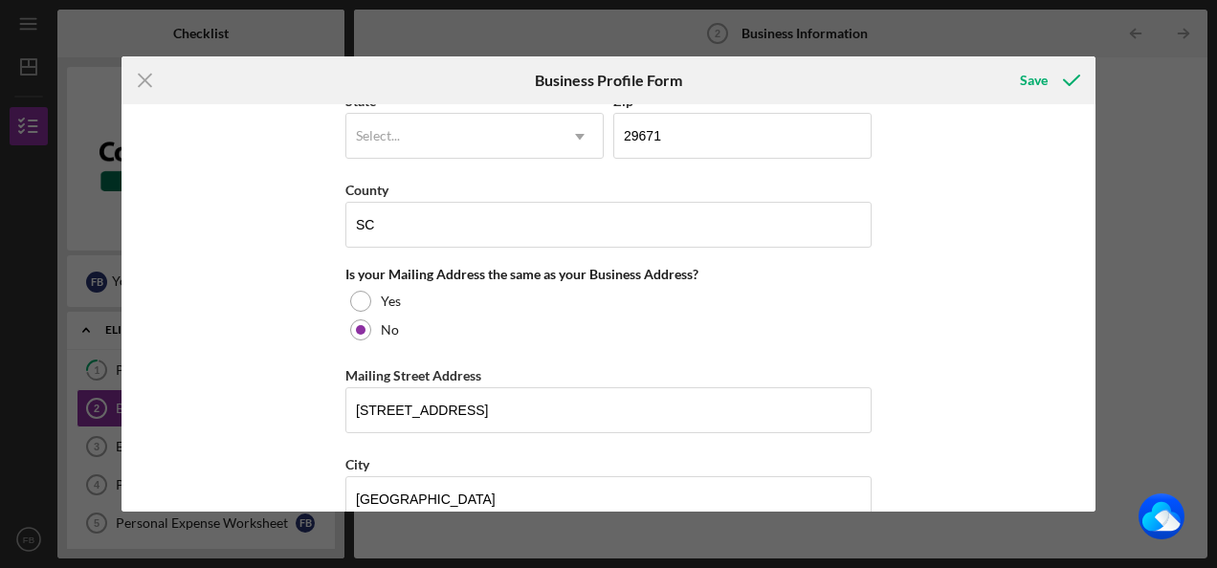
click at [307, 408] on div "Business Name [PERSON_NAME] Pallet Sales And Repair, Inc. DBA Business Start Da…" at bounding box center [608, 307] width 974 height 407
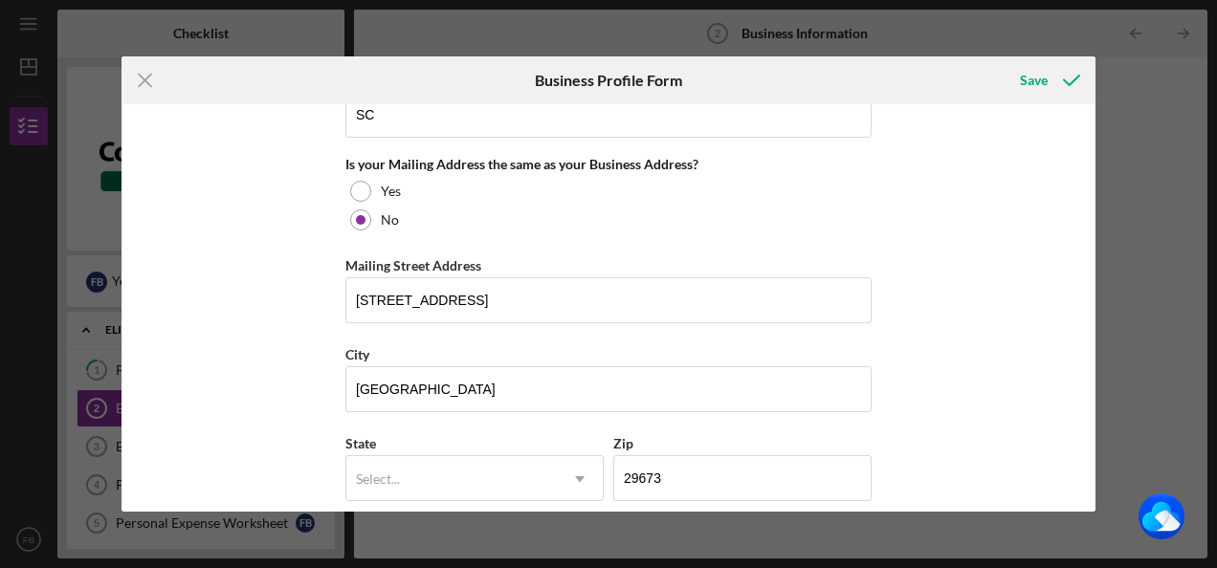
scroll to position [1626, 0]
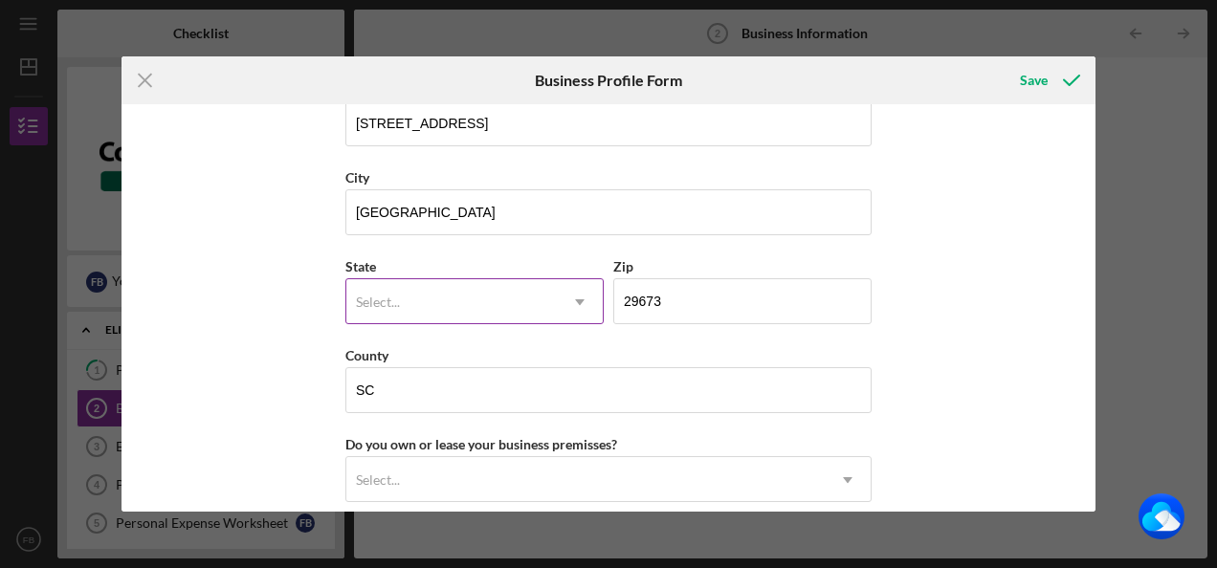
click at [392, 295] on div "Select..." at bounding box center [378, 302] width 44 height 15
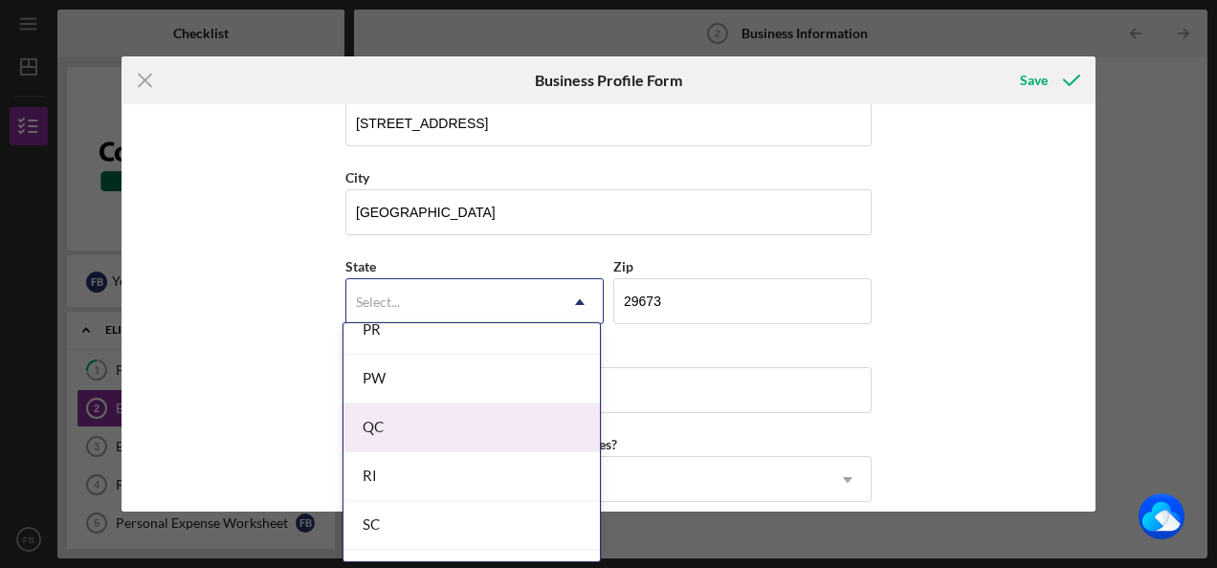
scroll to position [2870, 0]
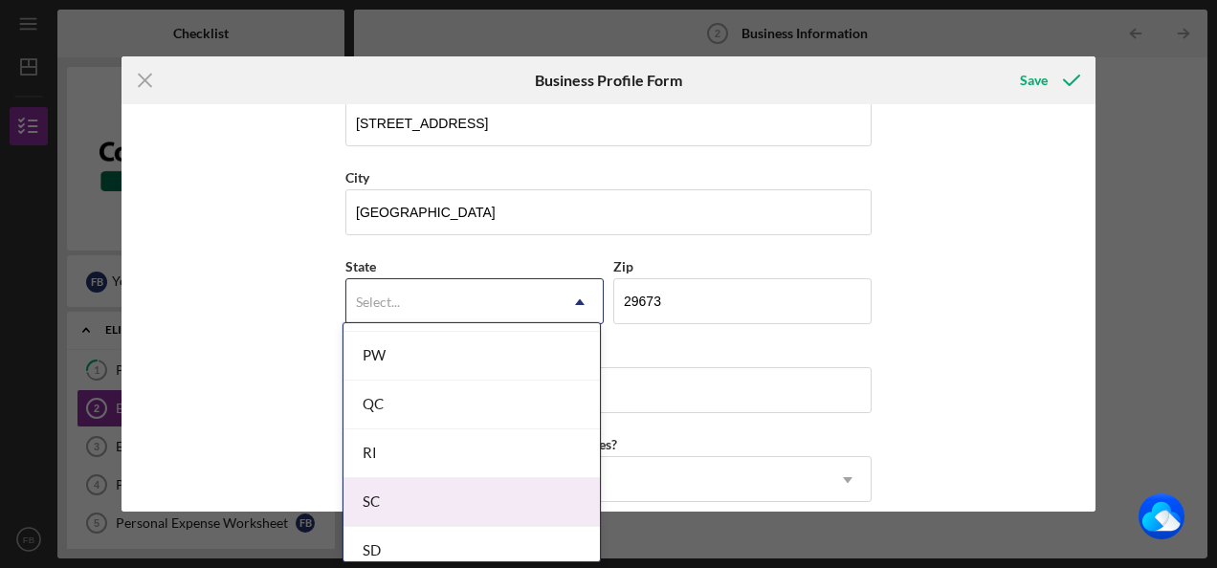
click at [404, 480] on div "SC" at bounding box center [471, 502] width 256 height 49
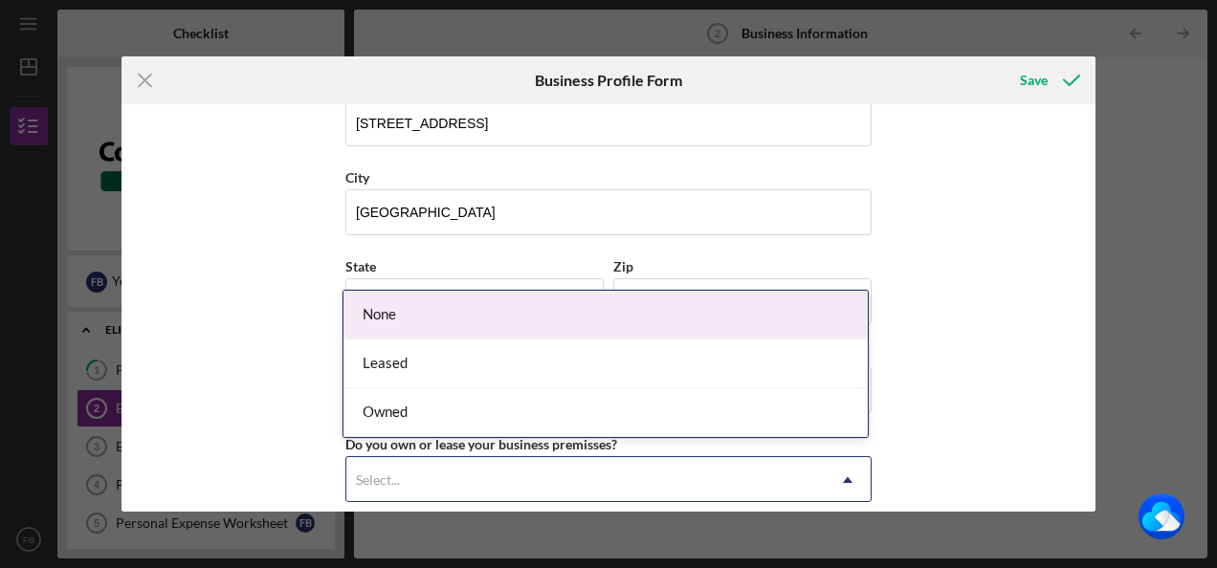
click at [500, 466] on div "Select..." at bounding box center [585, 480] width 478 height 44
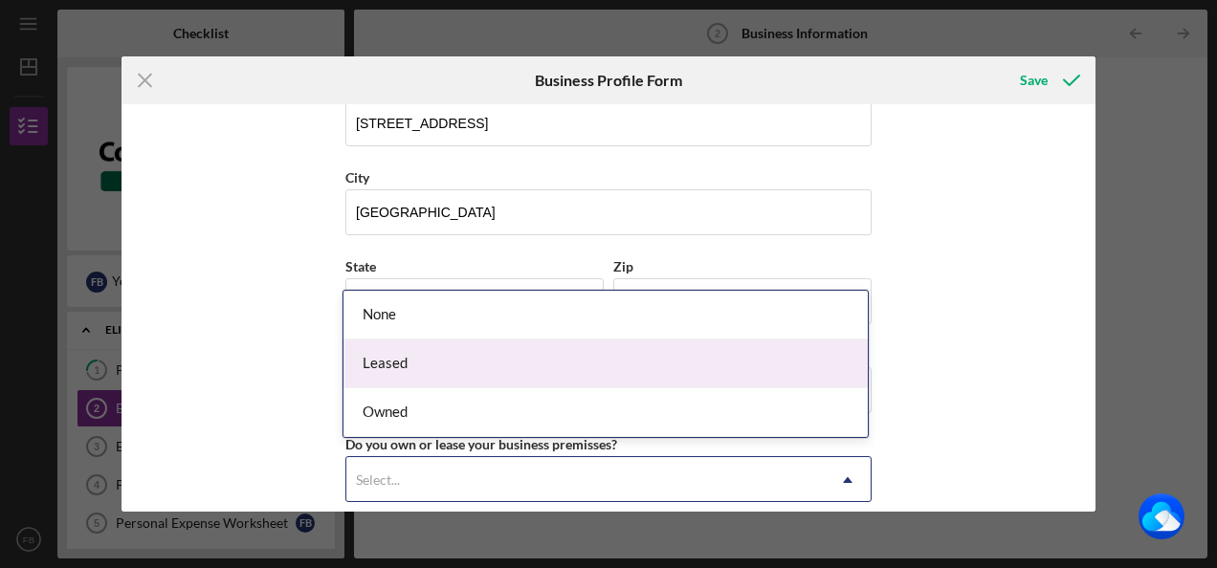
click at [452, 369] on div "Leased" at bounding box center [605, 364] width 524 height 49
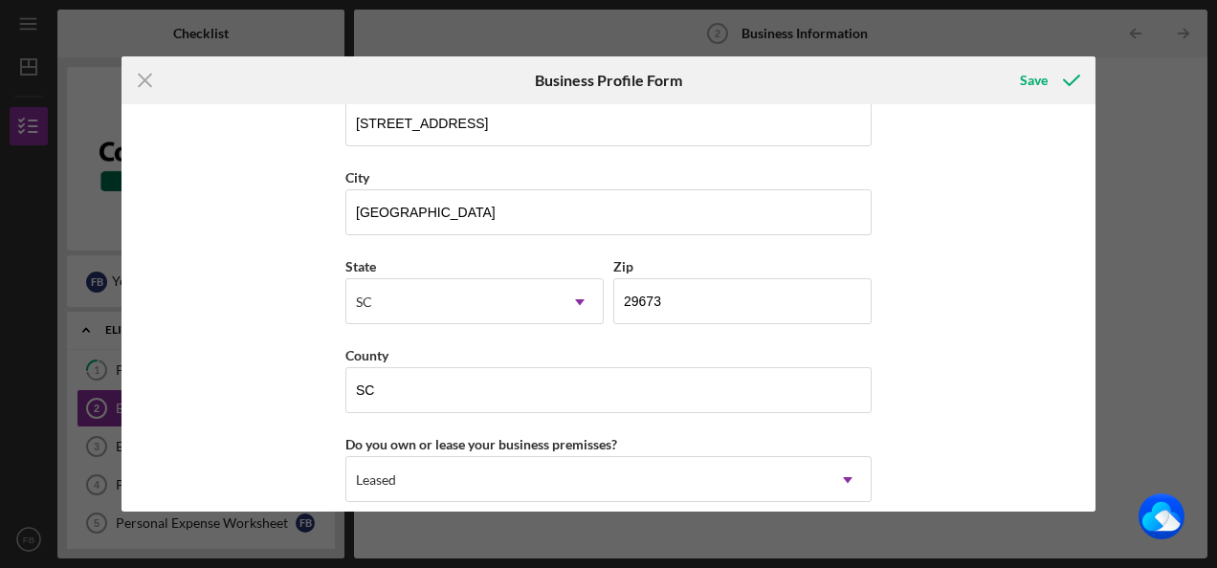
click at [269, 438] on div "Business Name [PERSON_NAME] Pallet Sales And Repair, Inc. DBA Business Start Da…" at bounding box center [608, 307] width 974 height 407
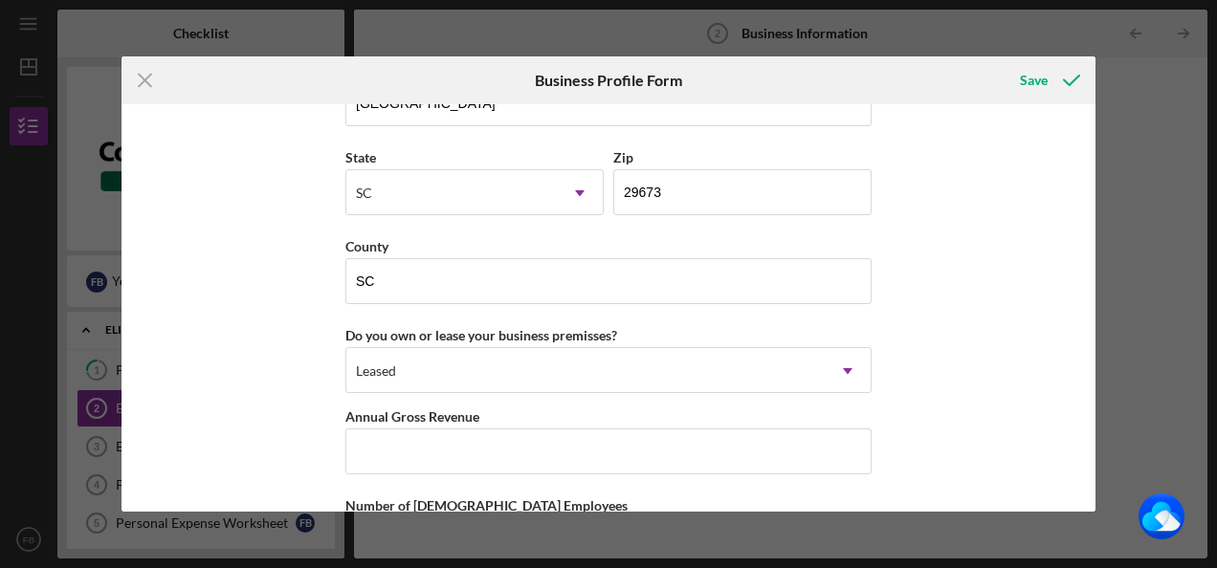
scroll to position [1818, 0]
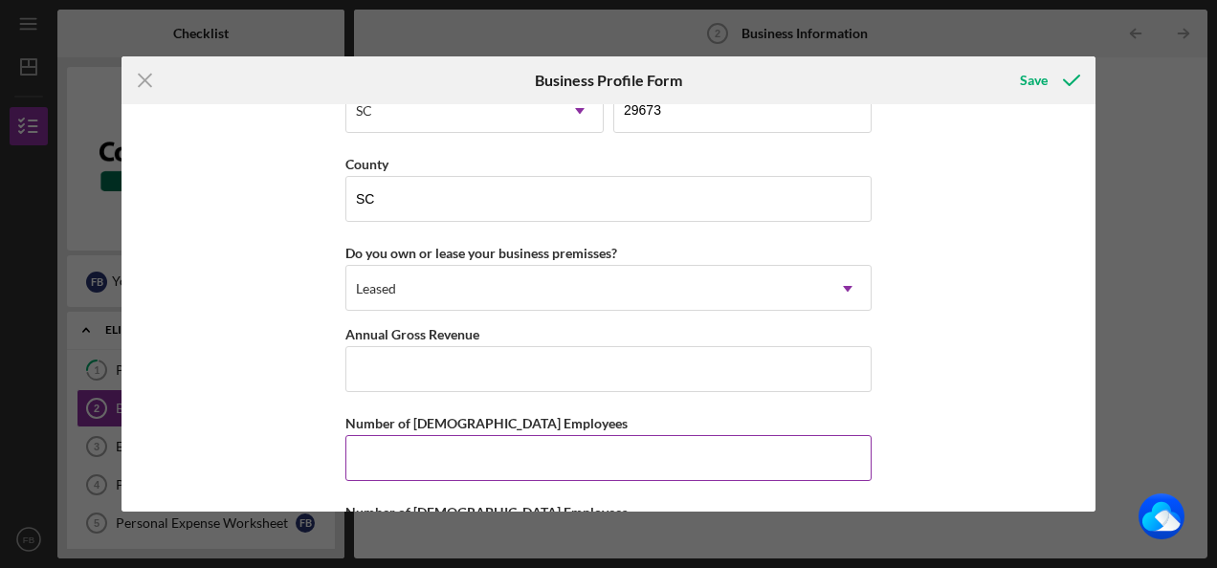
click at [435, 452] on input "Number of [DEMOGRAPHIC_DATA] Employees" at bounding box center [608, 458] width 526 height 46
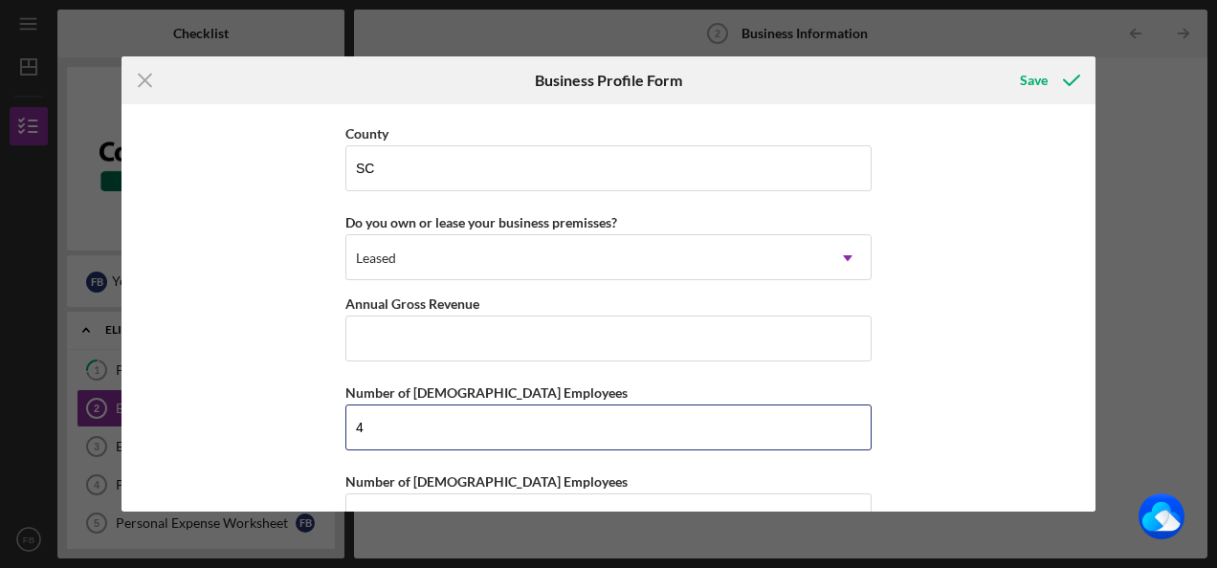
scroll to position [1892, 0]
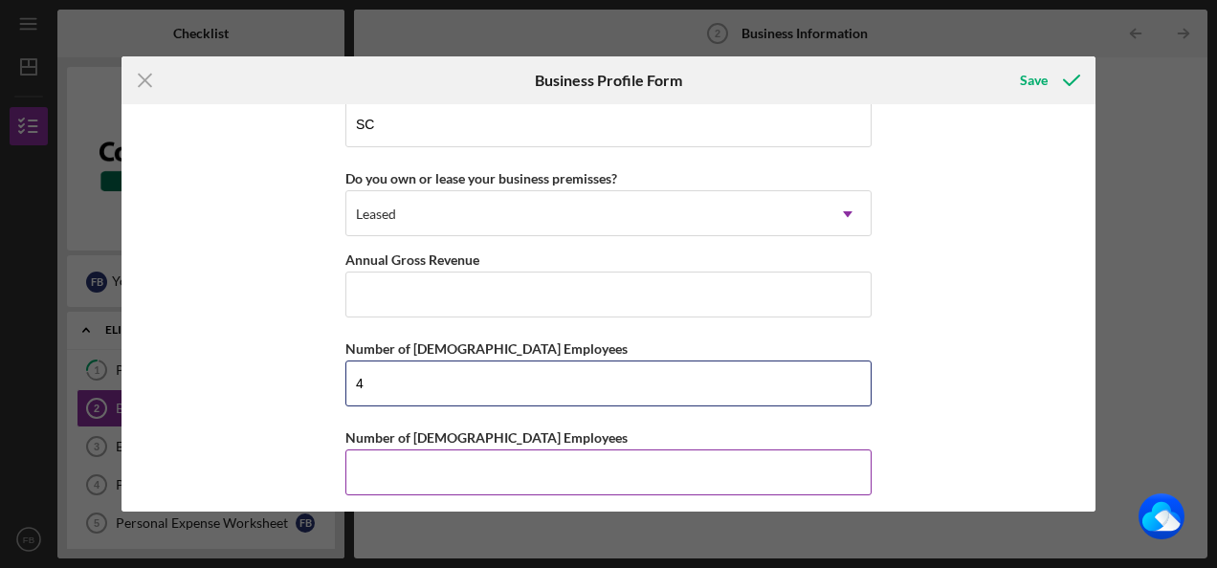
type input "4"
click at [405, 470] on input "Number of [DEMOGRAPHIC_DATA] Employees" at bounding box center [608, 473] width 526 height 46
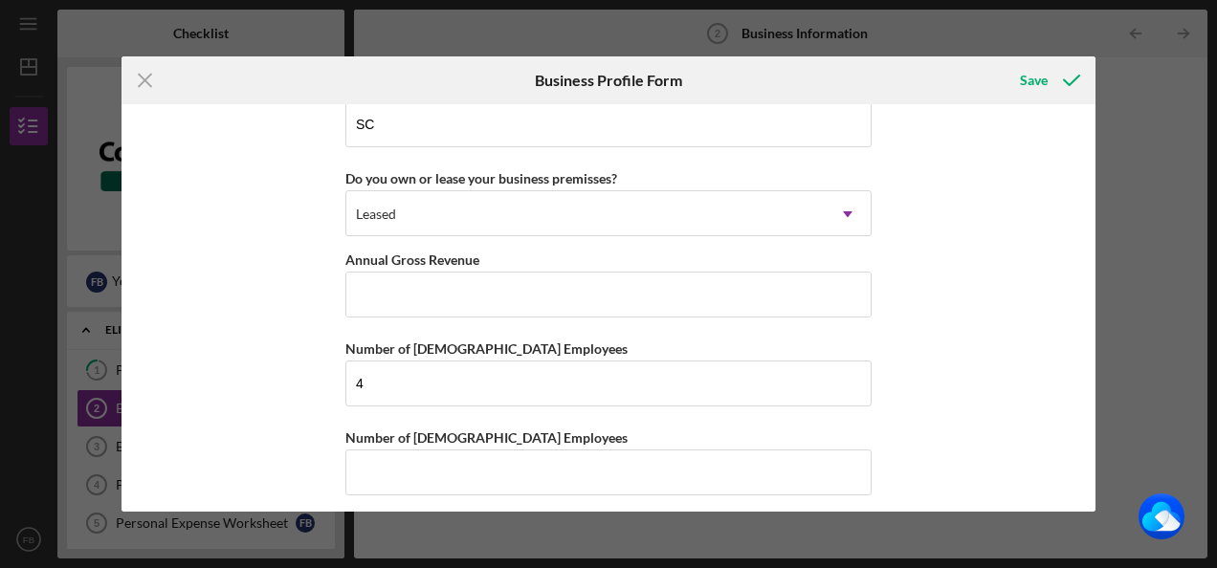
click at [283, 440] on div "Business Name [PERSON_NAME] Pallet Sales And Repair, Inc. DBA Business Start Da…" at bounding box center [608, 307] width 974 height 407
click at [365, 373] on input "4" at bounding box center [608, 384] width 526 height 46
type input "4"
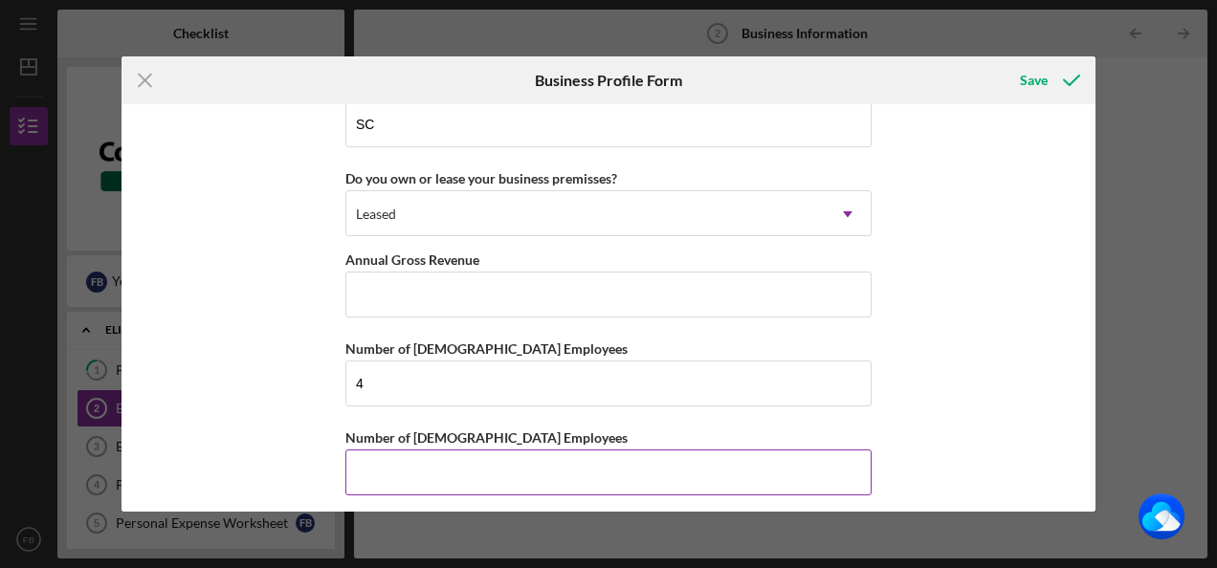
click at [386, 457] on input "Number of [DEMOGRAPHIC_DATA] Employees" at bounding box center [608, 473] width 526 height 46
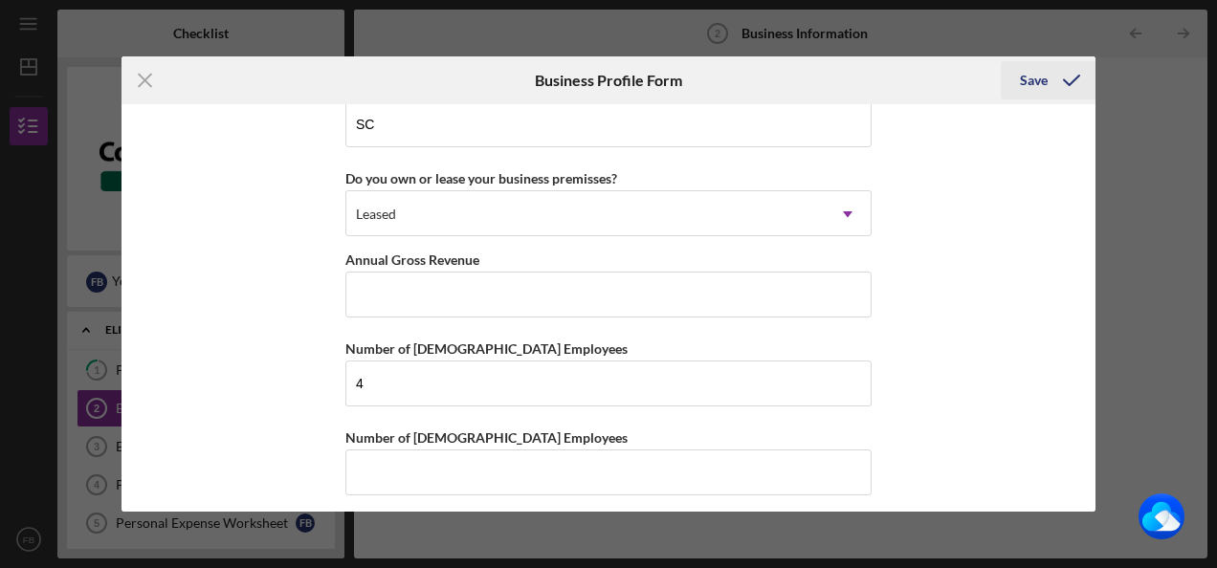
click at [1035, 77] on div "Save" at bounding box center [1034, 80] width 28 height 38
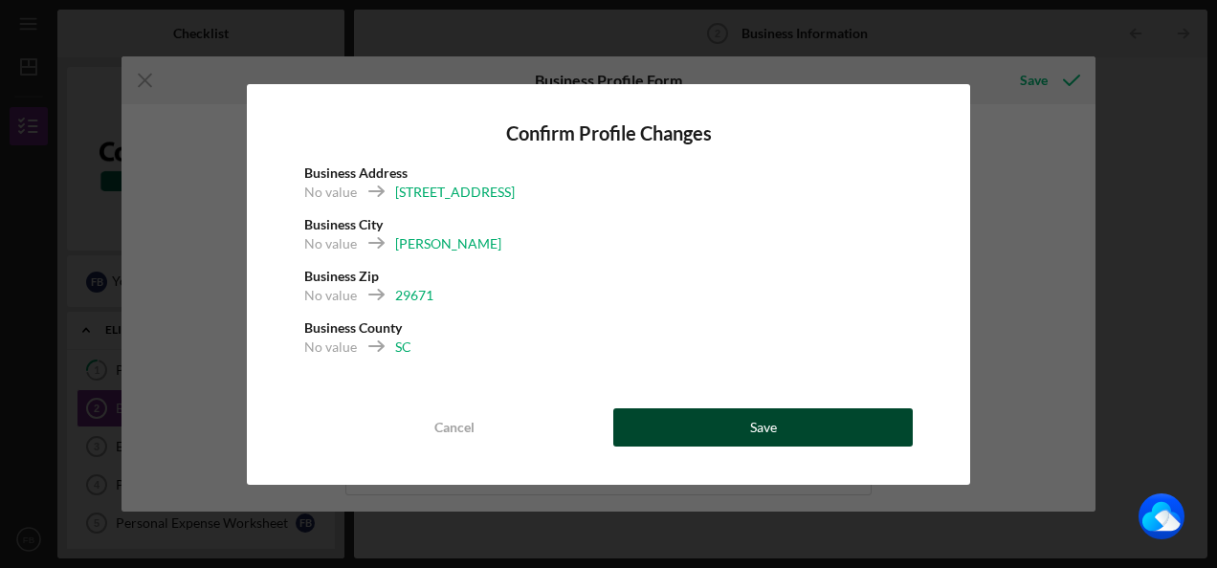
click at [767, 427] on div "Save" at bounding box center [763, 427] width 27 height 38
